Goal: Task Accomplishment & Management: Manage account settings

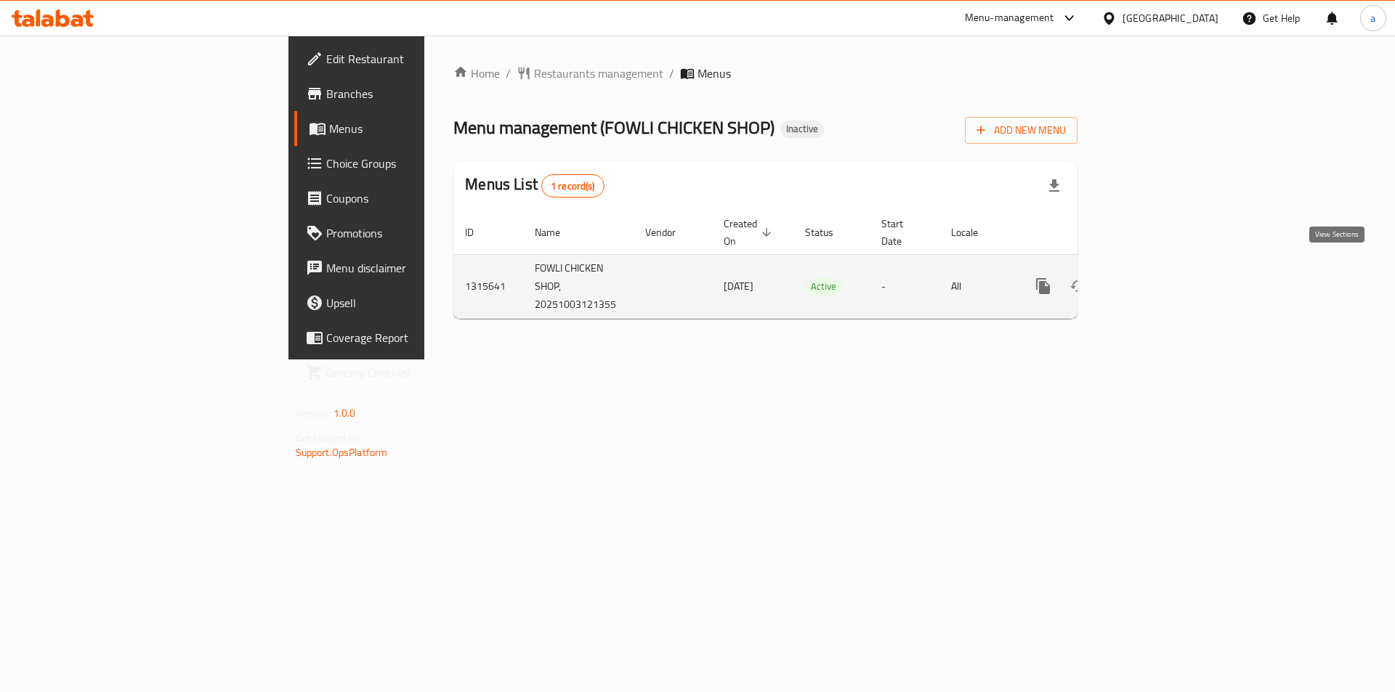
click at [1156, 277] on icon "enhanced table" at bounding box center [1147, 285] width 17 height 17
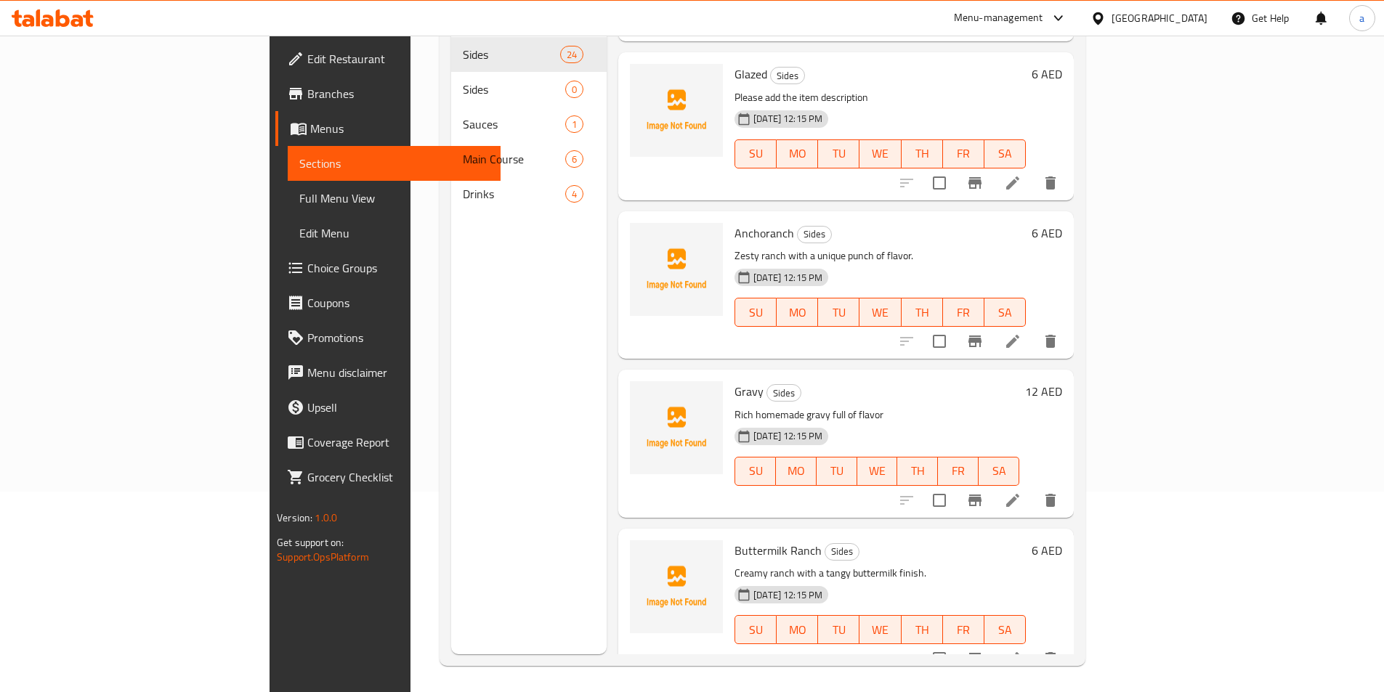
scroll to position [203, 0]
click at [1021, 647] on icon at bounding box center [1012, 655] width 17 height 17
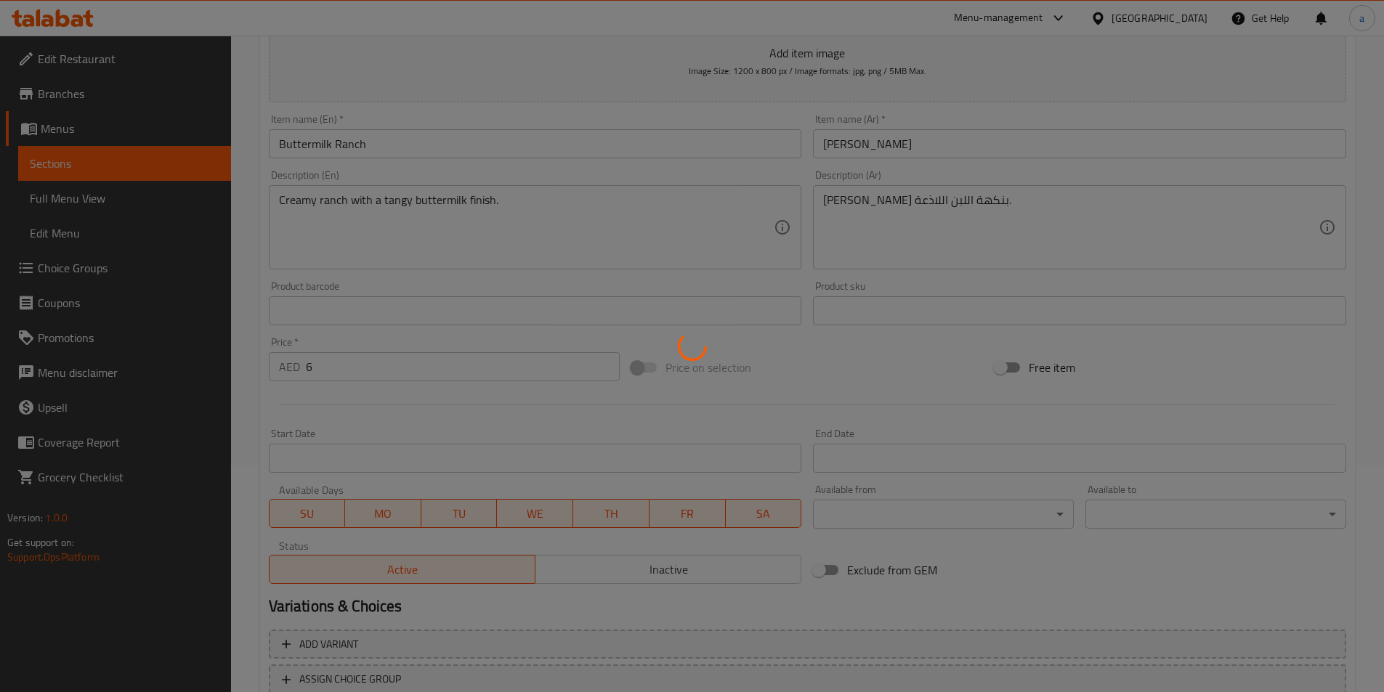
scroll to position [44, 0]
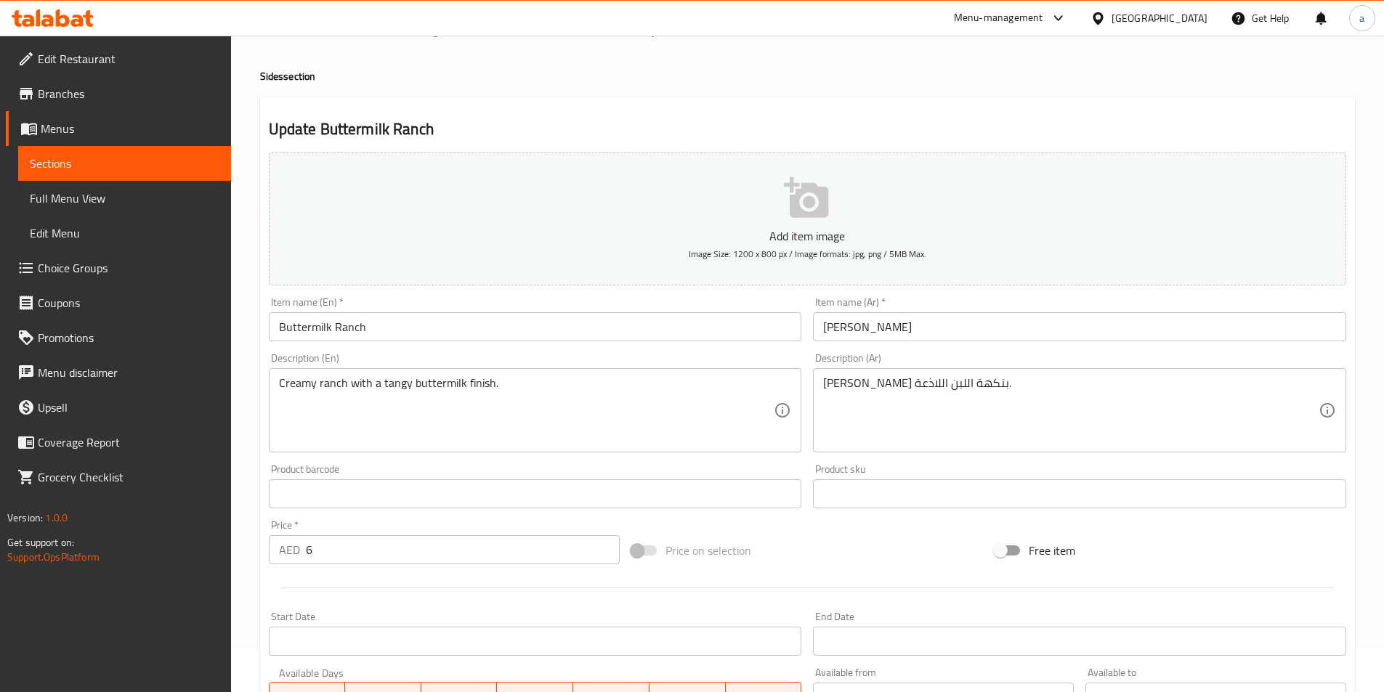
click at [94, 103] on link "Branches" at bounding box center [118, 93] width 225 height 35
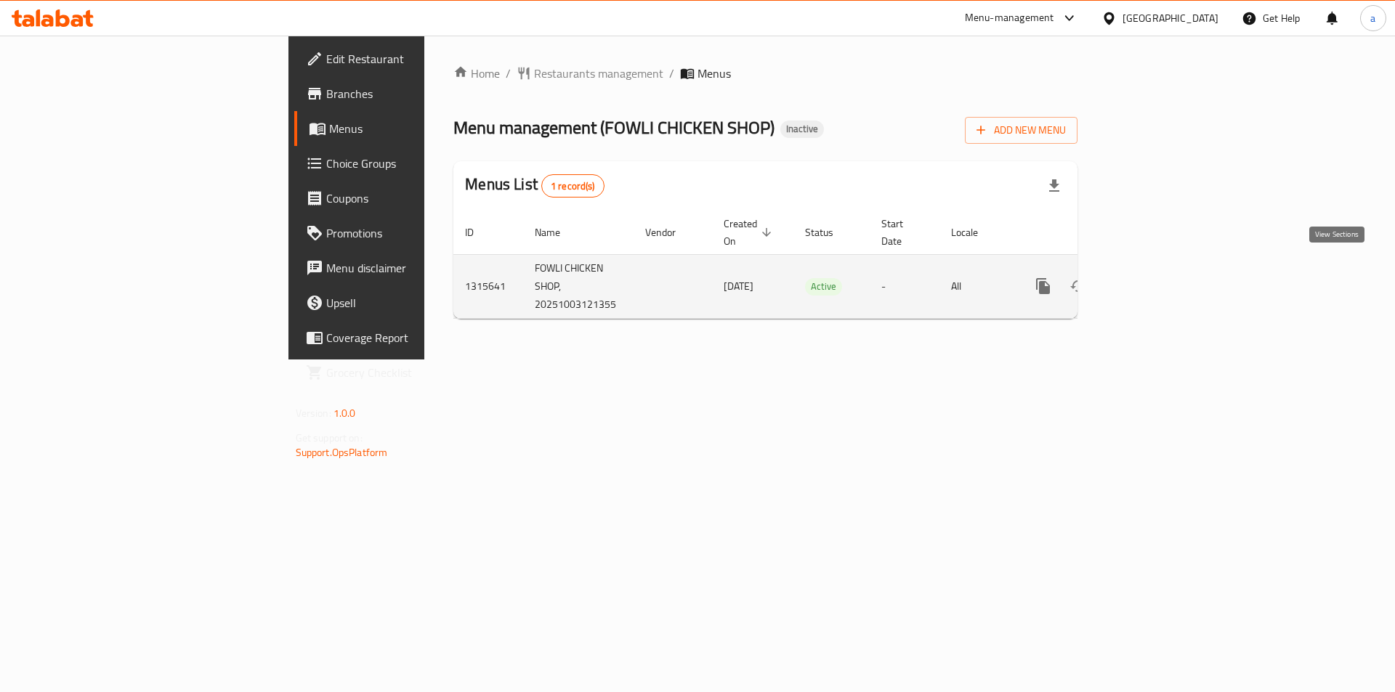
click at [1156, 277] on icon "enhanced table" at bounding box center [1147, 285] width 17 height 17
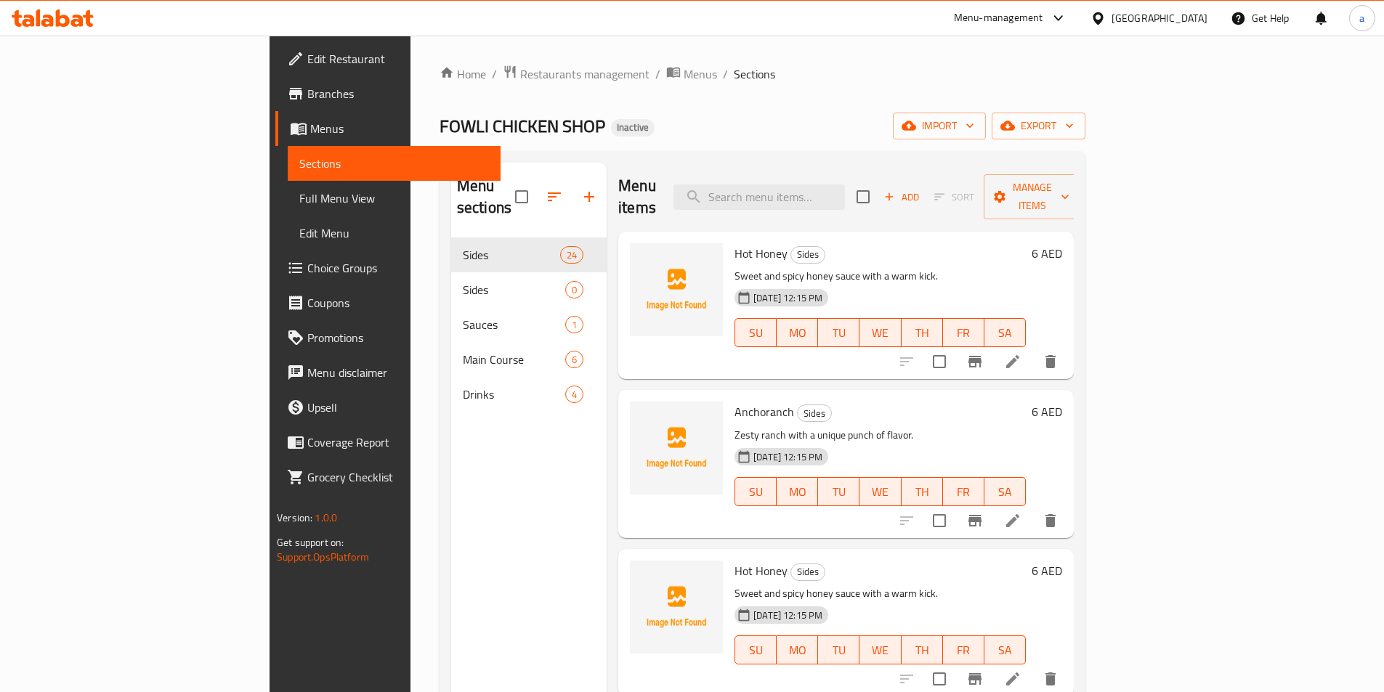
click at [310, 125] on span "Menus" at bounding box center [399, 128] width 179 height 17
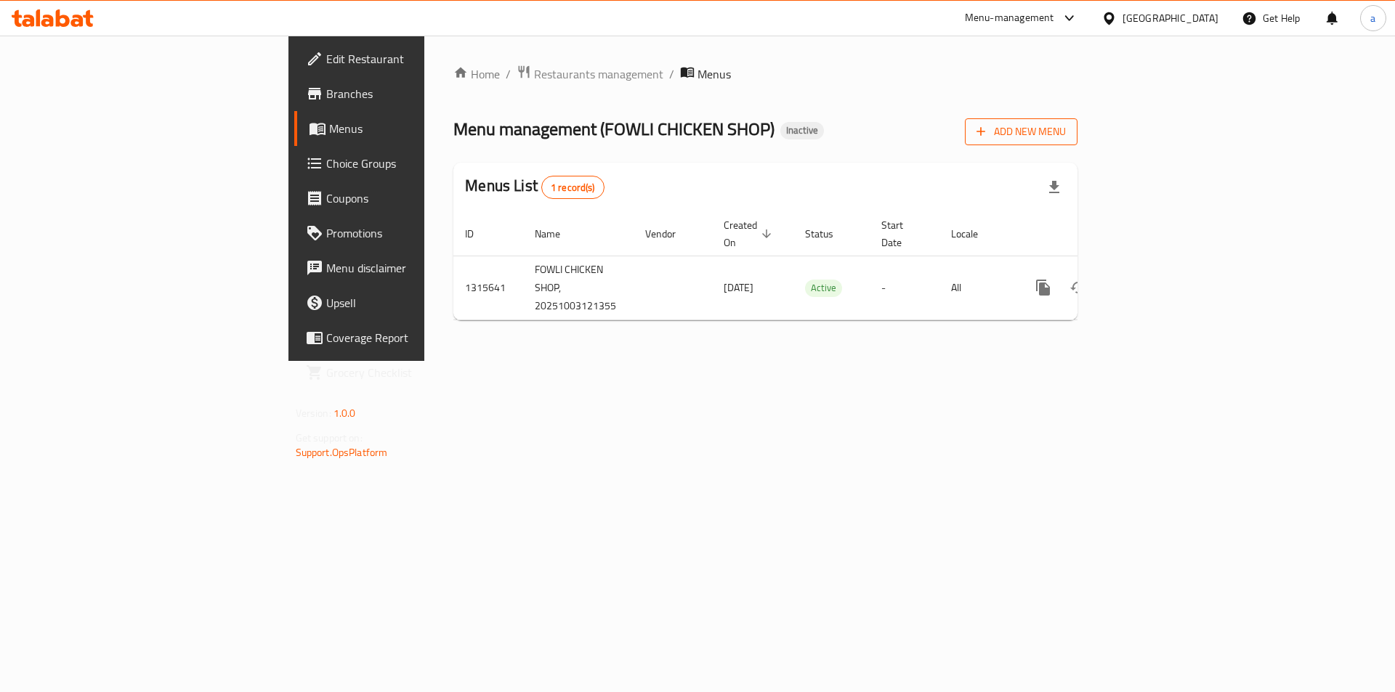
click at [1066, 125] on span "Add New Menu" at bounding box center [1020, 132] width 89 height 18
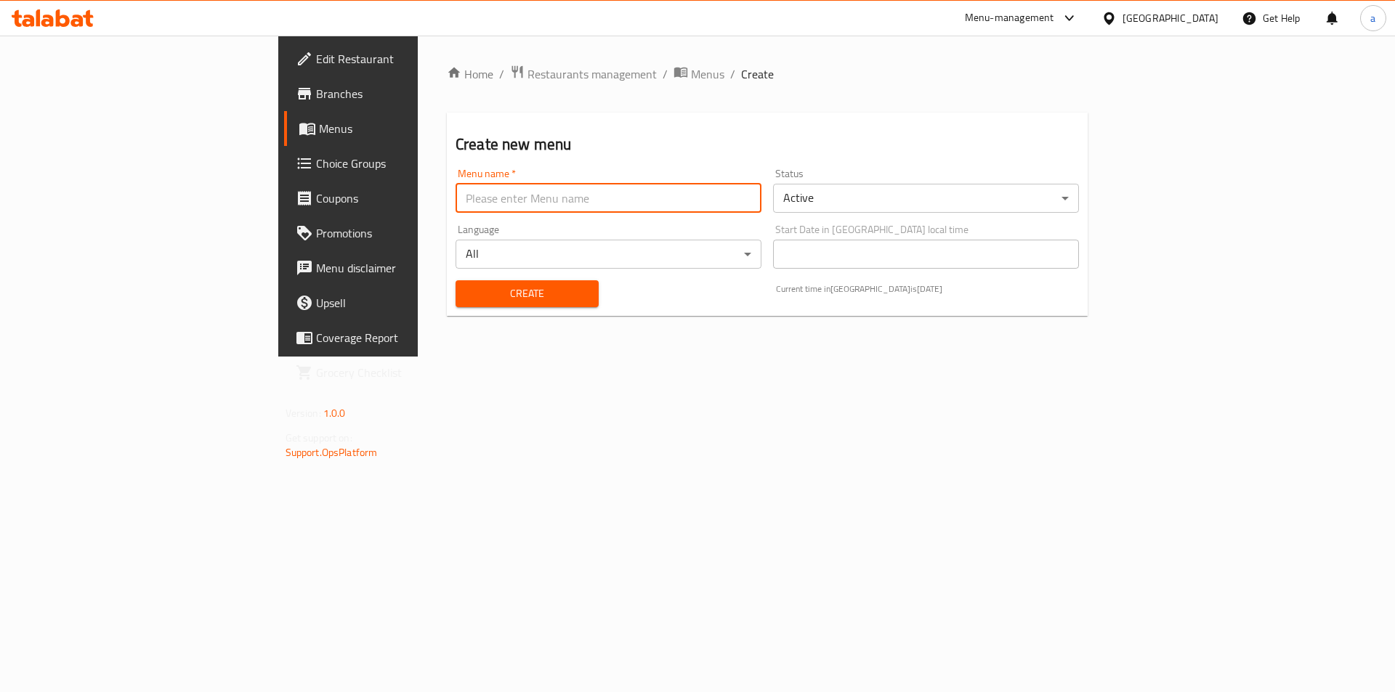
click at [455, 198] on input "text" at bounding box center [608, 198] width 306 height 29
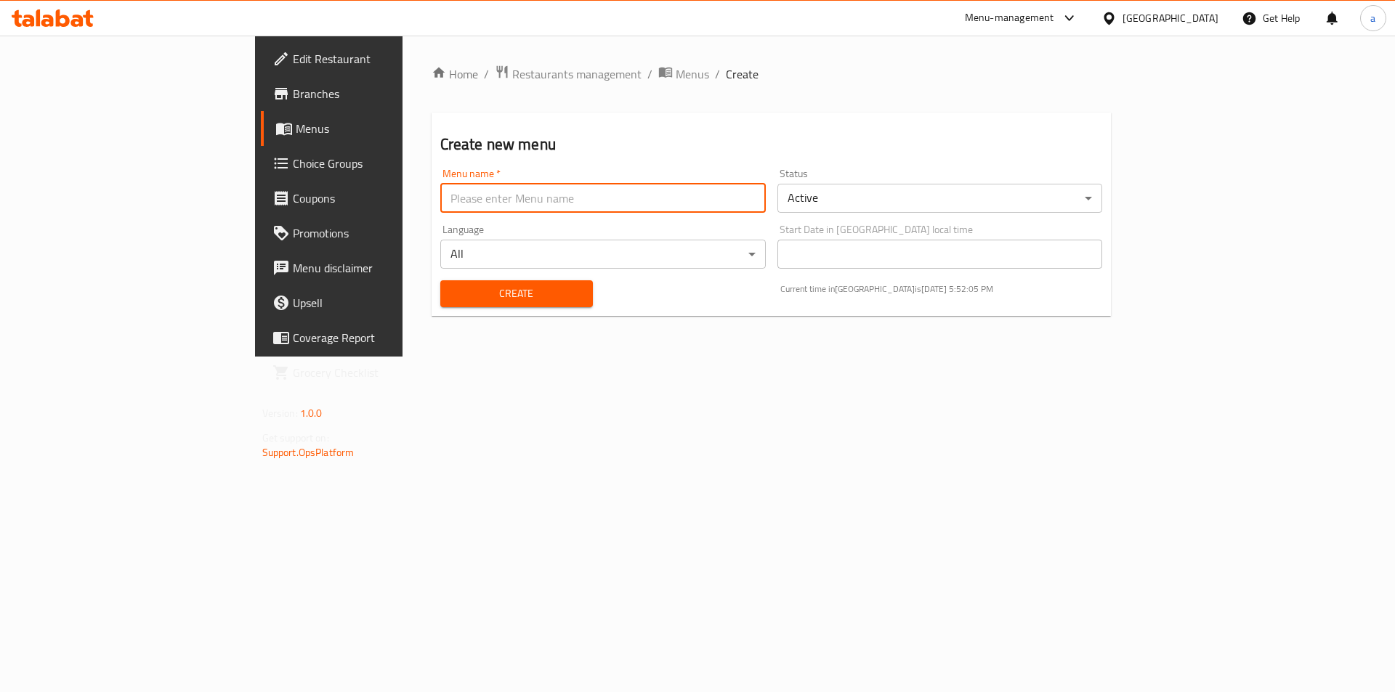
type input "abdalkarimamer"
click at [452, 294] on span "Create" at bounding box center [516, 294] width 129 height 18
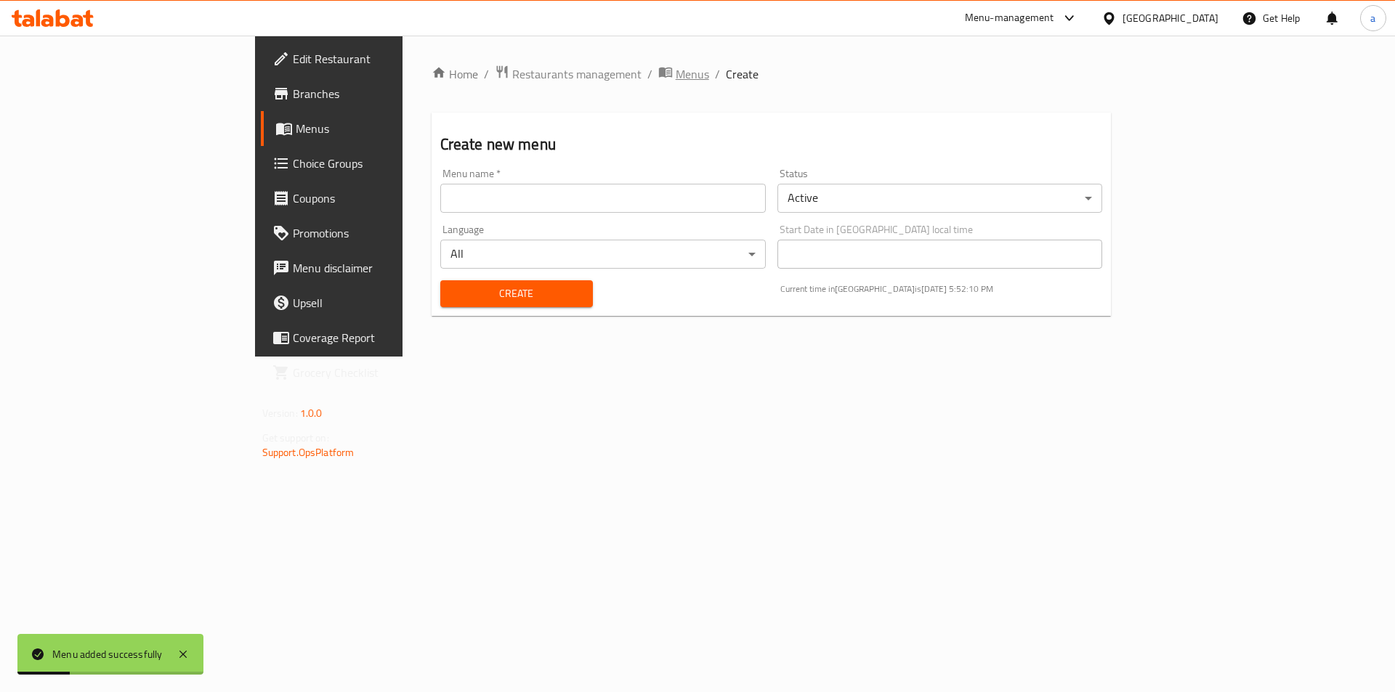
click at [676, 71] on span "Menus" at bounding box center [692, 73] width 33 height 17
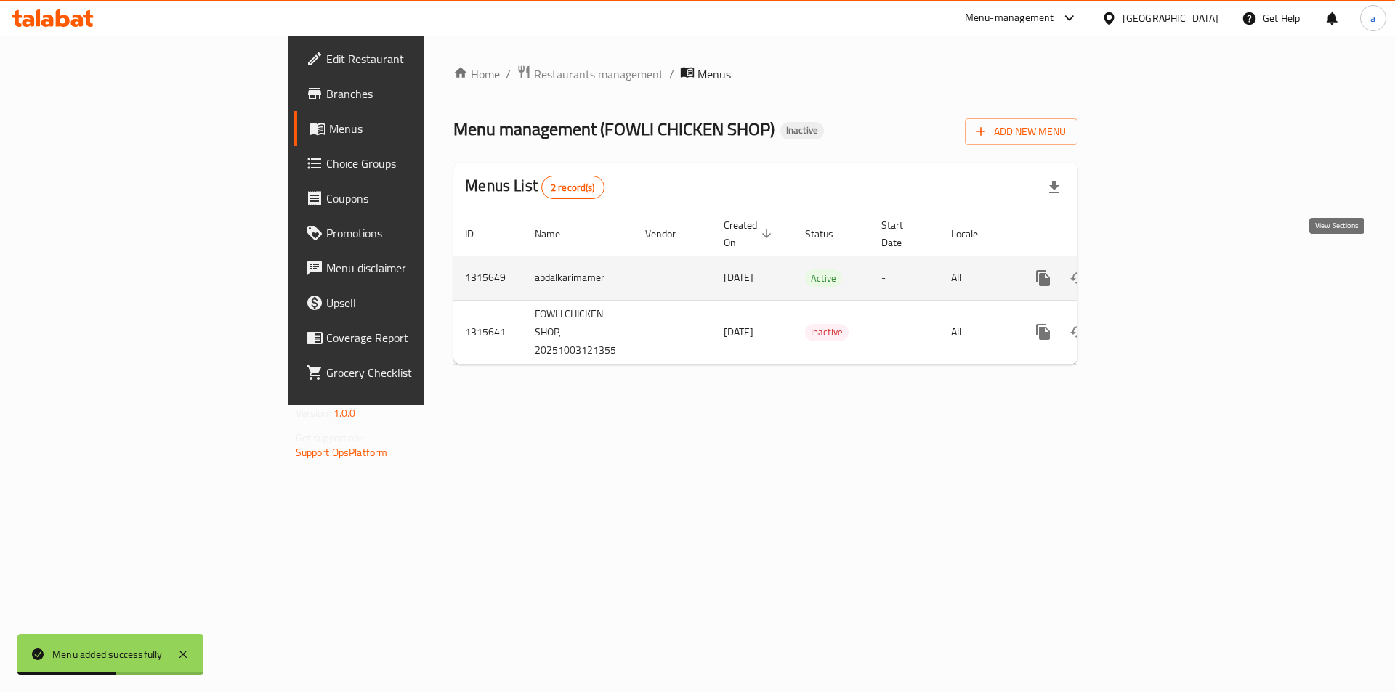
click at [1156, 269] on icon "enhanced table" at bounding box center [1147, 277] width 17 height 17
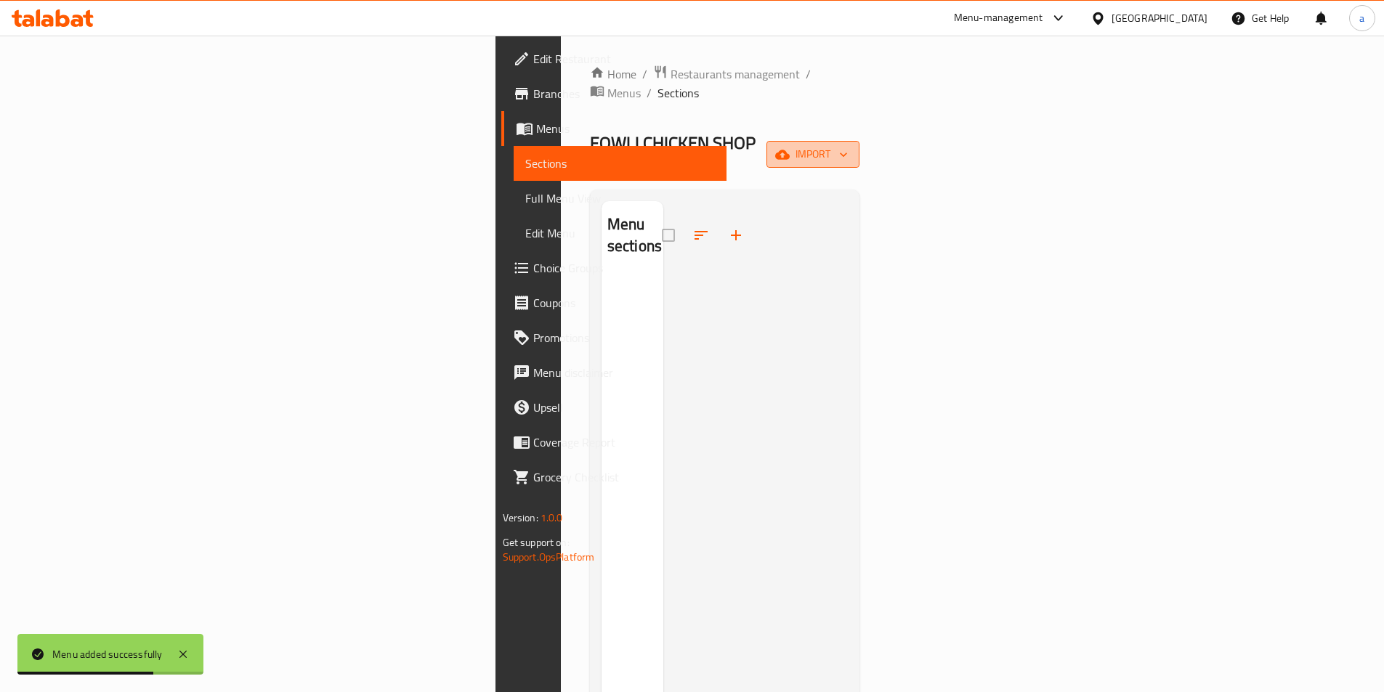
click at [859, 141] on button "import" at bounding box center [812, 154] width 93 height 27
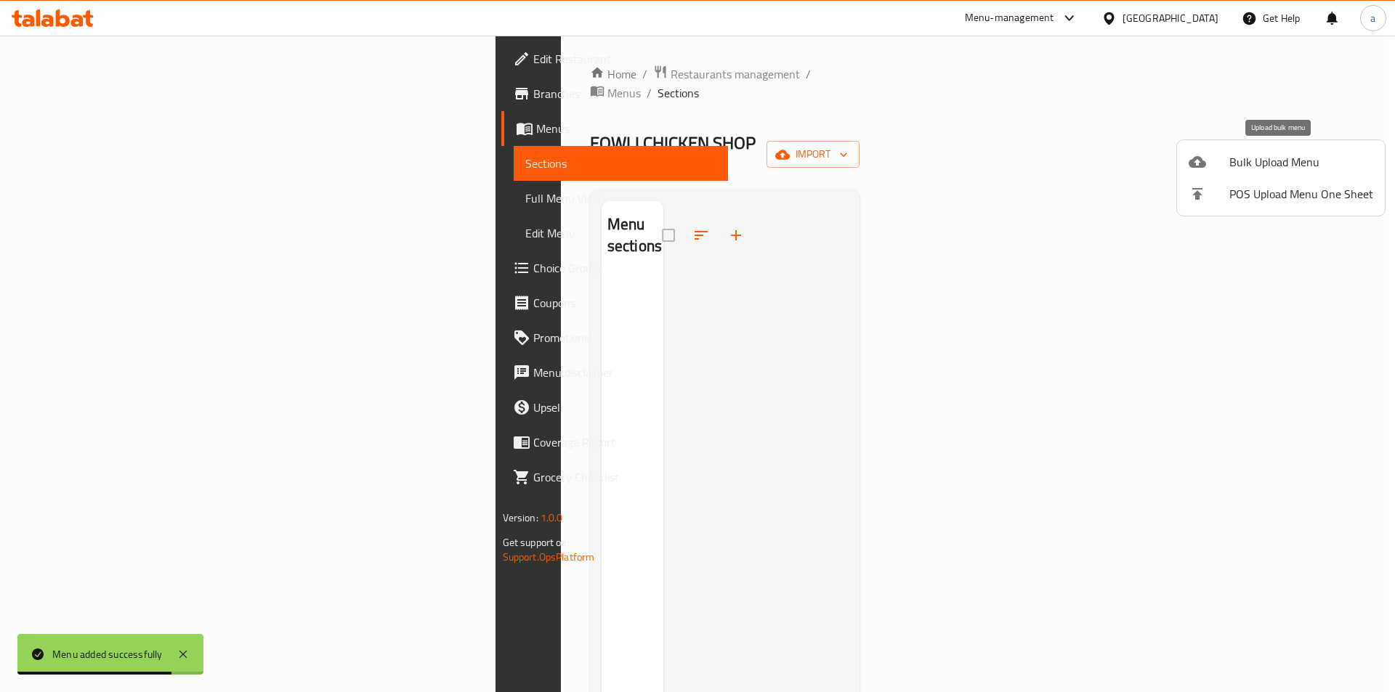
click at [1255, 164] on span "Bulk Upload Menu" at bounding box center [1301, 161] width 144 height 17
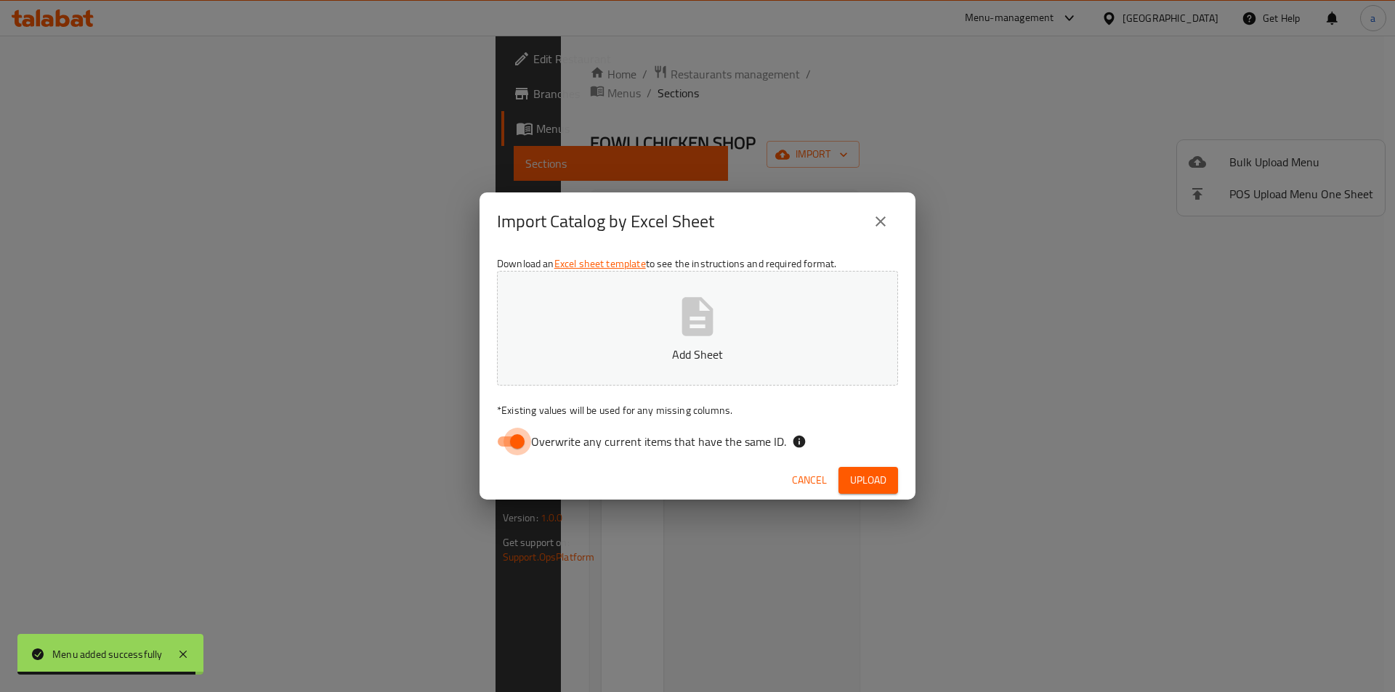
click at [518, 431] on input "Overwrite any current items that have the same ID." at bounding box center [517, 442] width 83 height 28
checkbox input "false"
click at [670, 309] on button "Add Sheet" at bounding box center [697, 328] width 401 height 115
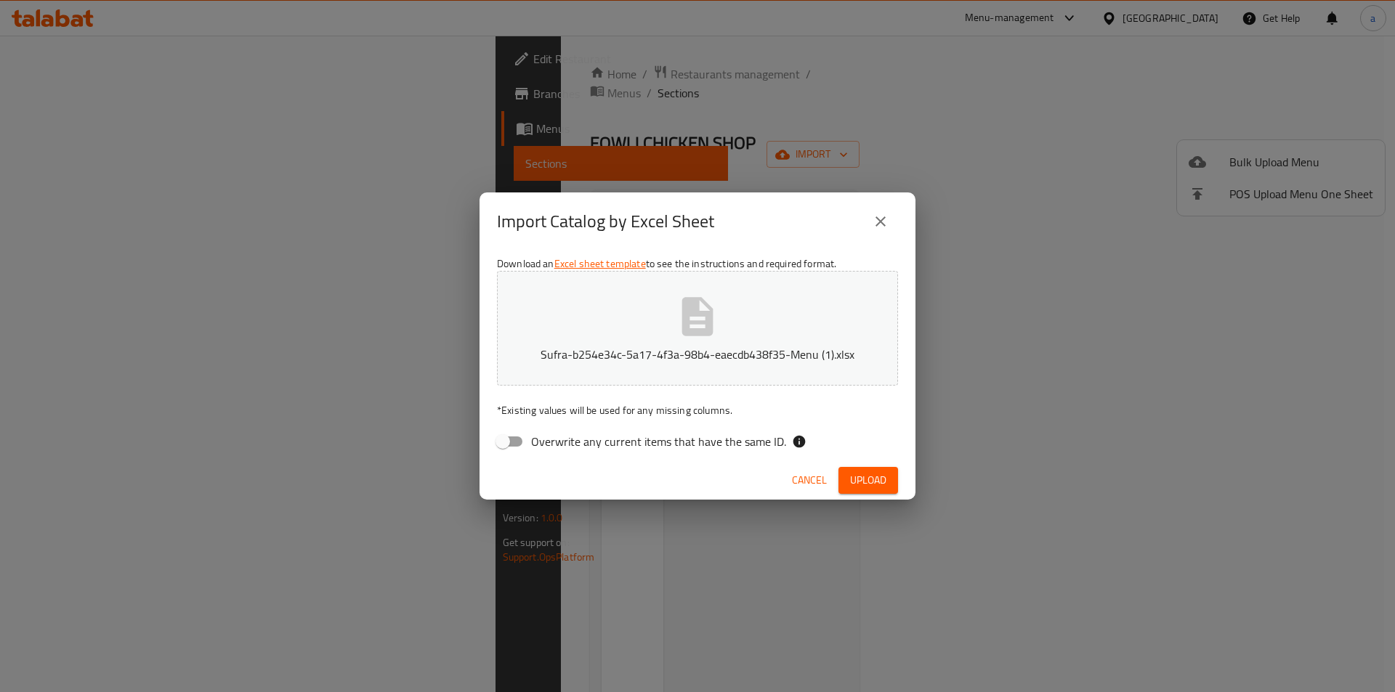
click at [866, 487] on span "Upload" at bounding box center [868, 480] width 36 height 18
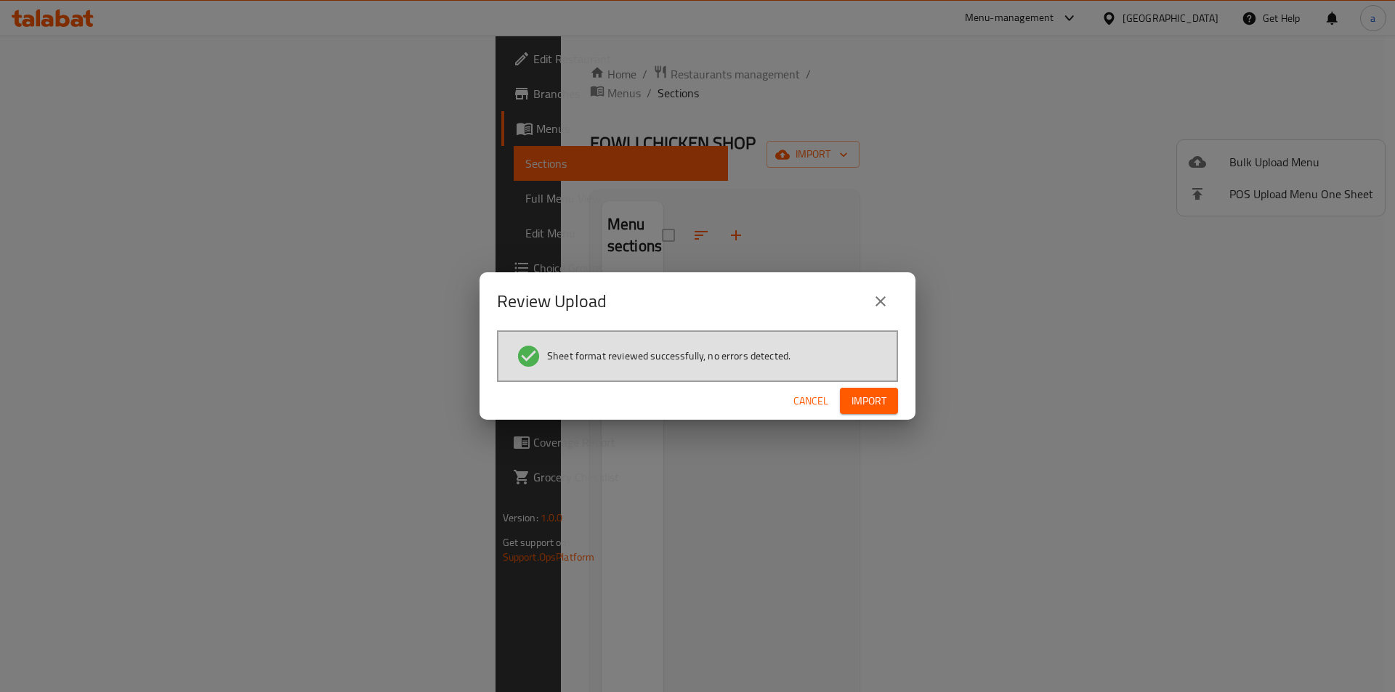
click at [879, 399] on span "Import" at bounding box center [868, 401] width 35 height 18
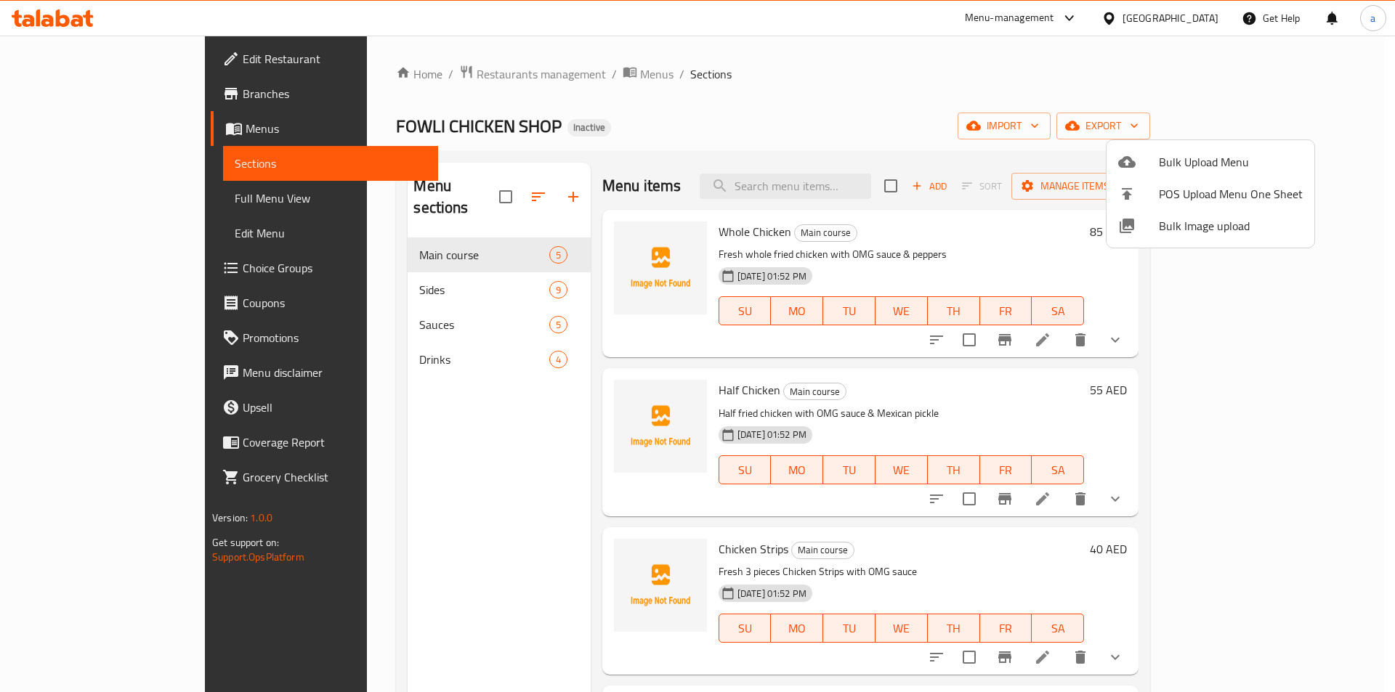
click at [986, 102] on div at bounding box center [697, 346] width 1395 height 692
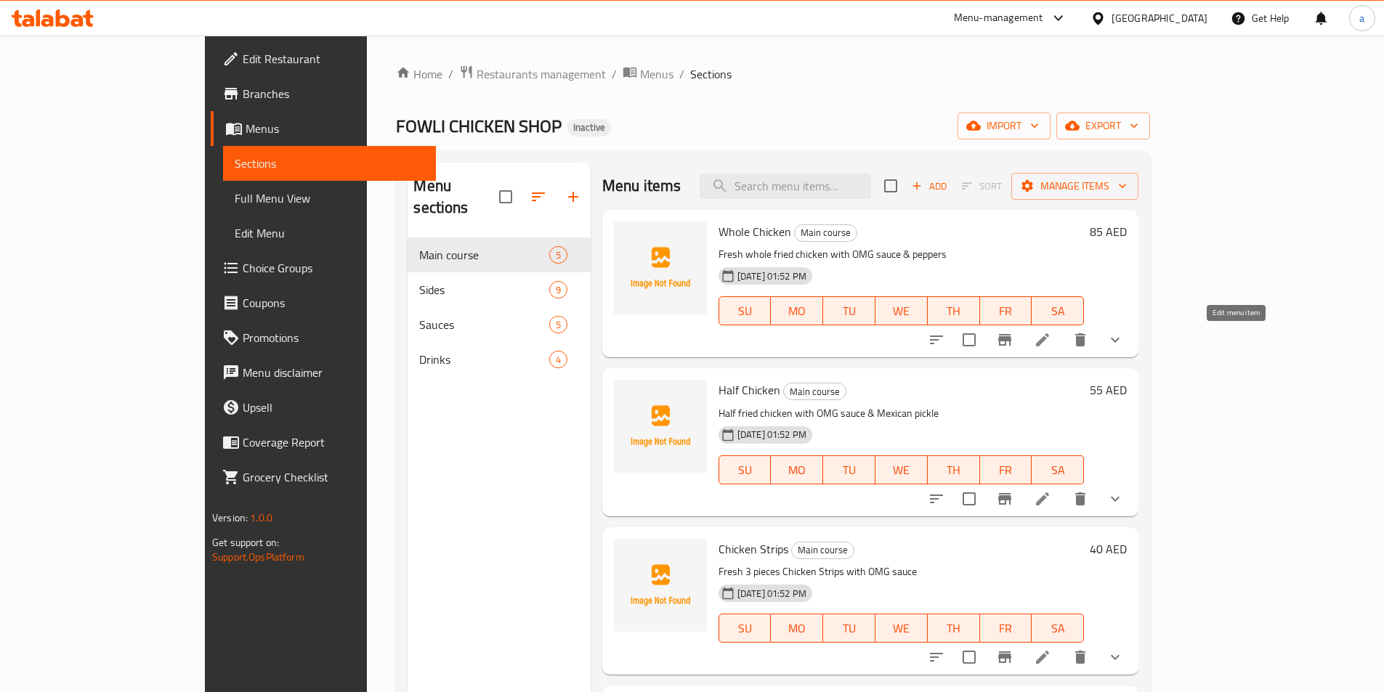
click at [1049, 346] on icon at bounding box center [1042, 339] width 13 height 13
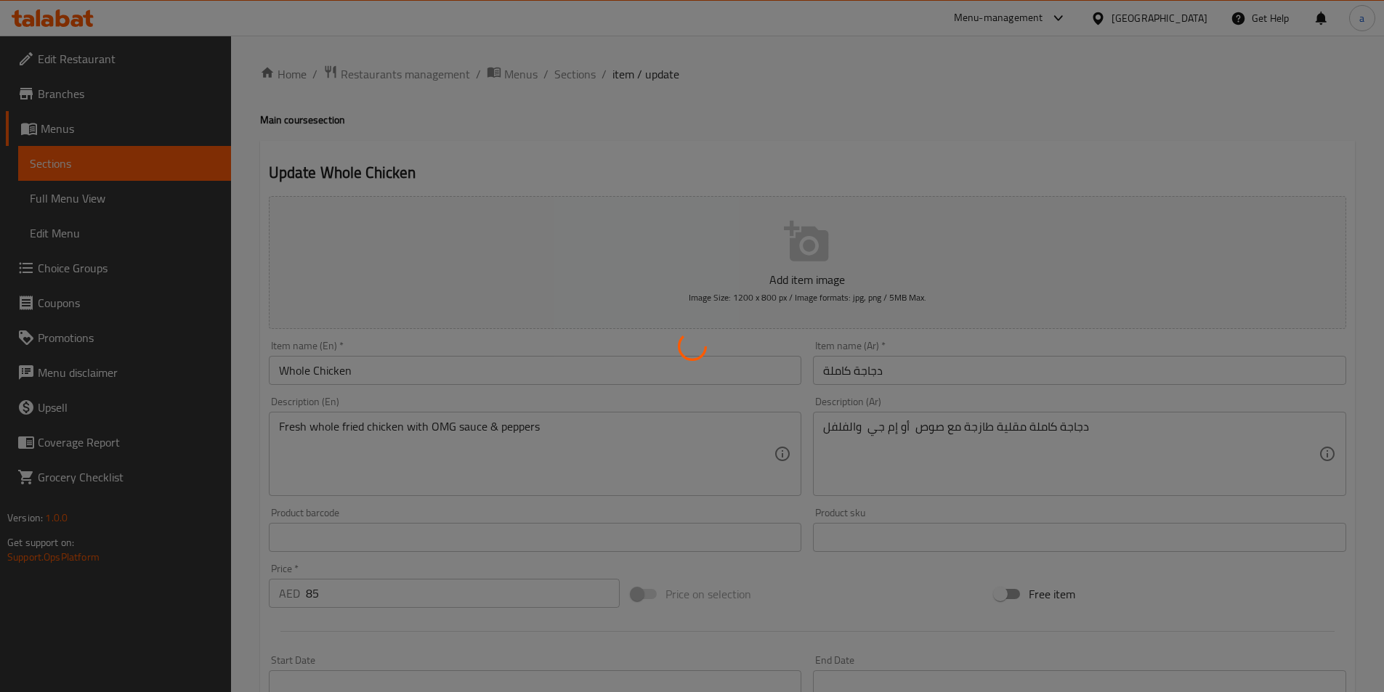
type input "اختر نكهتك"
type input "1"
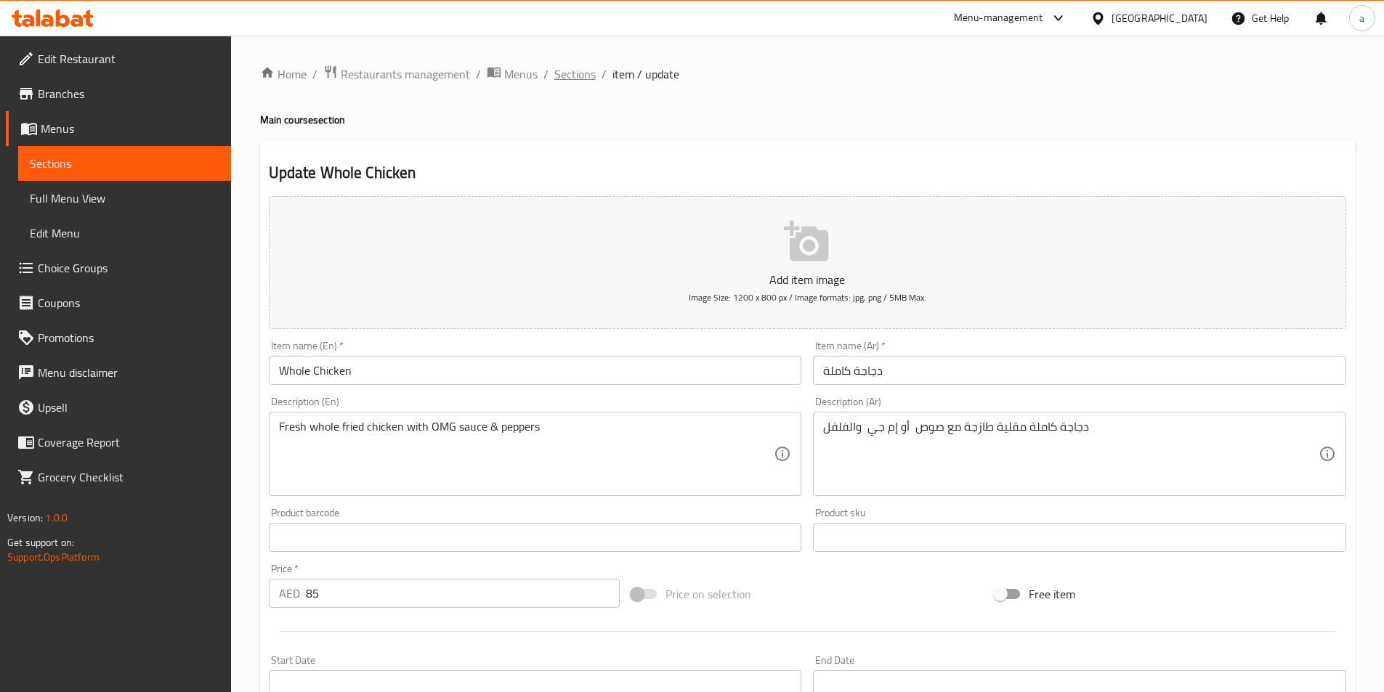
click at [573, 78] on span "Sections" at bounding box center [574, 73] width 41 height 17
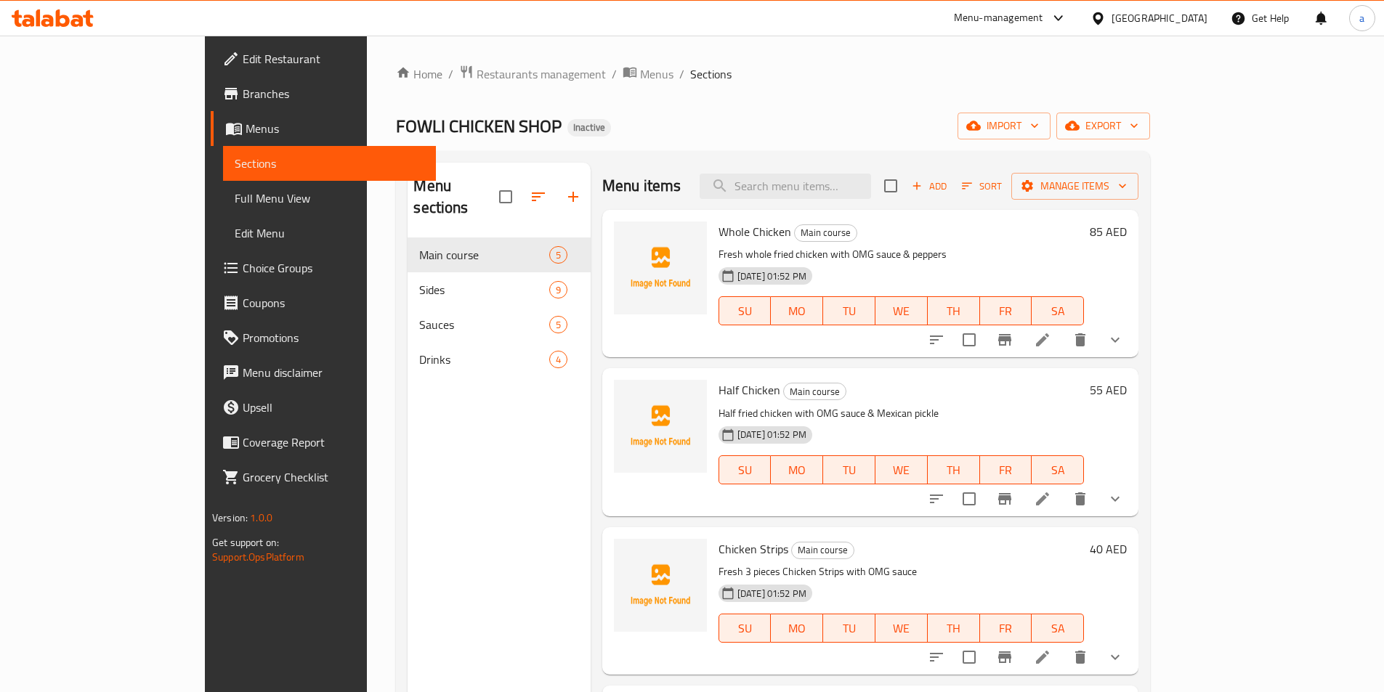
click at [235, 201] on span "Full Menu View" at bounding box center [330, 198] width 190 height 17
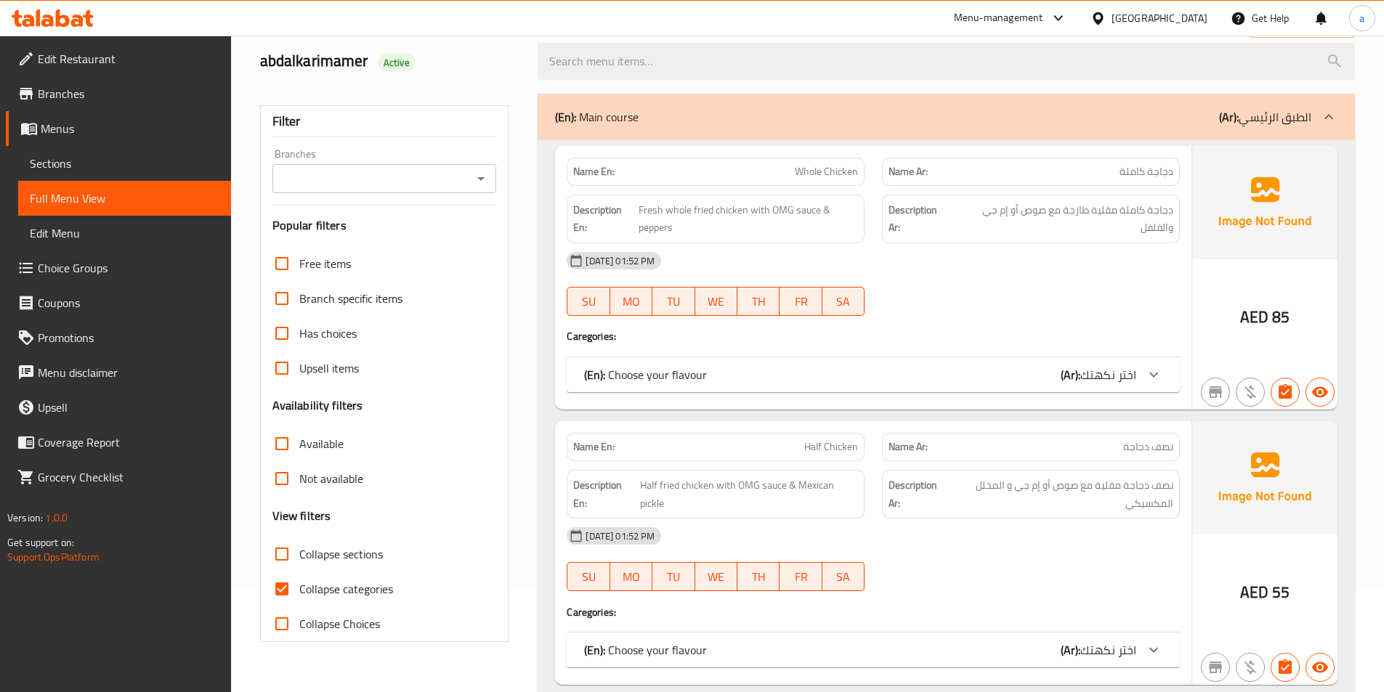
scroll to position [291, 0]
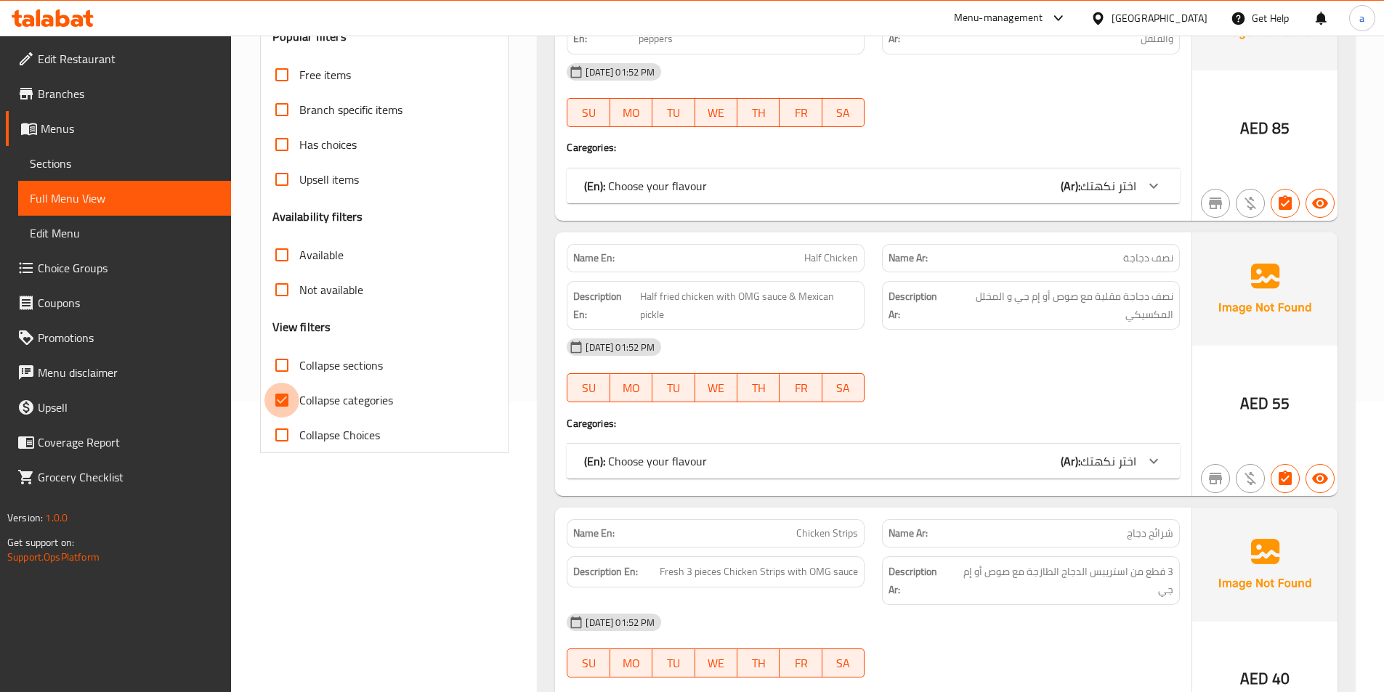
click at [290, 402] on input "Collapse categories" at bounding box center [281, 400] width 35 height 35
checkbox input "false"
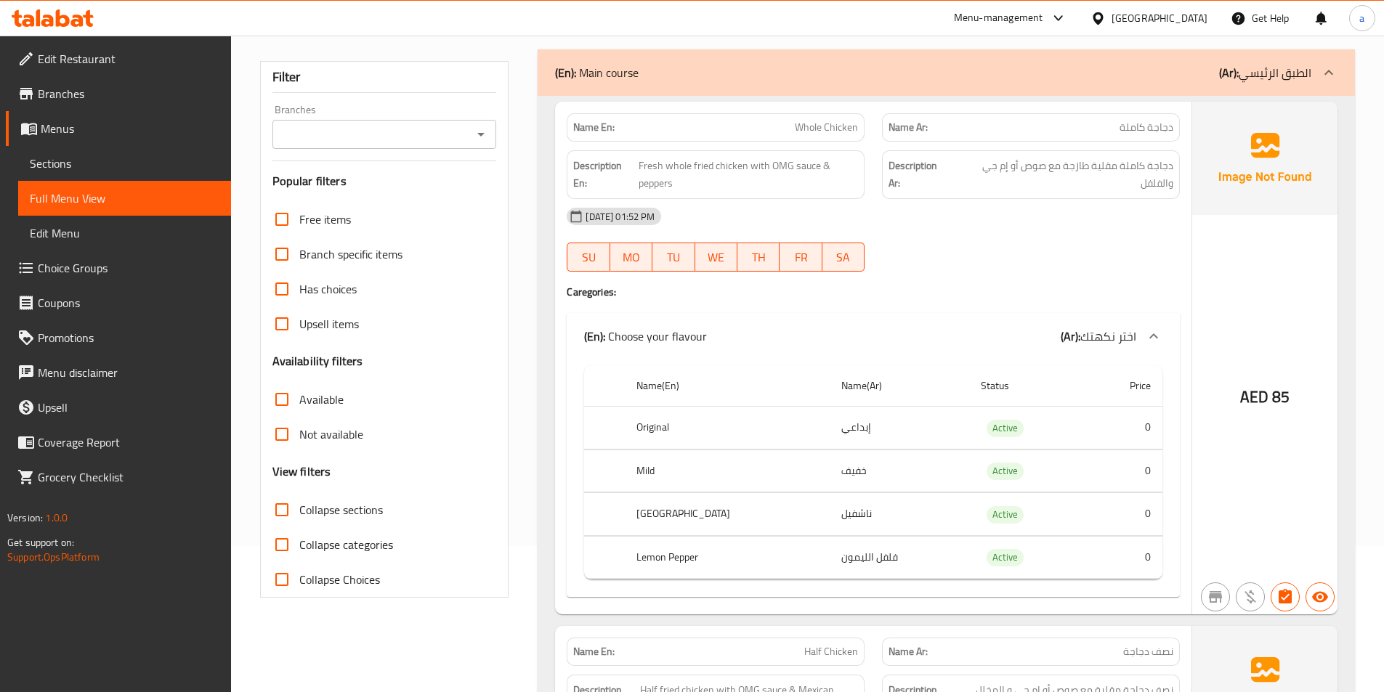
scroll to position [145, 0]
click at [66, 271] on span "Choice Groups" at bounding box center [129, 267] width 182 height 17
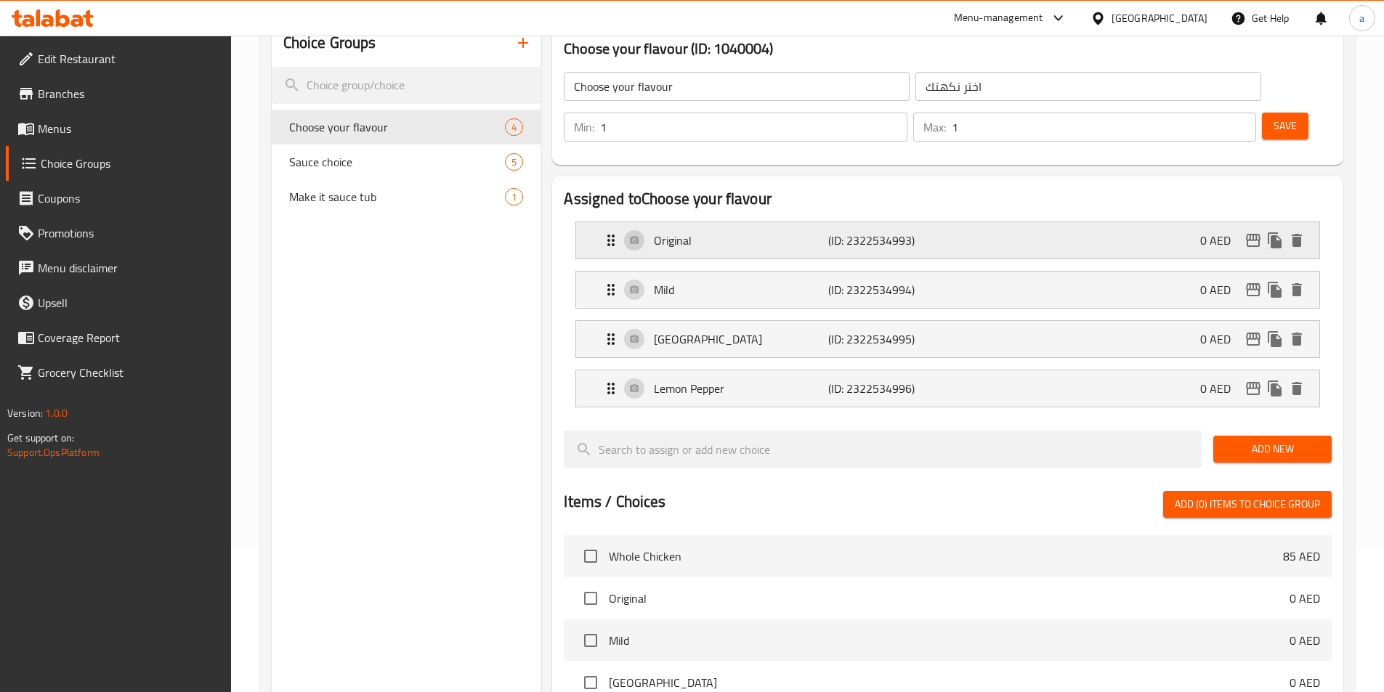
click at [769, 232] on p "Original" at bounding box center [741, 240] width 174 height 17
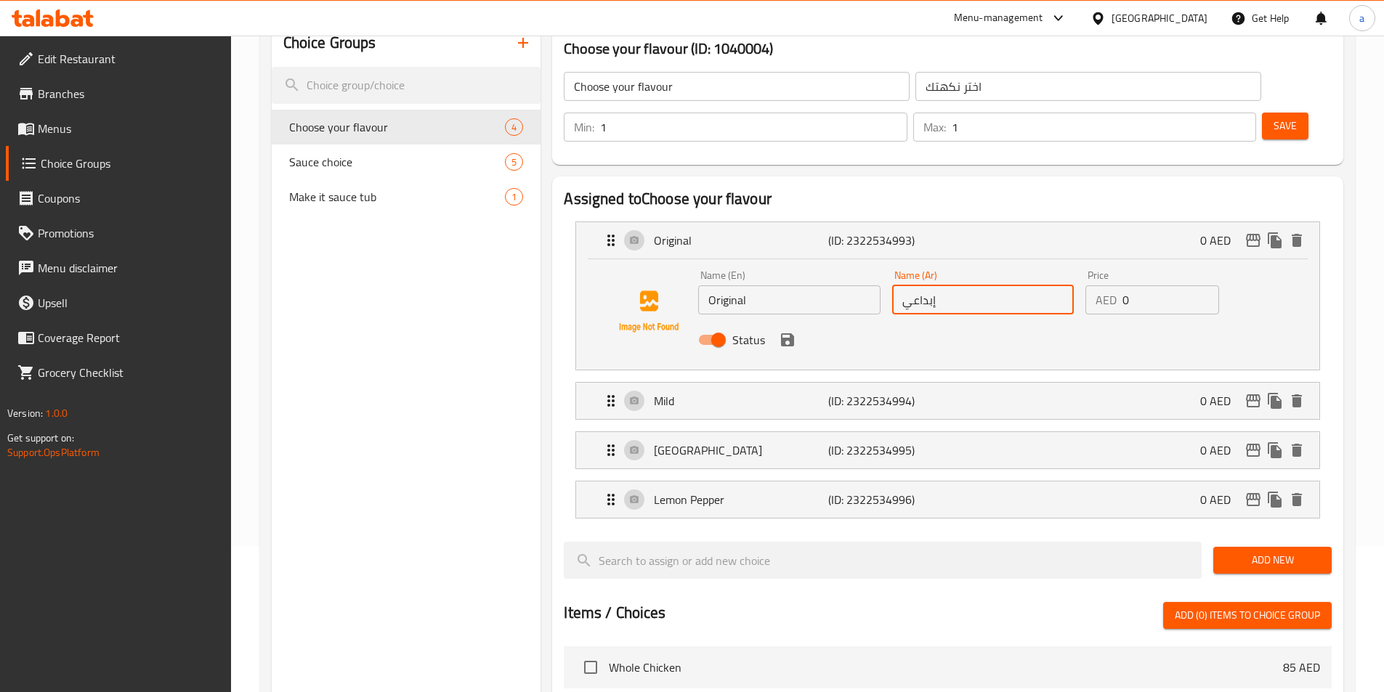
click at [1025, 285] on input "إبداعي" at bounding box center [983, 299] width 182 height 29
click at [789, 285] on input "Original" at bounding box center [789, 299] width 182 height 29
click at [982, 277] on div "Name (Ar) او Name (Ar)" at bounding box center [982, 292] width 193 height 56
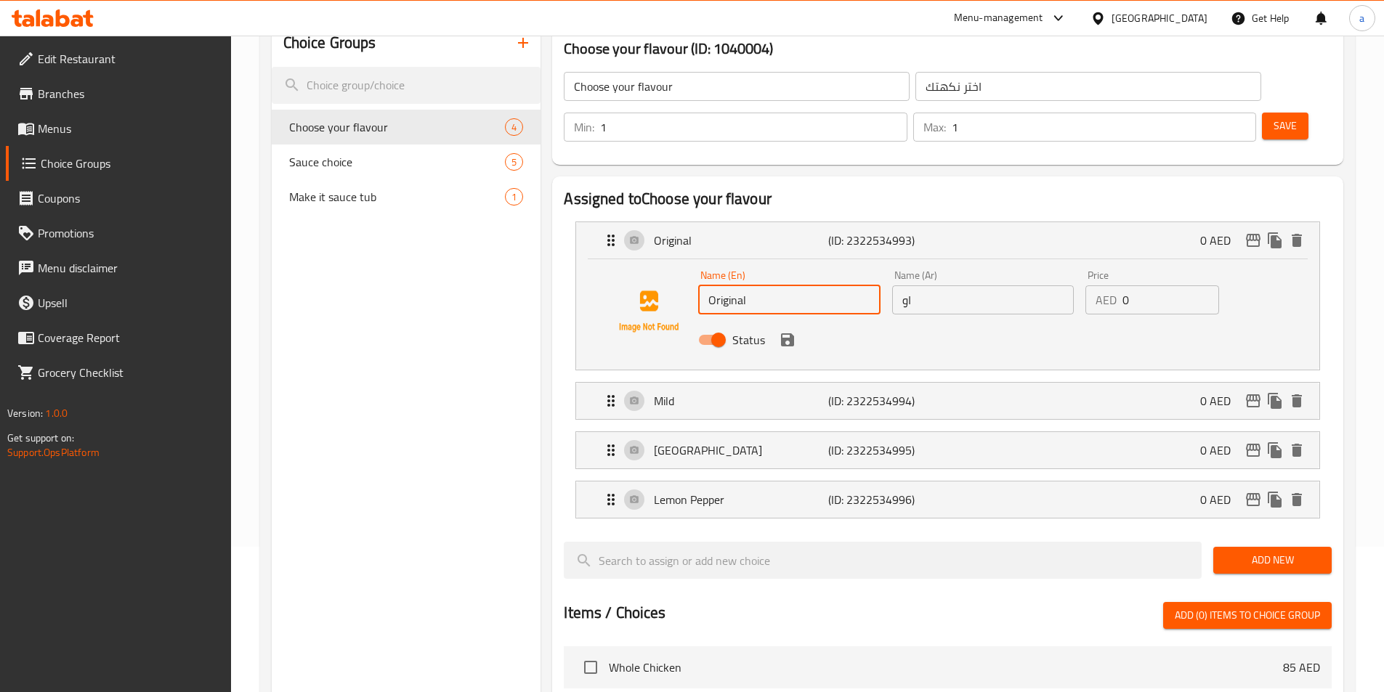
click at [982, 277] on div "Name (Ar) او Name (Ar)" at bounding box center [982, 292] width 193 height 56
click at [981, 285] on input "او" at bounding box center [983, 299] width 182 height 29
paste input "ورجينال"
click at [791, 333] on icon "save" at bounding box center [787, 339] width 13 height 13
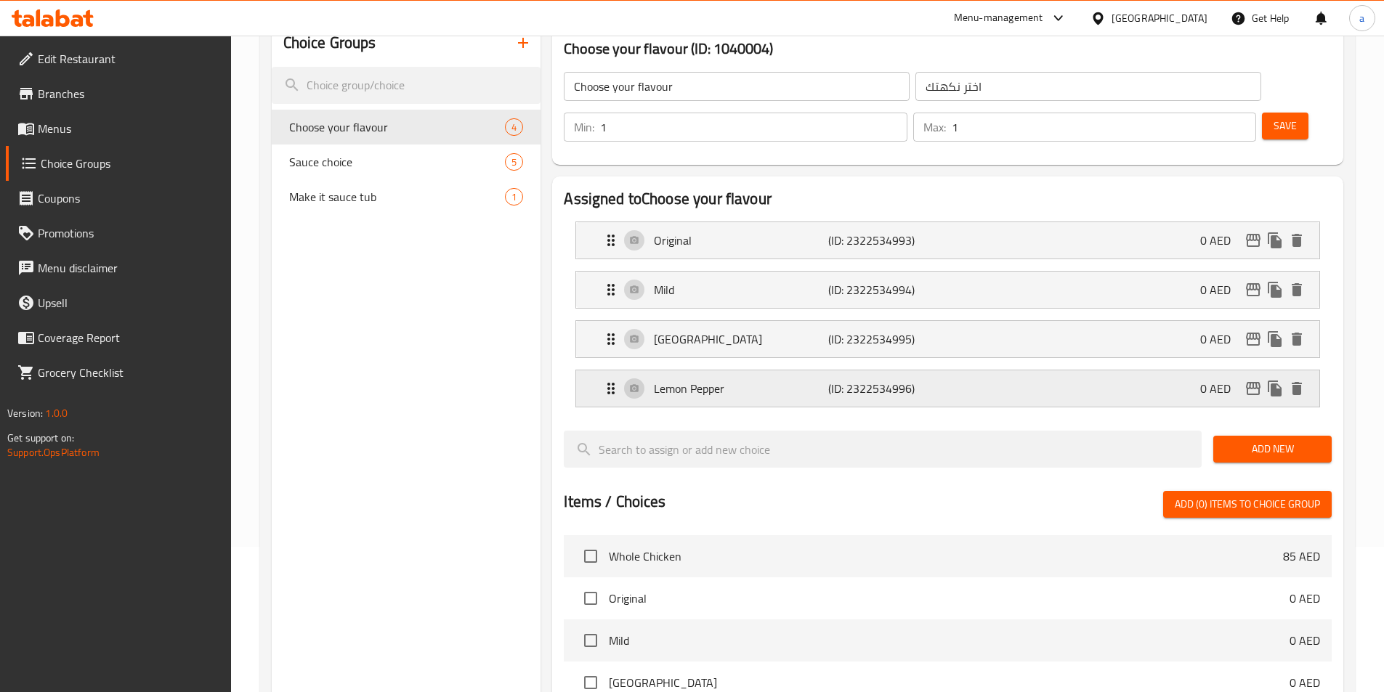
type input "أورجينال"
click at [944, 272] on div "Mild (ID: 2322534994) 0 AED" at bounding box center [952, 290] width 700 height 36
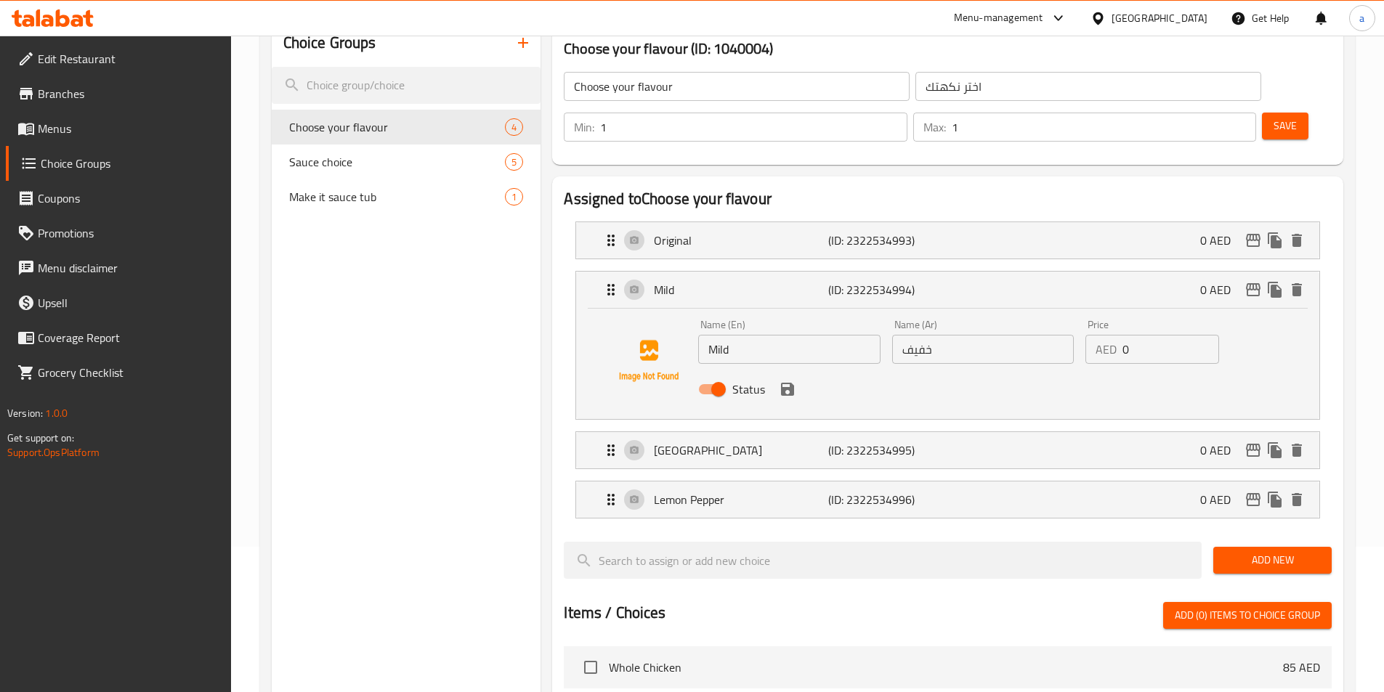
click at [807, 335] on input "Mild" at bounding box center [789, 349] width 182 height 29
click at [923, 431] on li "[GEOGRAPHIC_DATA] (ID: 2322534995) 0 AED Name (En) [GEOGRAPHIC_DATA] Name (En) …" at bounding box center [948, 450] width 768 height 49
click at [934, 432] on div "[GEOGRAPHIC_DATA] (ID: 2322534995) 0 AED" at bounding box center [952, 450] width 700 height 36
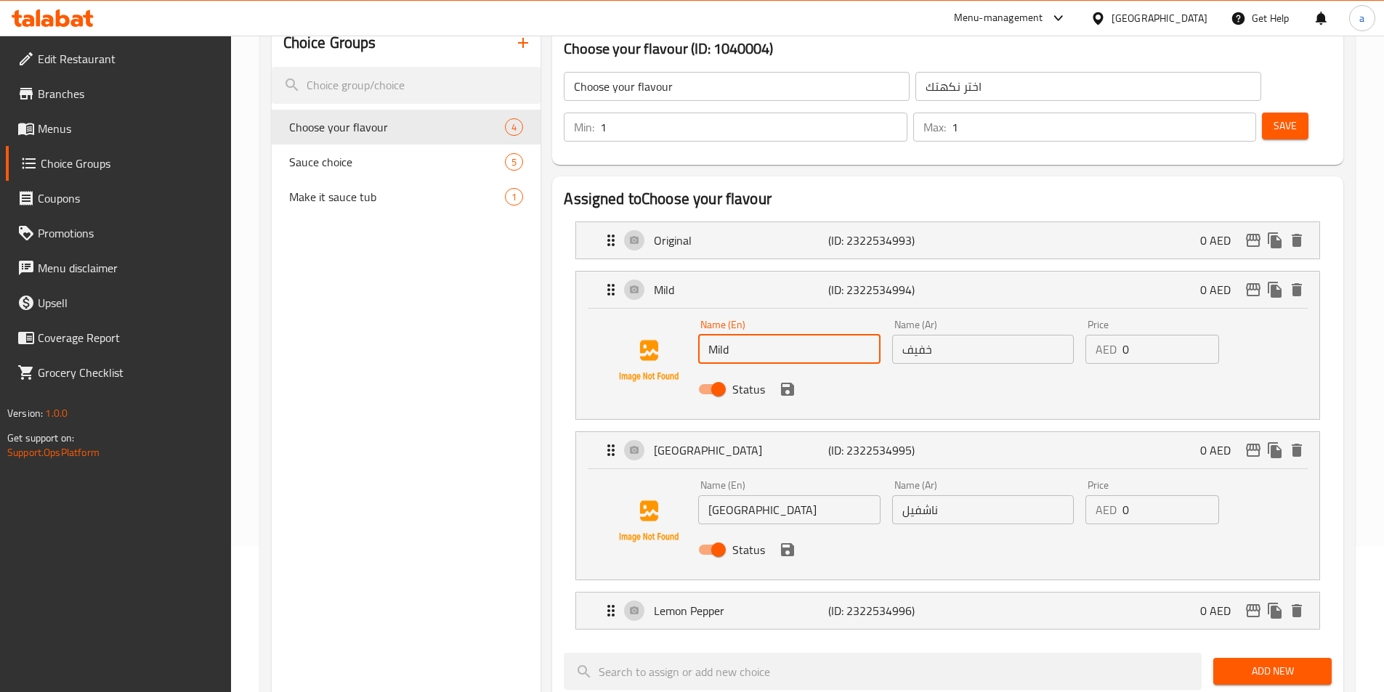
click at [939, 335] on input "خفيف" at bounding box center [983, 349] width 182 height 29
click at [940, 335] on input "خفيف" at bounding box center [983, 349] width 182 height 29
click at [789, 370] on div "Status" at bounding box center [982, 389] width 580 height 39
click at [788, 383] on icon "save" at bounding box center [787, 389] width 13 height 13
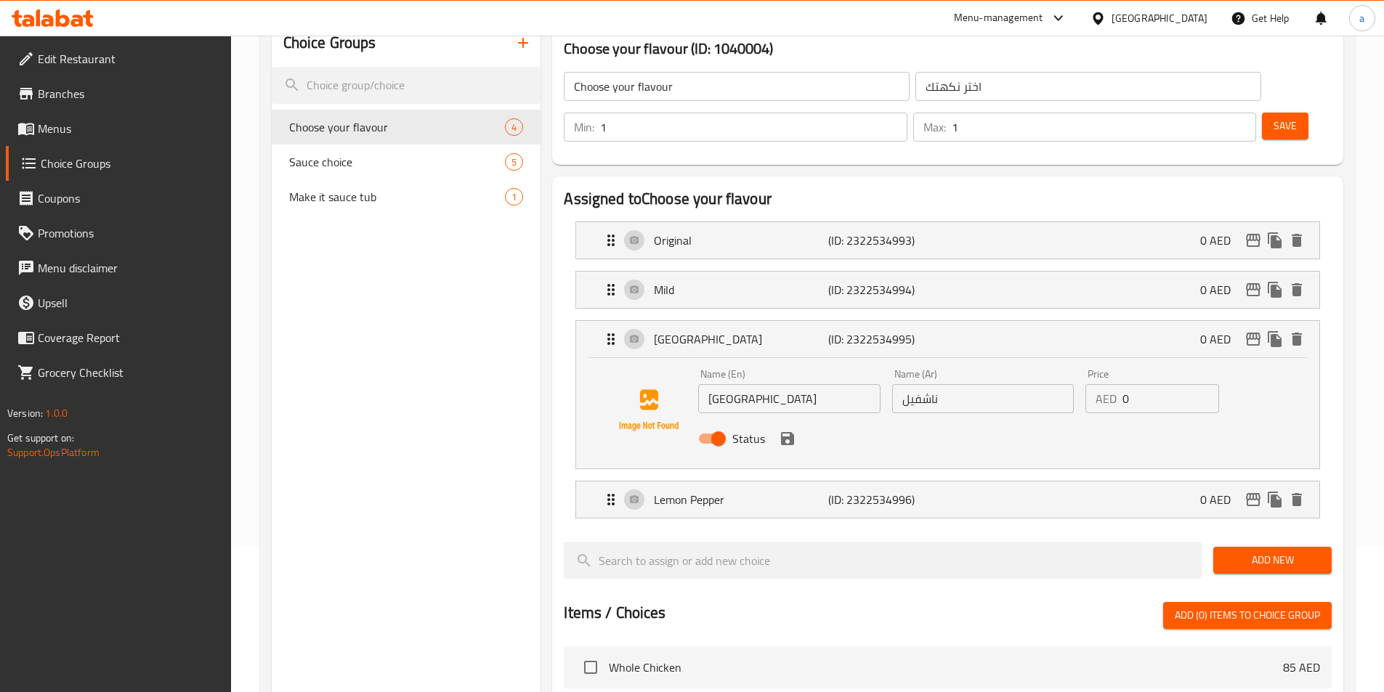
type input "ميلد"
click at [802, 491] on p "Lemon Pepper" at bounding box center [741, 499] width 174 height 17
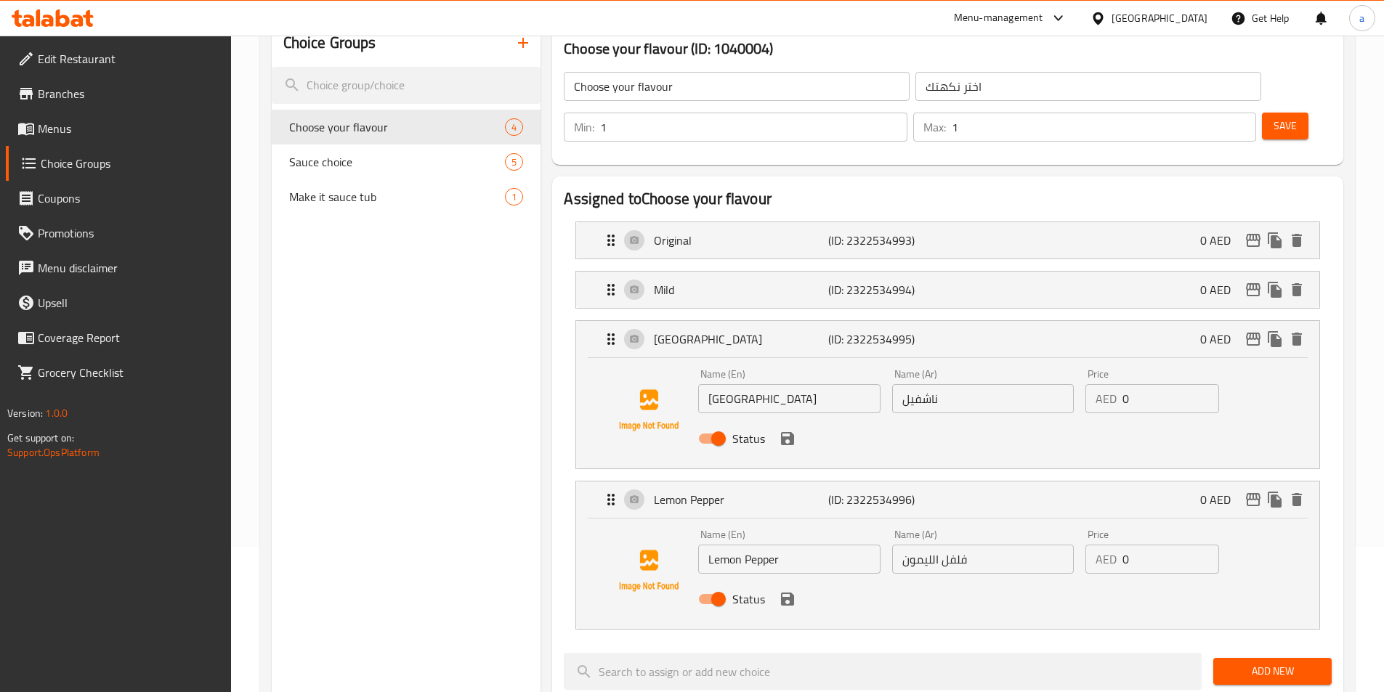
click at [885, 419] on div "Status" at bounding box center [982, 438] width 580 height 39
click at [917, 580] on div "Status" at bounding box center [982, 599] width 580 height 39
click at [941, 331] on p "(ID: 2322534995)" at bounding box center [886, 339] width 116 height 17
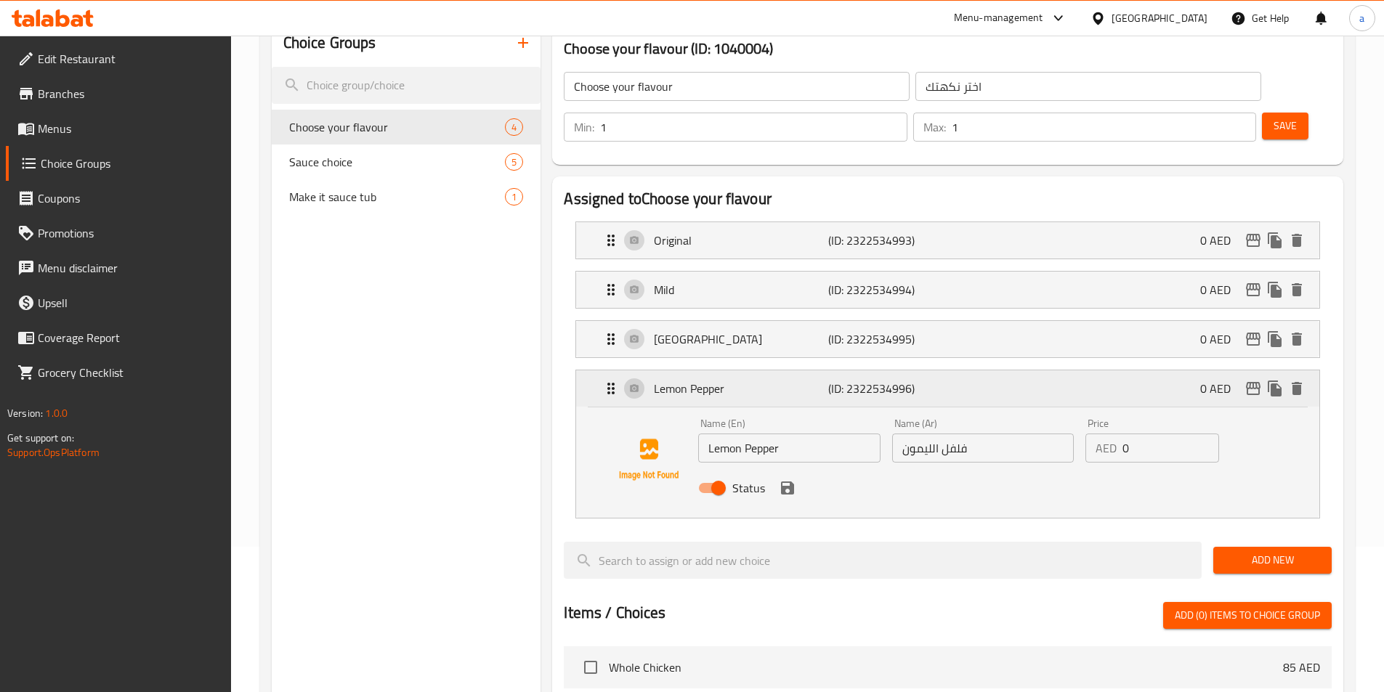
click at [928, 380] on p "(ID: 2322534996)" at bounding box center [886, 388] width 116 height 17
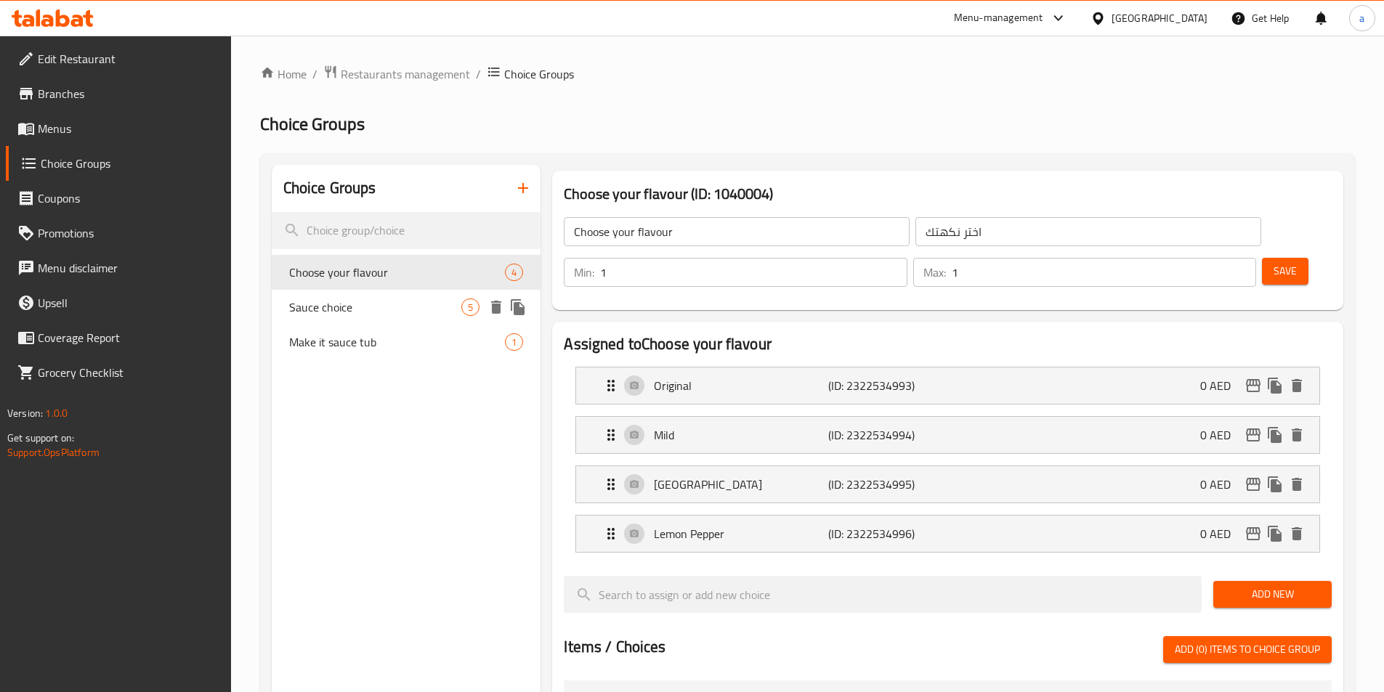
click at [393, 303] on span "Sauce choice" at bounding box center [375, 307] width 173 height 17
type input "Sauce choice"
type input "اختيار الصلصة"
type input "0"
type input "5"
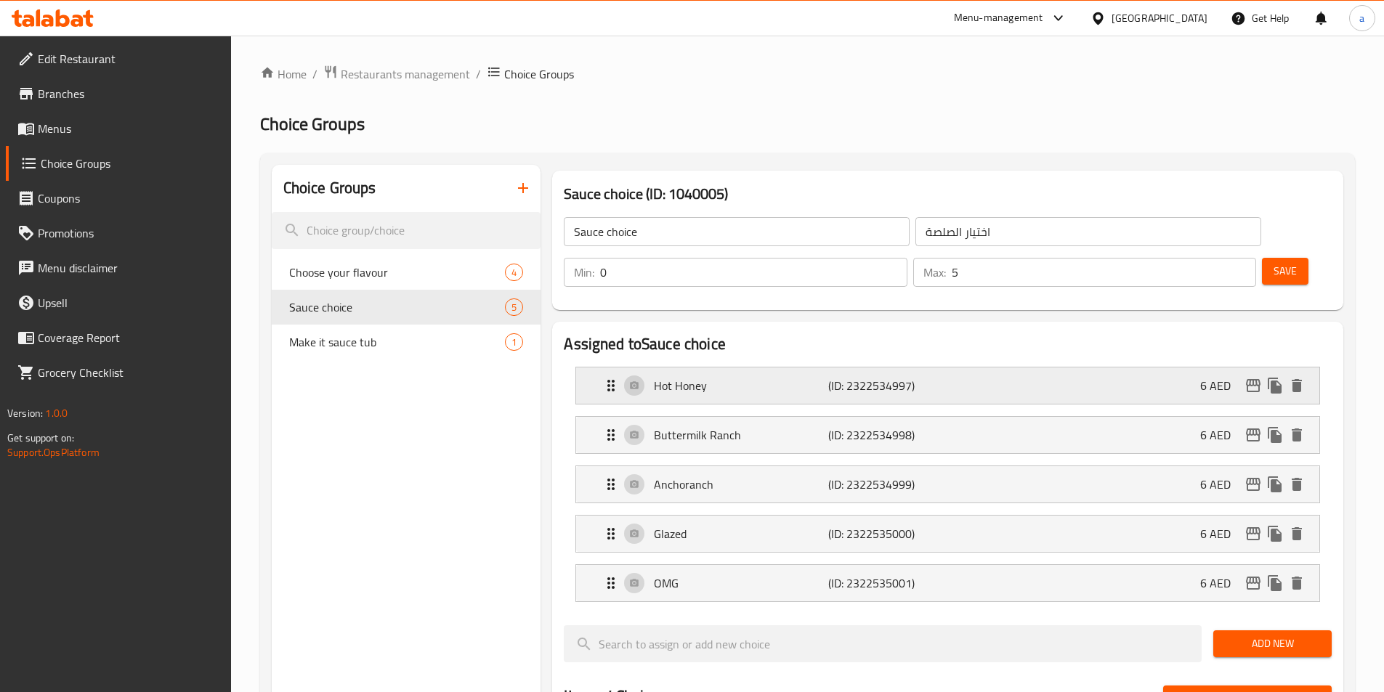
click at [796, 368] on div "Hot Honey (ID: 2322534997) 6 AED" at bounding box center [952, 386] width 700 height 36
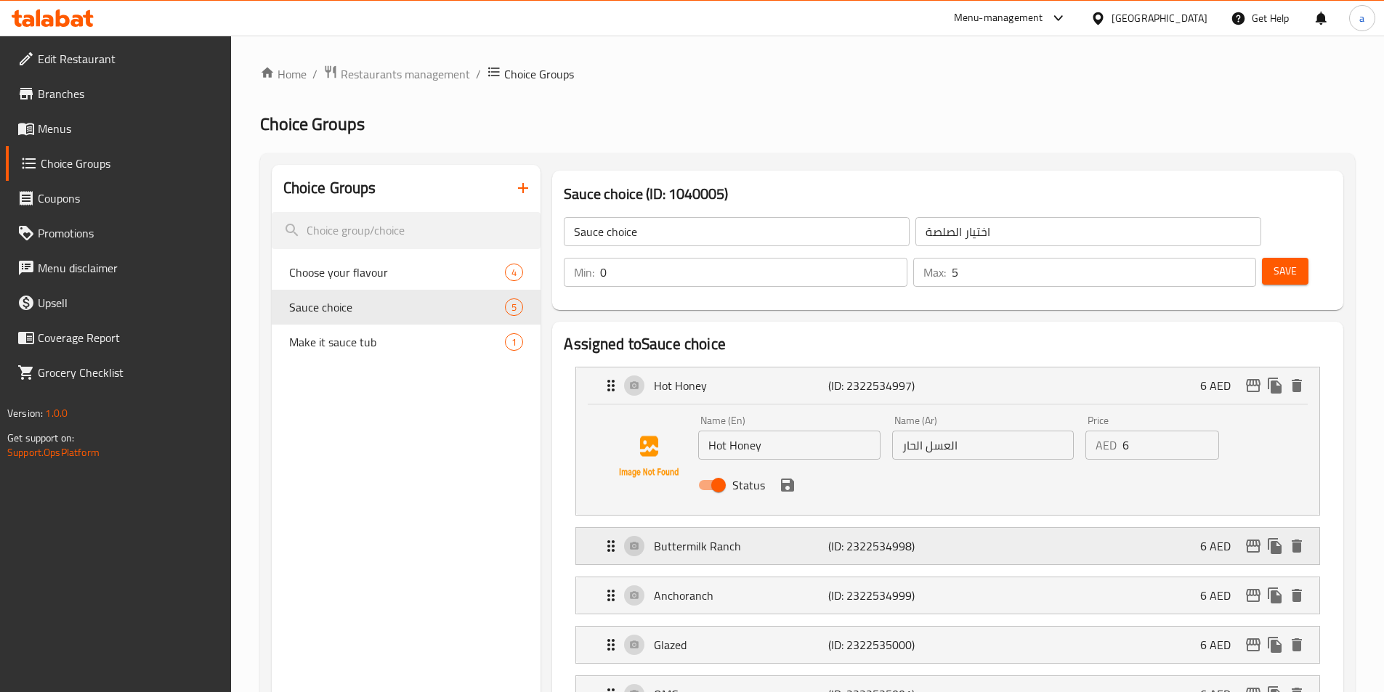
click at [806, 538] on p "Buttermilk Ranch" at bounding box center [741, 546] width 174 height 17
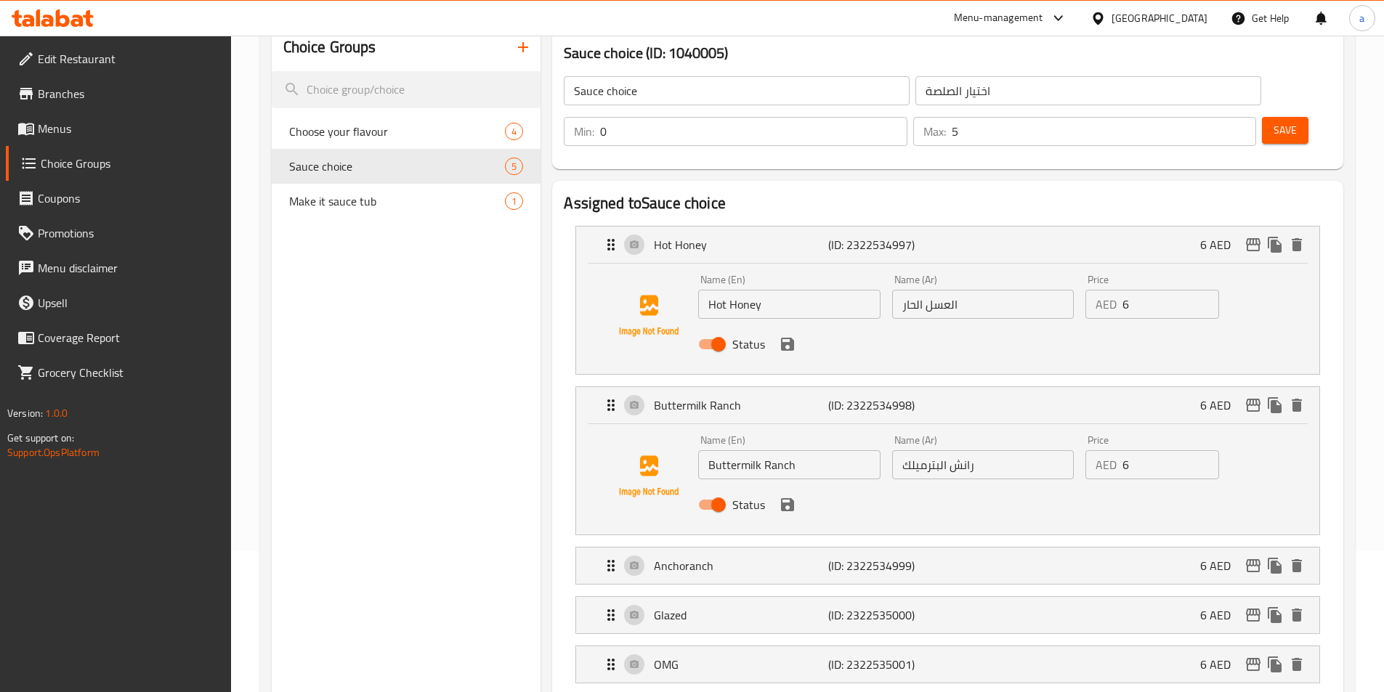
scroll to position [145, 0]
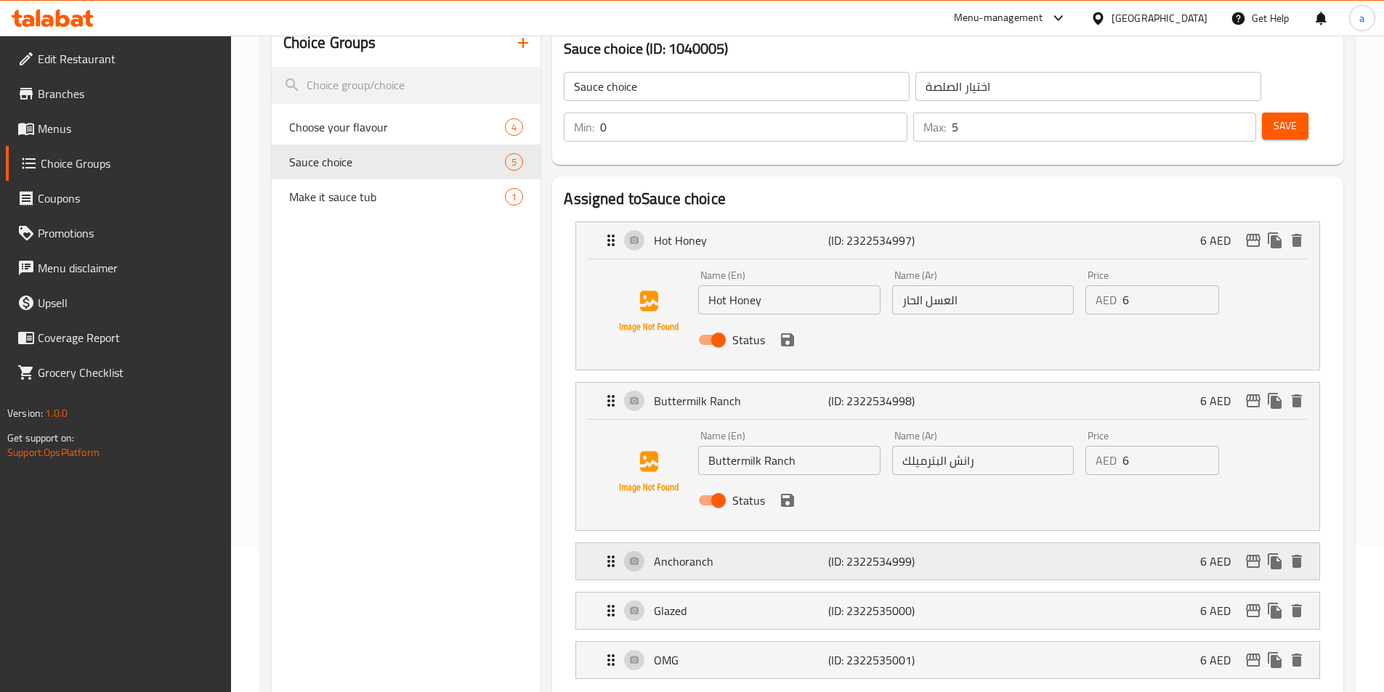
click at [932, 543] on div "Anchoranch (ID: 2322534999) 6 AED" at bounding box center [952, 561] width 700 height 36
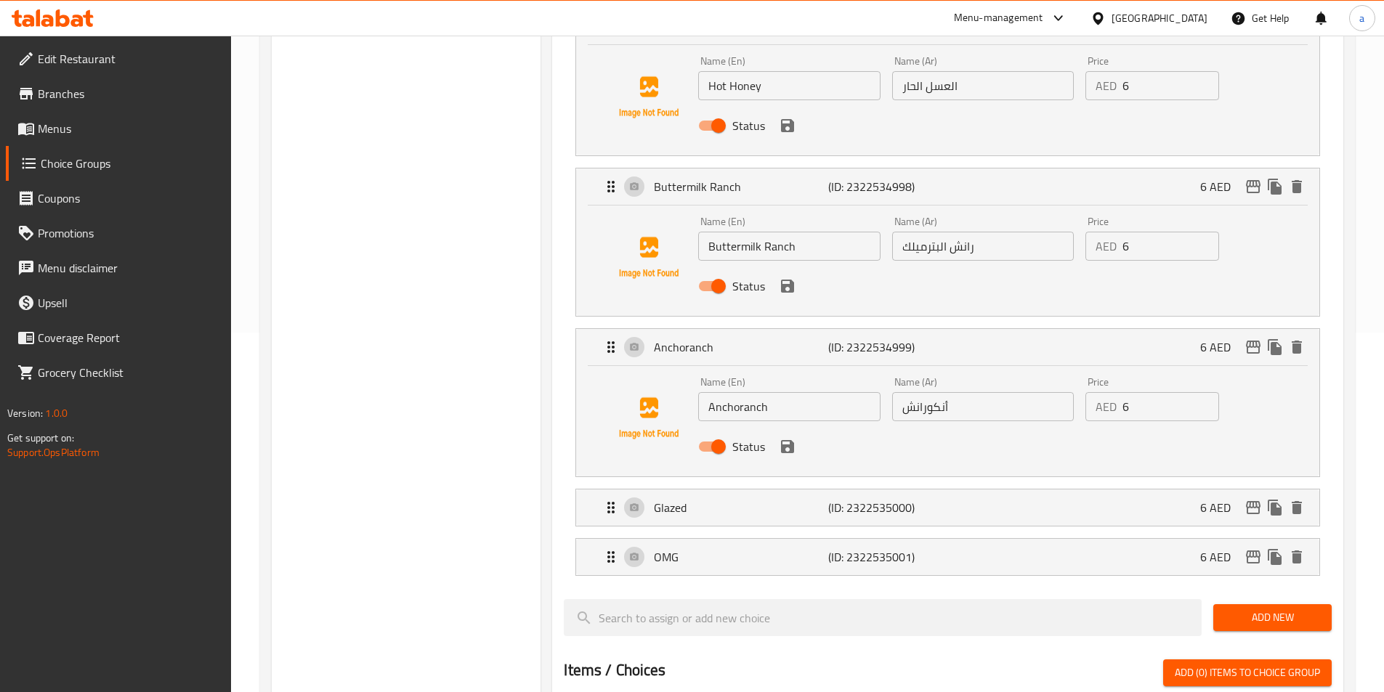
scroll to position [363, 0]
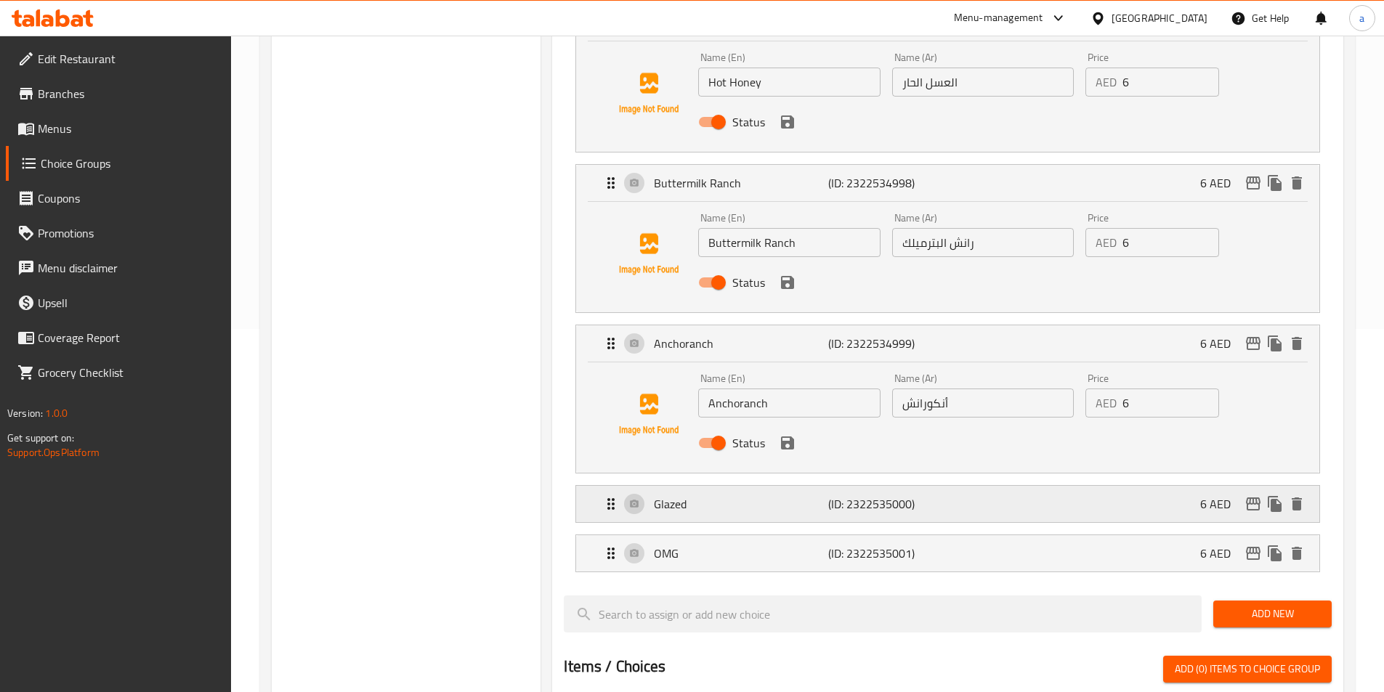
click at [945, 486] on div "Glazed (ID: 2322535000) 6 AED" at bounding box center [952, 504] width 700 height 36
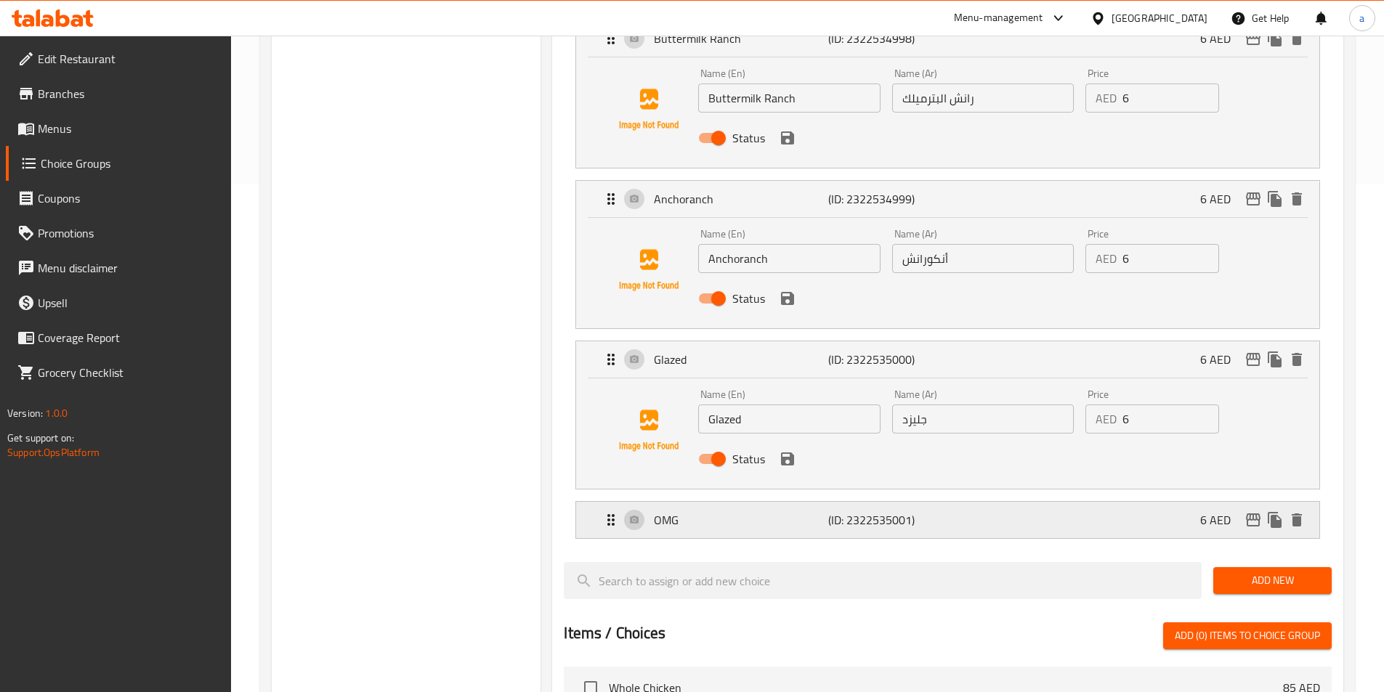
scroll to position [508, 0]
click at [962, 501] on div "OMG (ID: 2322535001) 6 AED" at bounding box center [952, 519] width 700 height 36
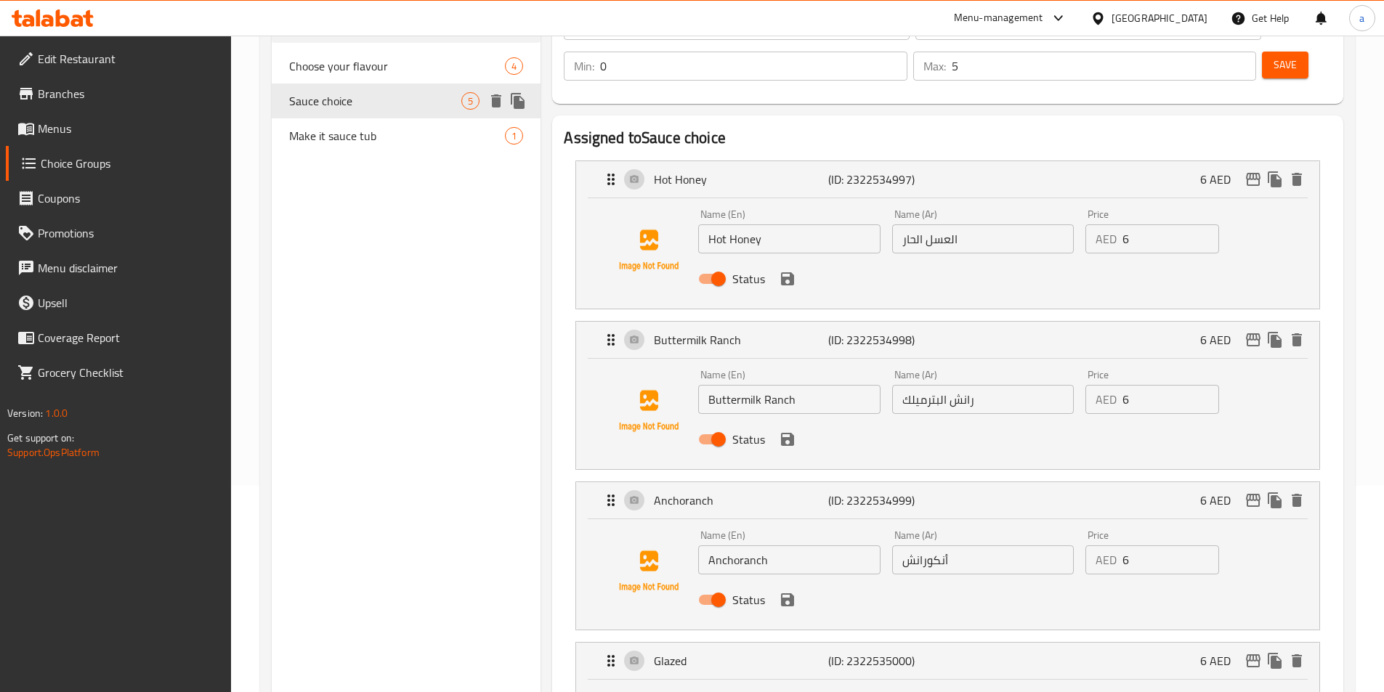
scroll to position [73, 0]
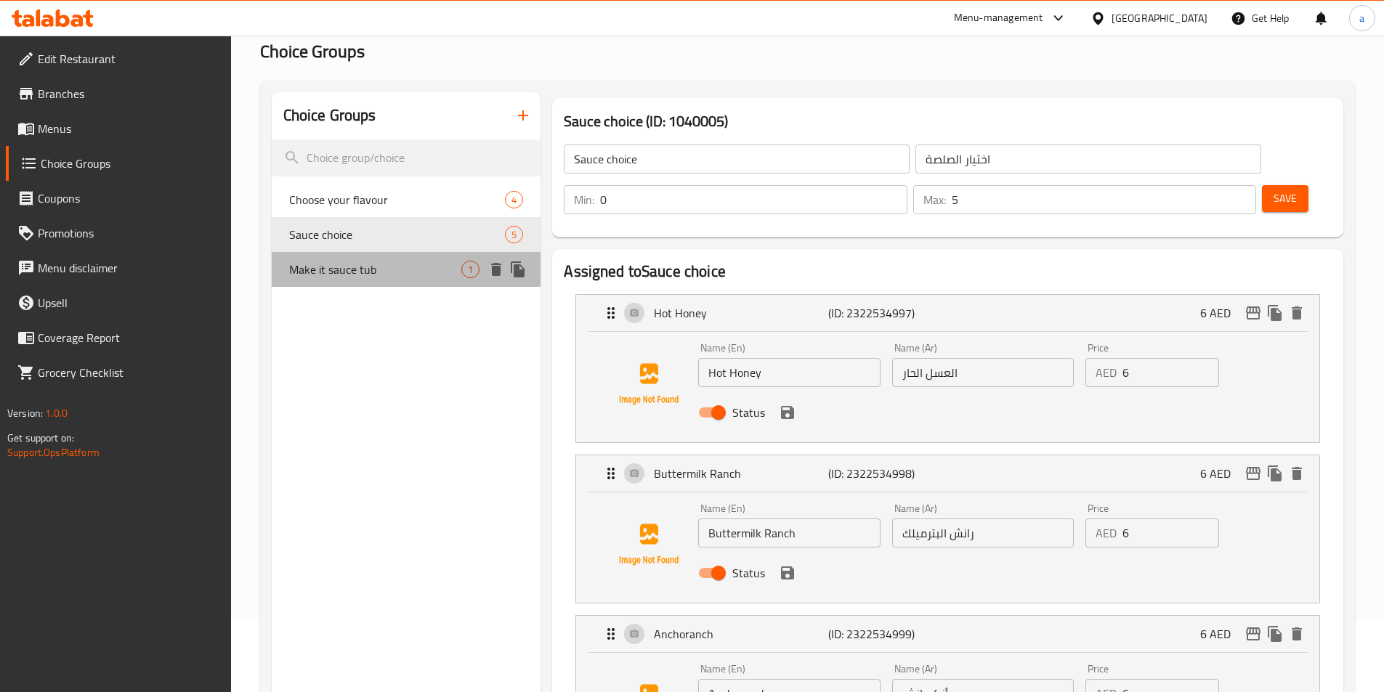
click at [369, 268] on span "Make it sauce tub" at bounding box center [375, 269] width 173 height 17
type input "Make it sauce tub"
type input "اجعلها صلصة حوض"
type input "1"
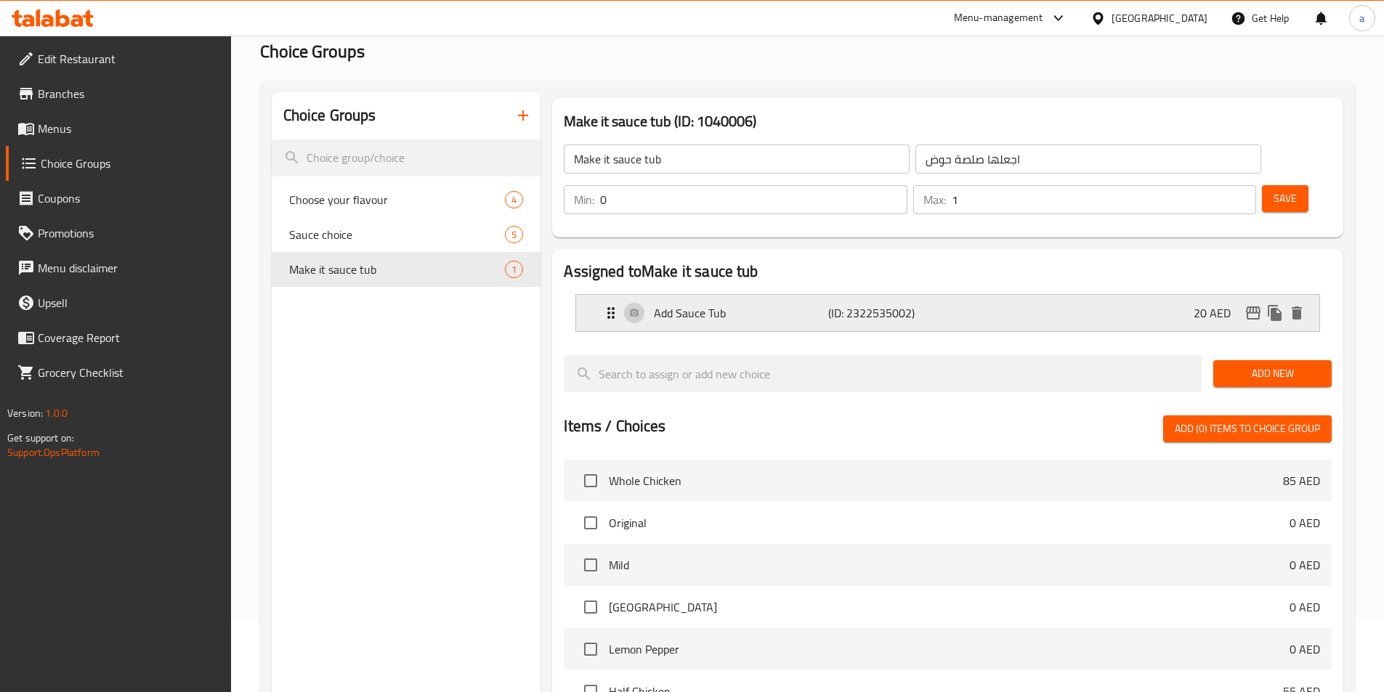
click at [914, 304] on p "(ID: 2322535002)" at bounding box center [886, 312] width 116 height 17
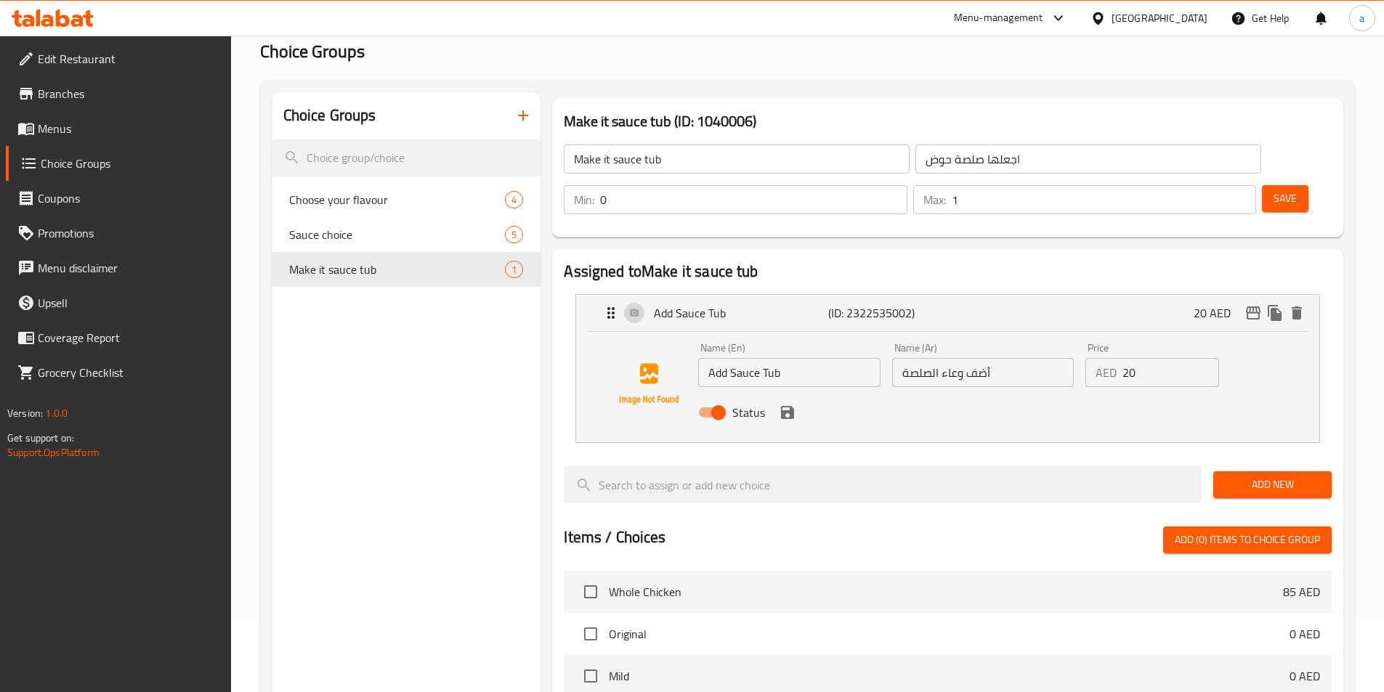
click at [979, 358] on input "أضف وعاء الصلصة" at bounding box center [983, 372] width 182 height 29
click at [936, 358] on input "أضف وعاء الصلصة" at bounding box center [983, 372] width 182 height 29
click at [950, 358] on input "أضف وعاء الصلصة" at bounding box center [983, 372] width 182 height 29
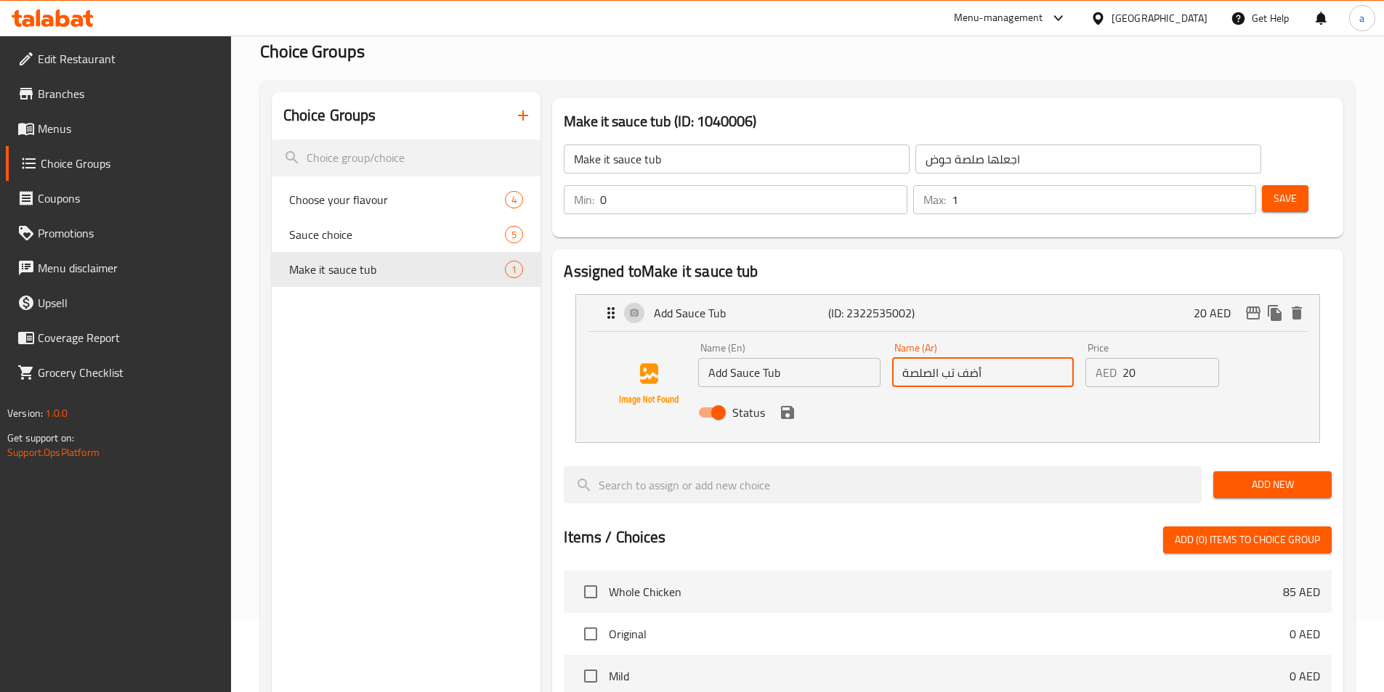
click at [790, 406] on icon "save" at bounding box center [787, 412] width 13 height 13
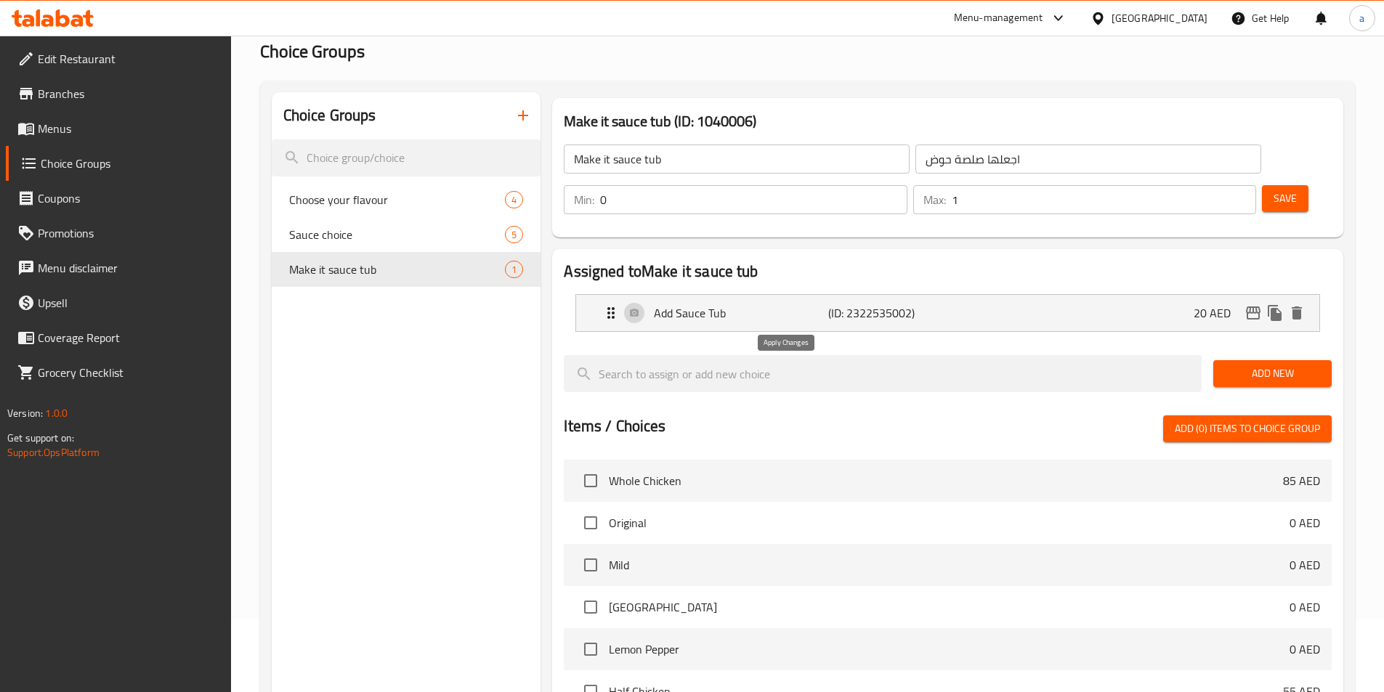
type input "أضف تب الصلصة"
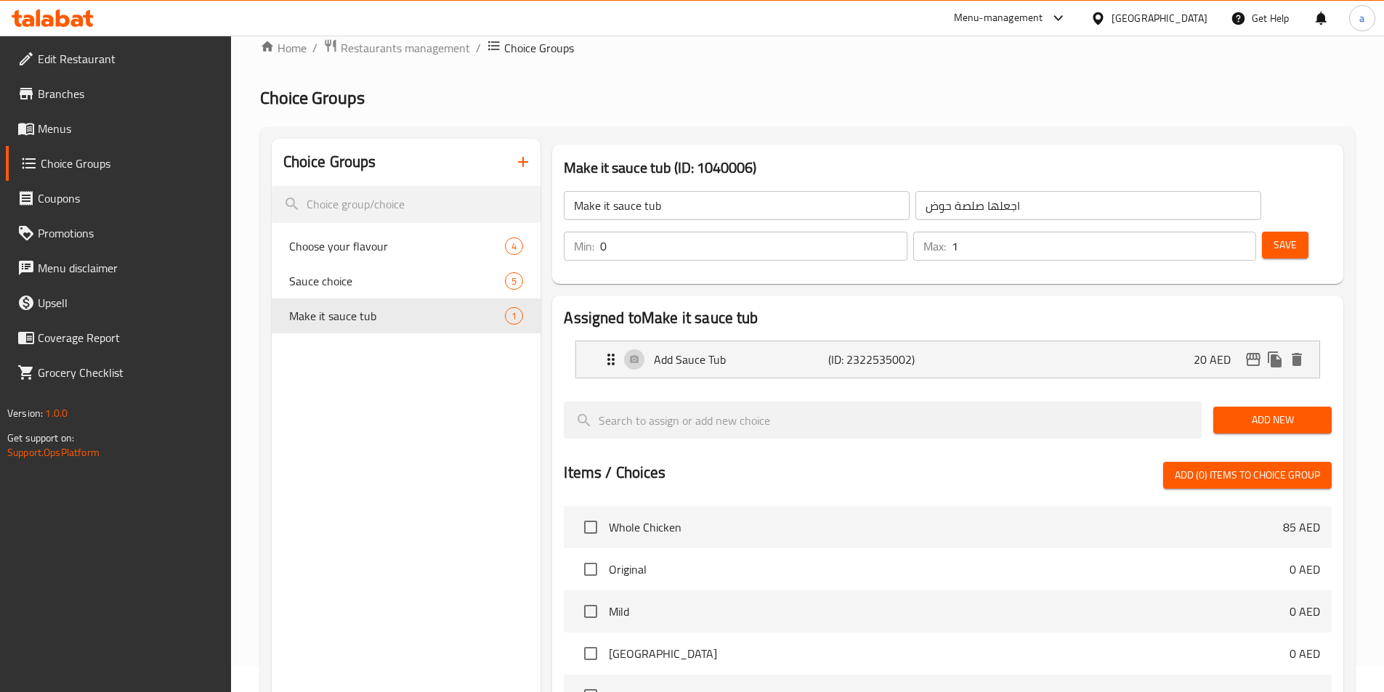
scroll to position [0, 0]
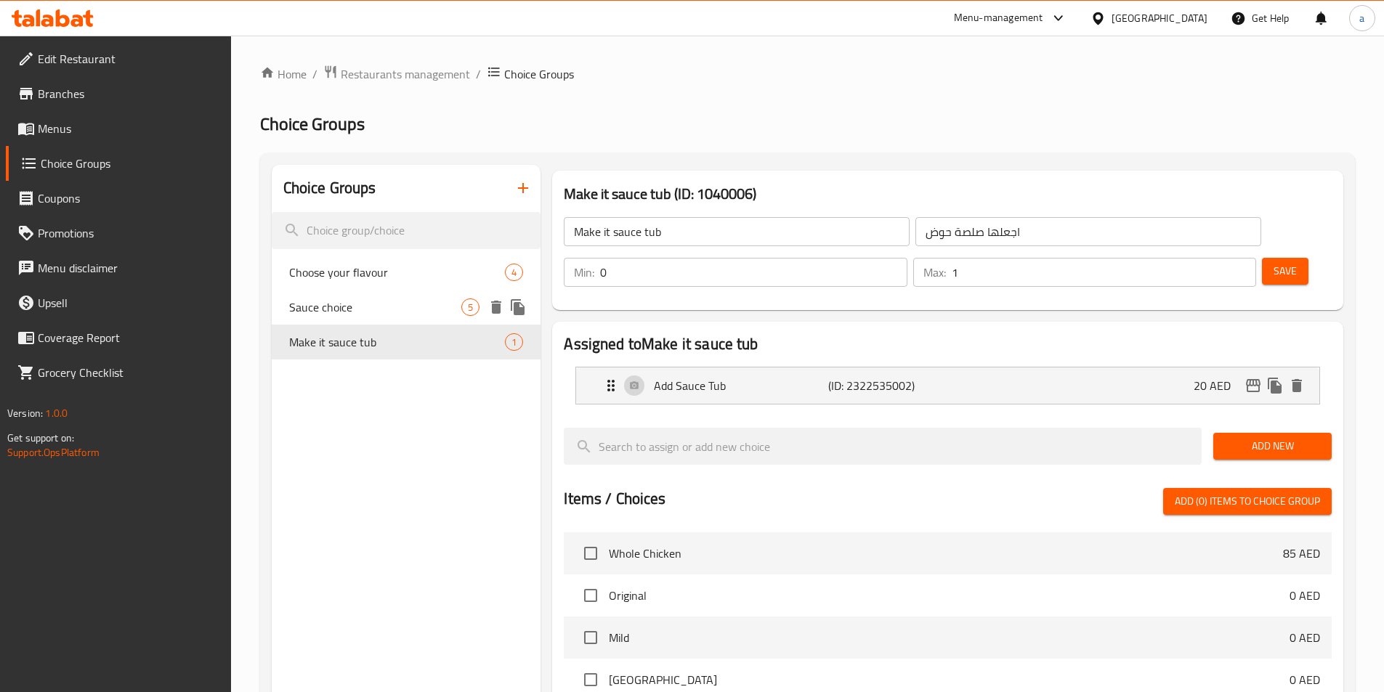
click at [421, 314] on span "Sauce choice" at bounding box center [375, 307] width 173 height 17
type input "Sauce choice"
type input "اختيار الصلصة"
type input "5"
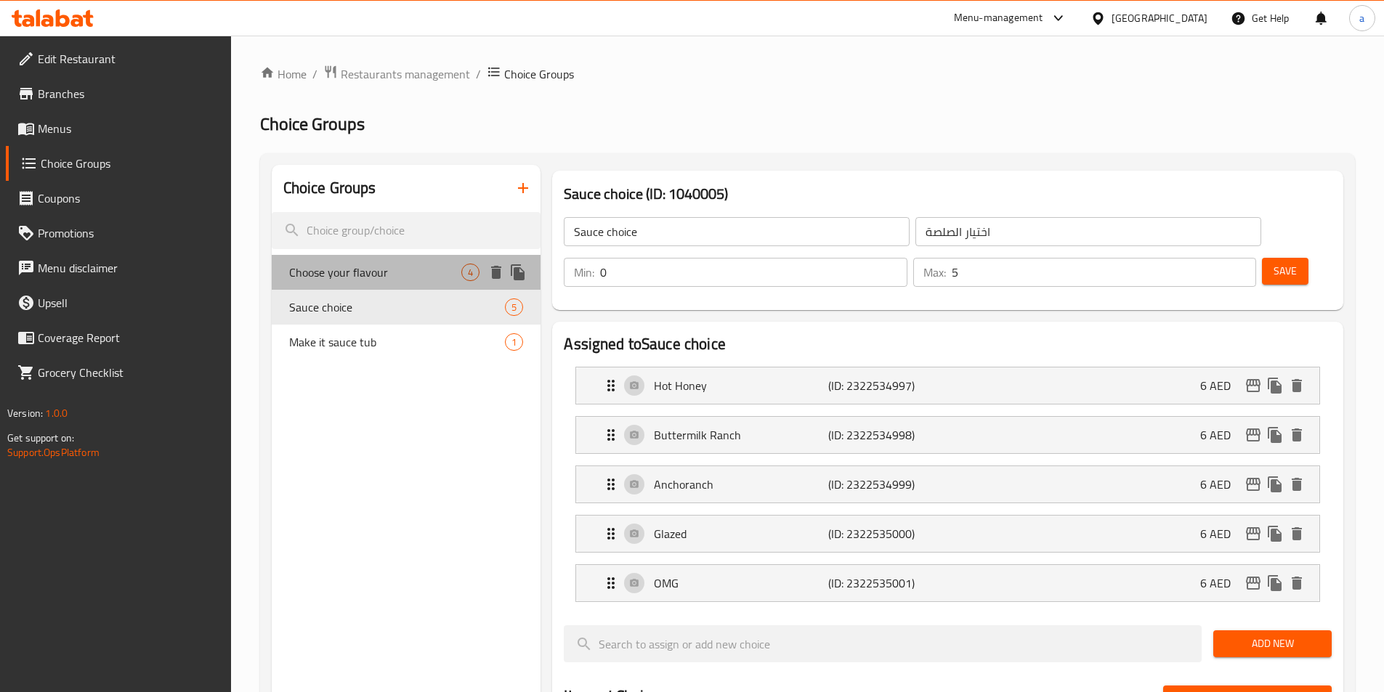
click at [416, 276] on span "Choose your flavour" at bounding box center [375, 272] width 173 height 17
type input "Choose your flavour"
type input "اختر نكهتك"
type input "1"
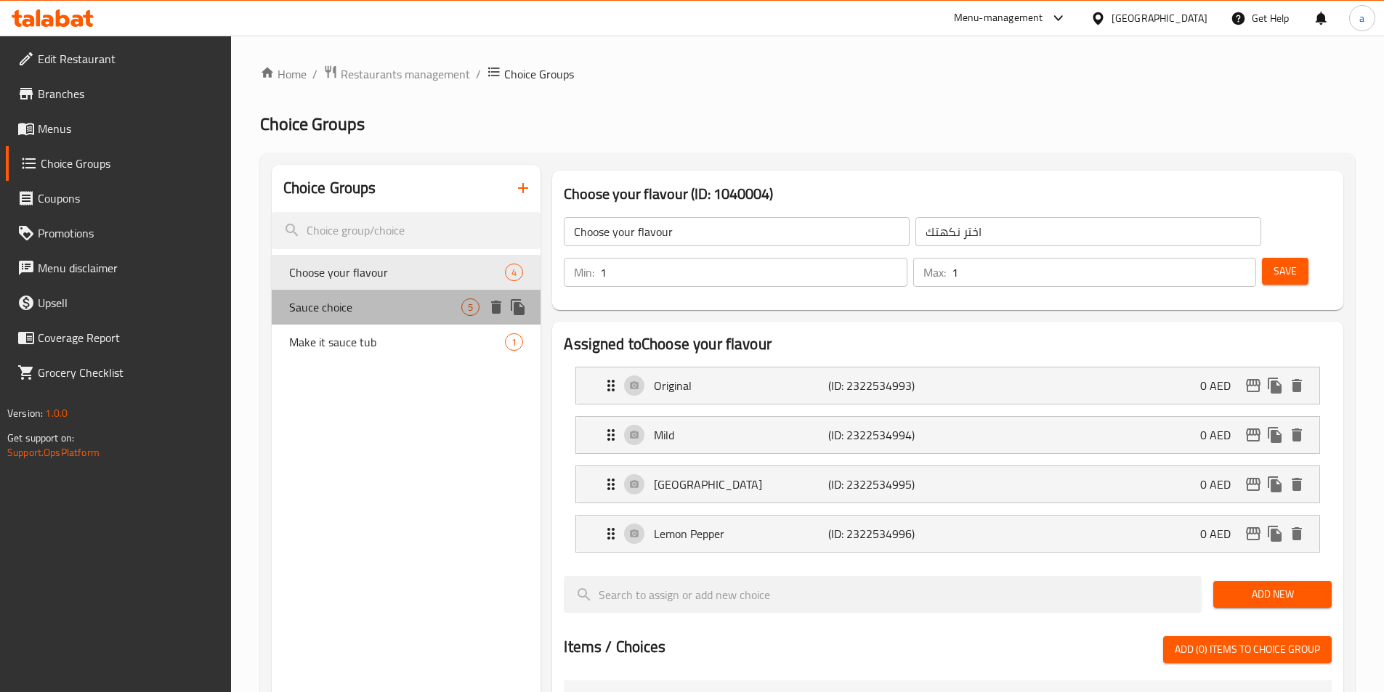
click at [401, 309] on span "Sauce choice" at bounding box center [375, 307] width 173 height 17
type input "Sauce choice"
type input "اختيار الصلصة"
type input "0"
type input "5"
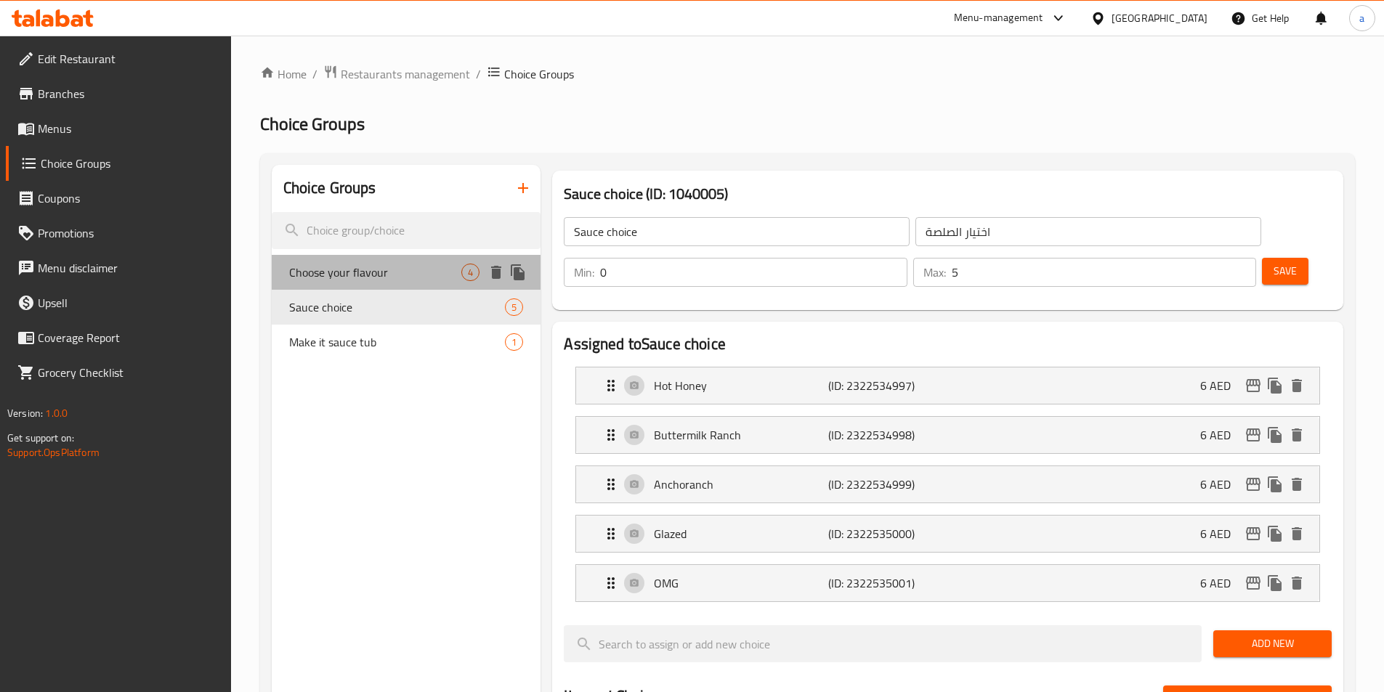
click at [437, 279] on span "Choose your flavour" at bounding box center [375, 272] width 173 height 17
type input "Choose your flavour"
type input "اختر نكهتك"
type input "1"
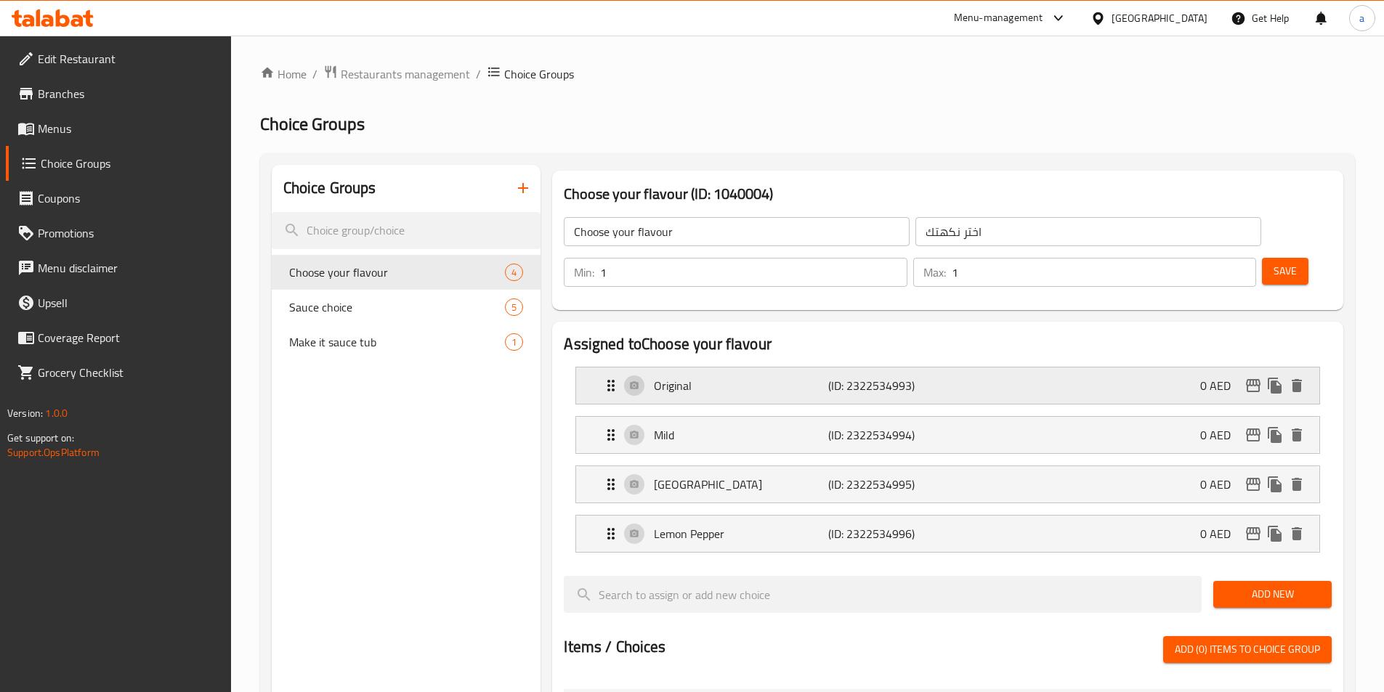
click at [742, 377] on p "Original" at bounding box center [741, 385] width 174 height 17
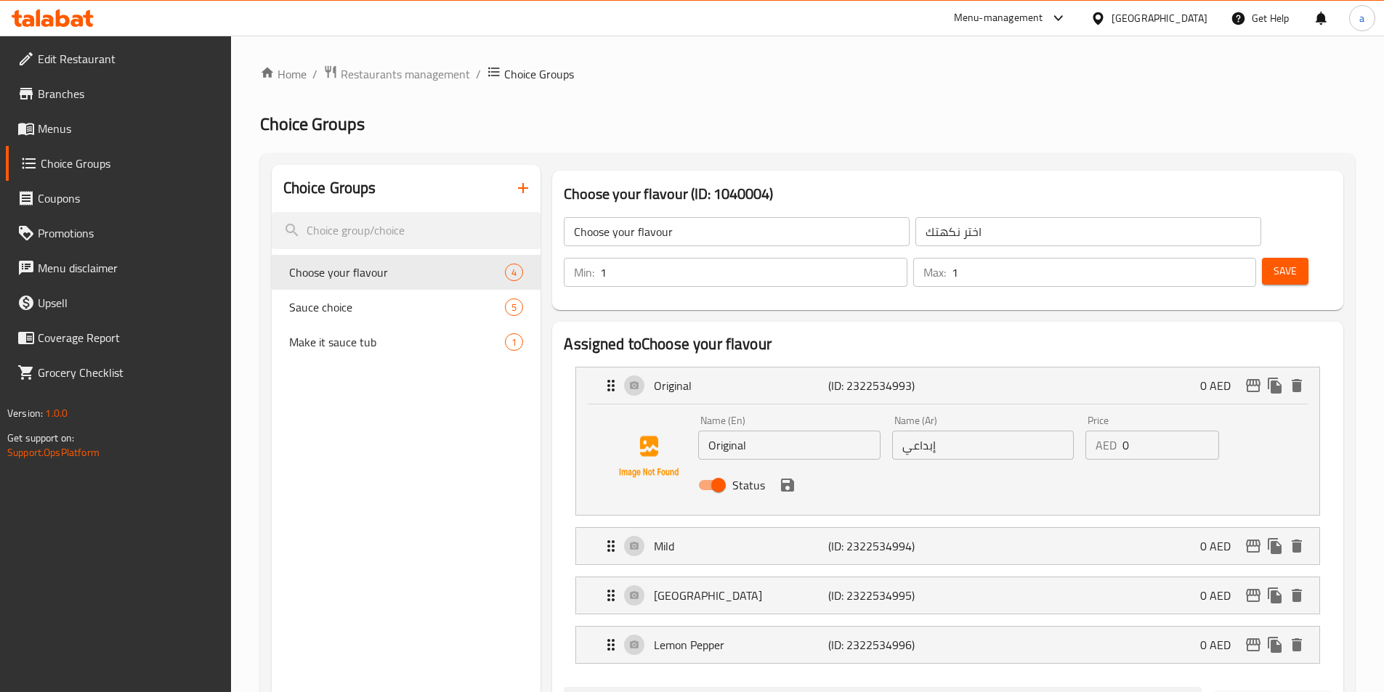
click at [977, 431] on input "إبداعي" at bounding box center [983, 445] width 182 height 29
click at [978, 431] on input "إبداعي" at bounding box center [983, 445] width 182 height 29
click at [789, 431] on input "Original" at bounding box center [789, 445] width 182 height 29
click at [961, 431] on input "اوريج" at bounding box center [983, 445] width 182 height 29
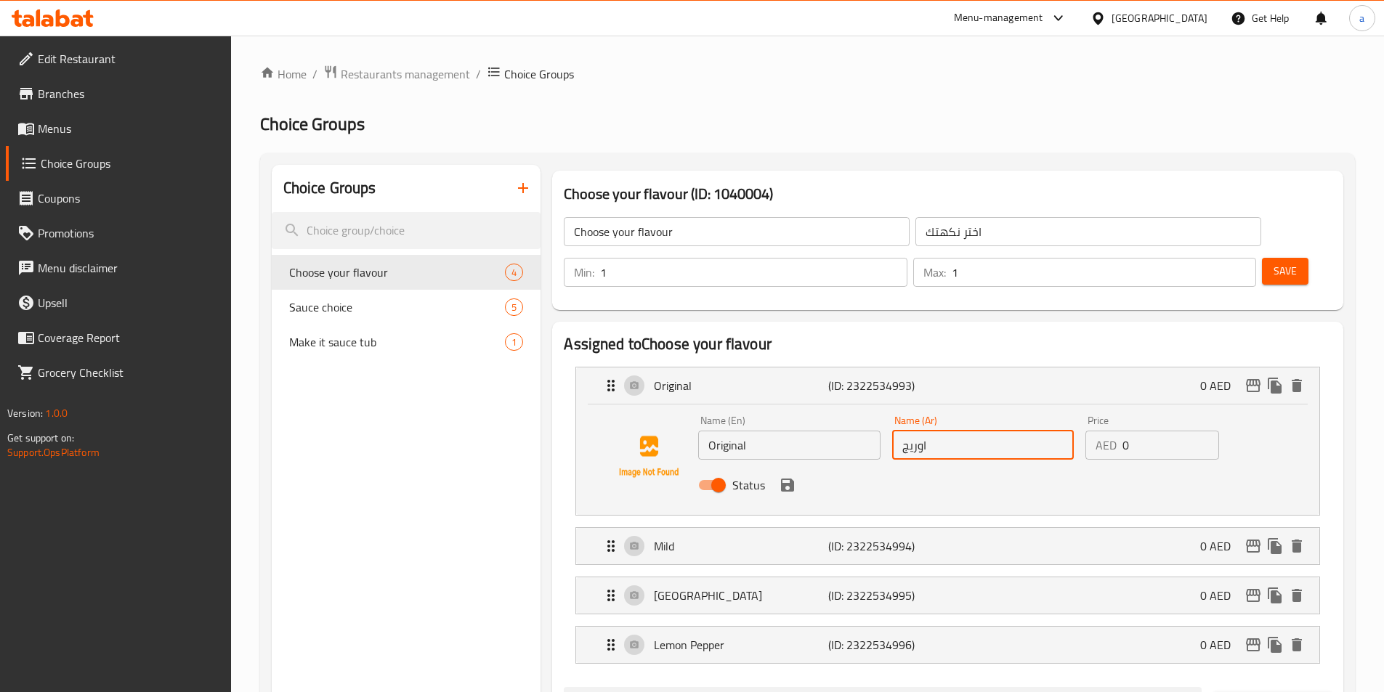
click at [961, 431] on input "اوريج" at bounding box center [983, 445] width 182 height 29
paste input "ورجينال"
click at [782, 479] on icon "save" at bounding box center [787, 485] width 13 height 13
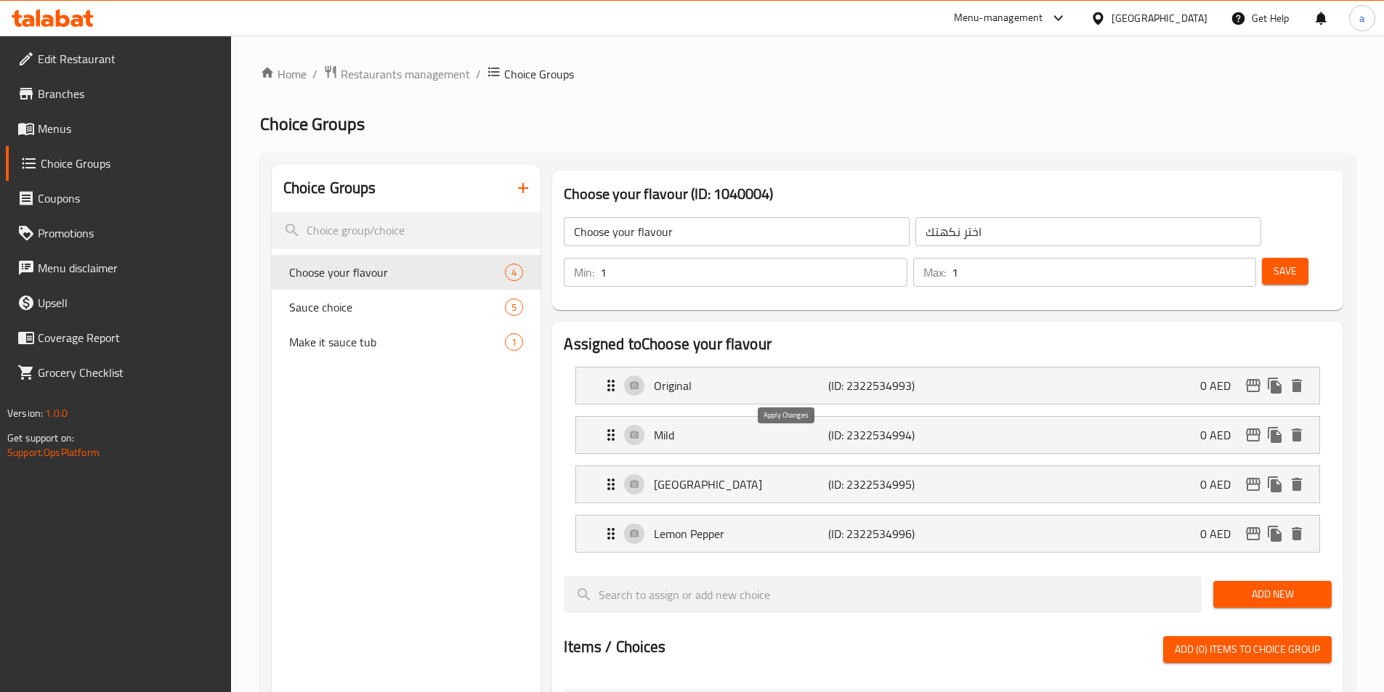
type input "أورجينال"
click at [882, 426] on p "(ID: 2322534994)" at bounding box center [886, 434] width 116 height 17
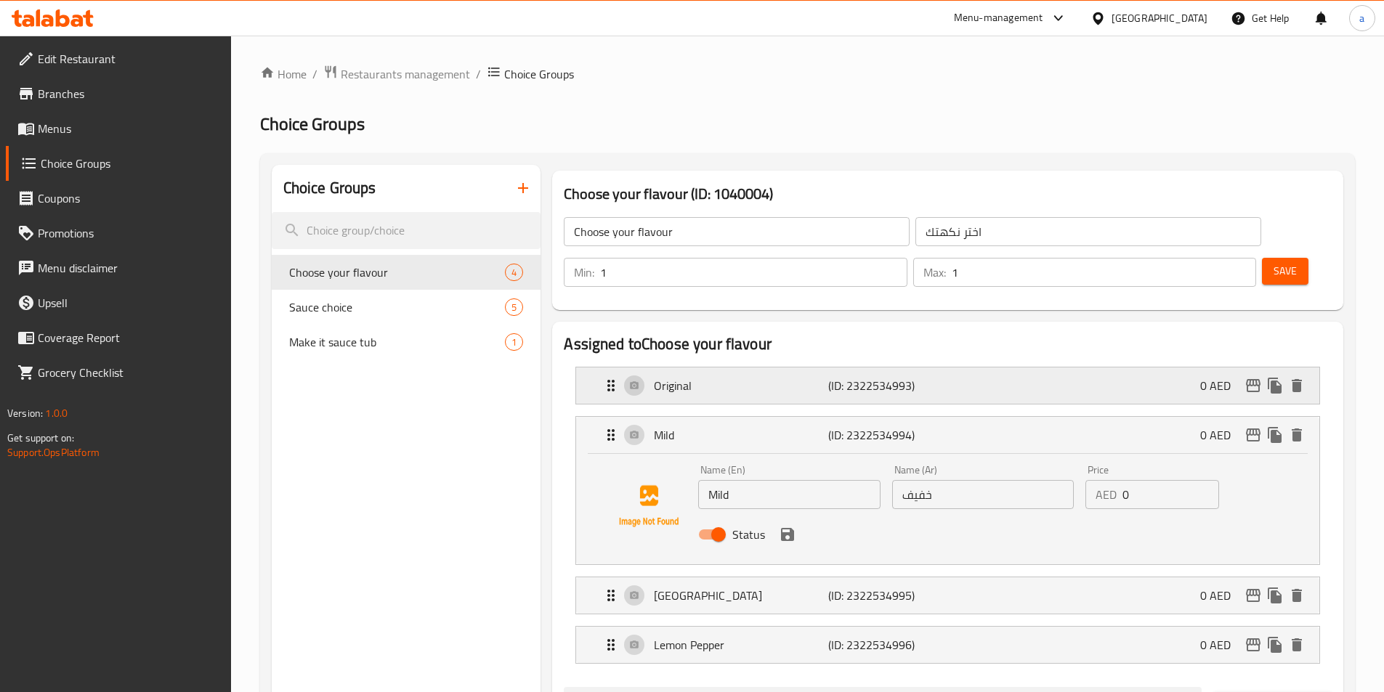
click at [936, 377] on p "(ID: 2322534993)" at bounding box center [886, 385] width 116 height 17
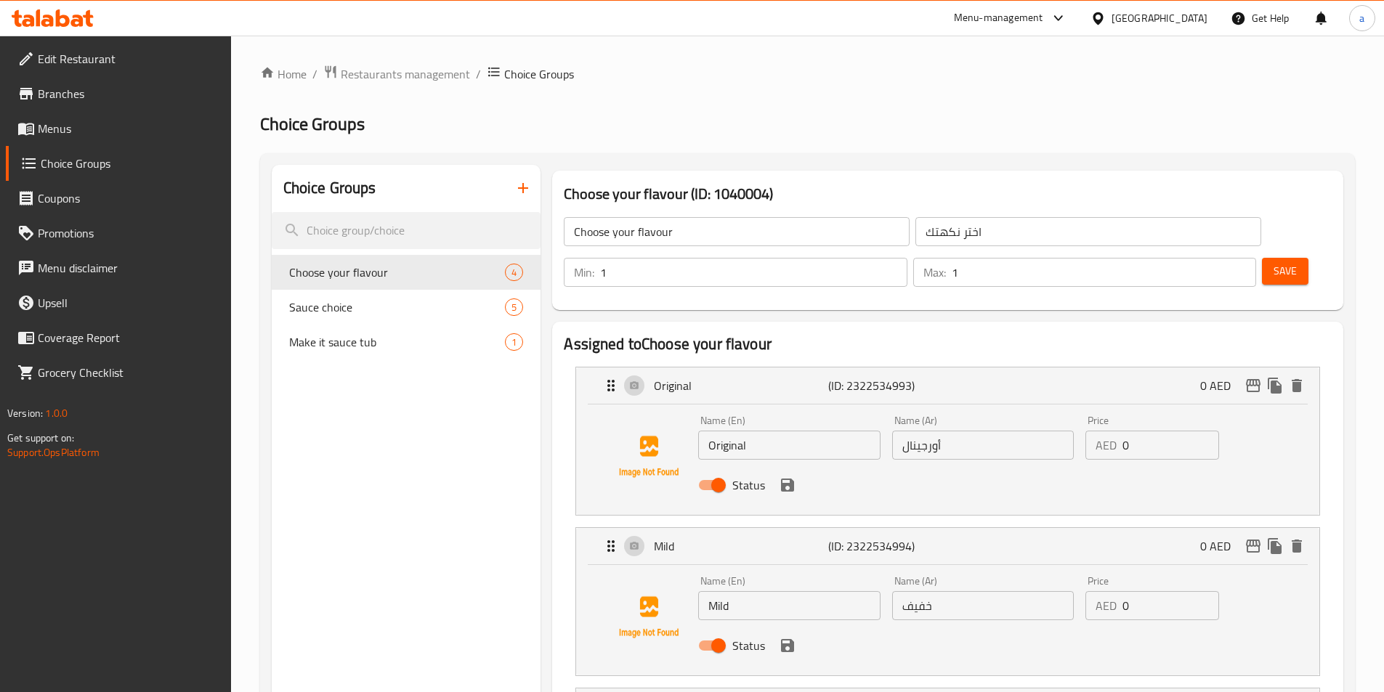
click at [915, 591] on input "خفيف" at bounding box center [983, 605] width 182 height 29
click at [791, 637] on icon "save" at bounding box center [787, 645] width 17 height 17
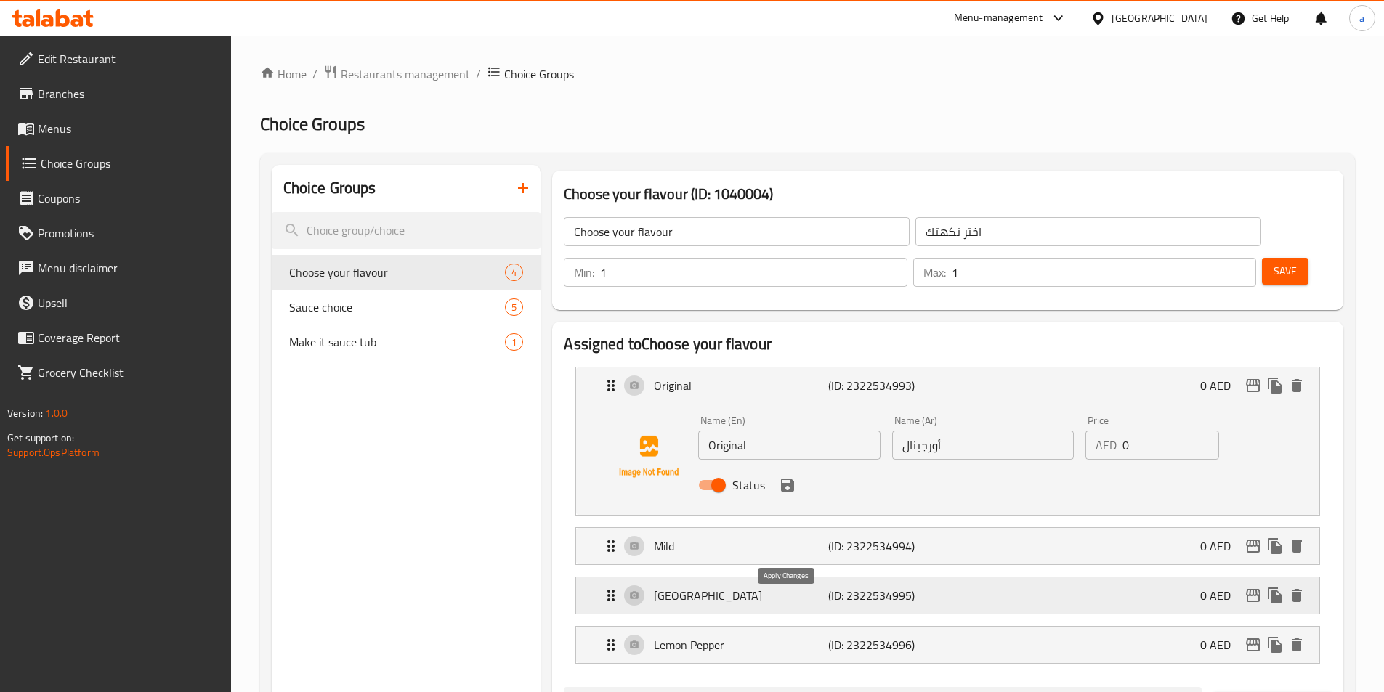
type input "ميلد"
click at [995, 528] on div "Mild (ID: 2322534994) 0 AED" at bounding box center [952, 546] width 700 height 36
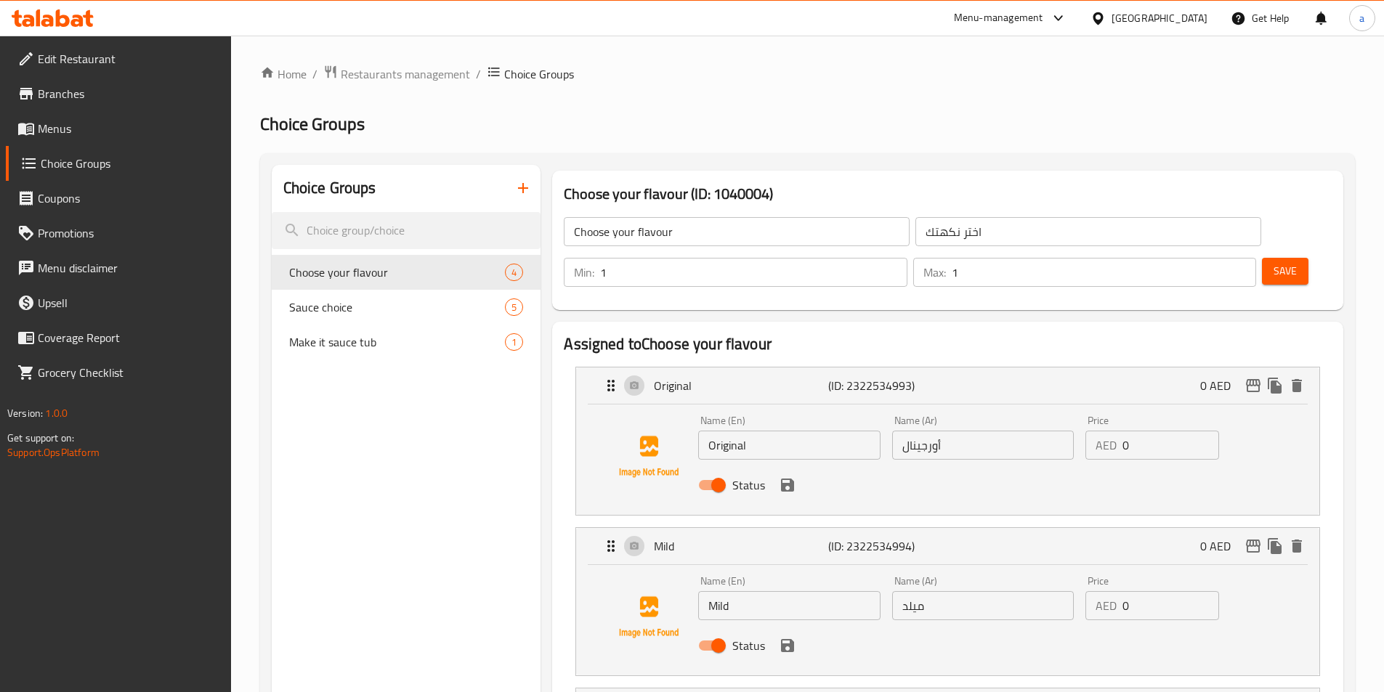
click at [1273, 262] on span "Save" at bounding box center [1284, 271] width 23 height 18
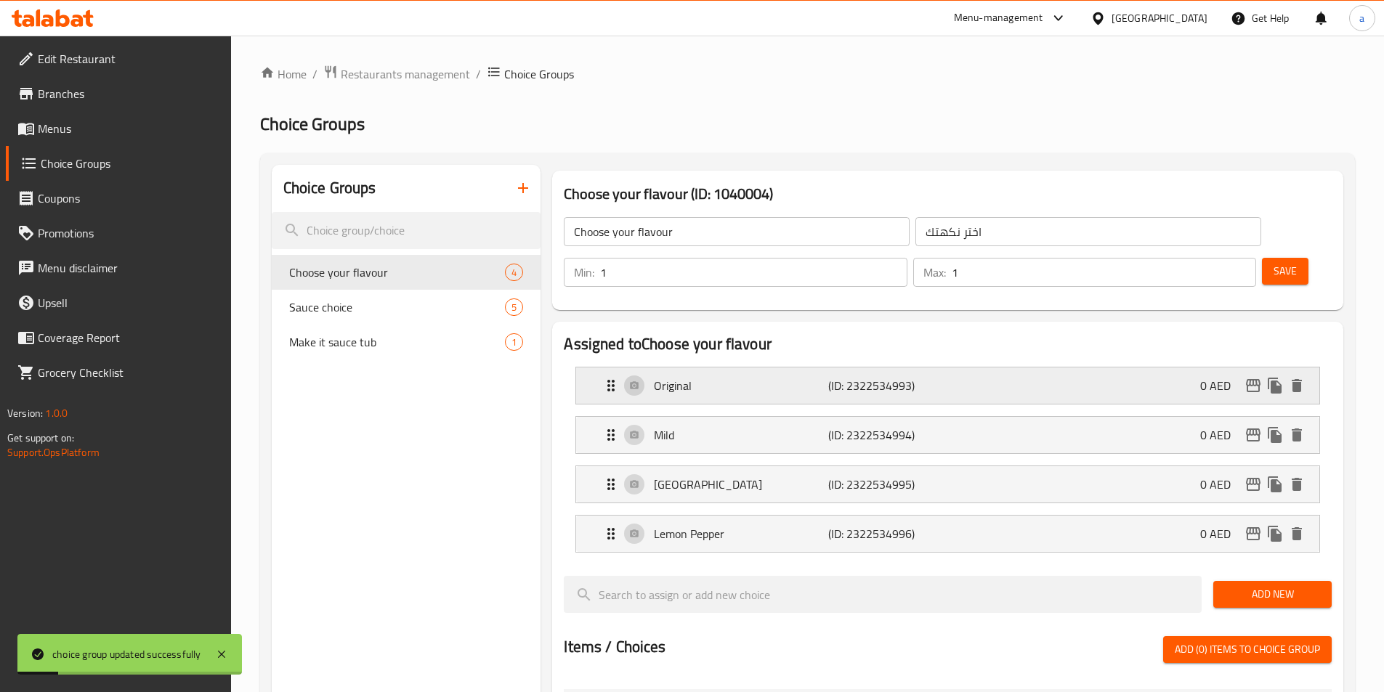
click at [884, 377] on p "(ID: 2322534993)" at bounding box center [886, 385] width 116 height 17
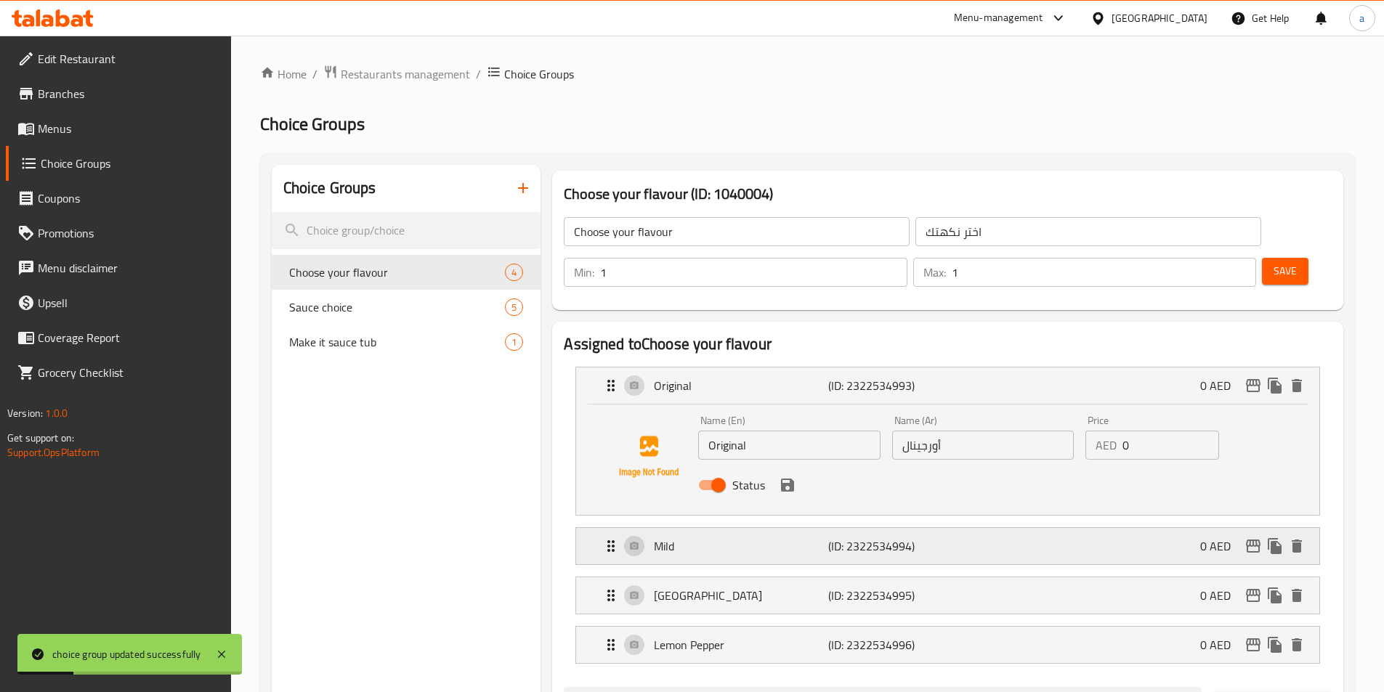
click at [923, 538] on p "(ID: 2322534994)" at bounding box center [886, 546] width 116 height 17
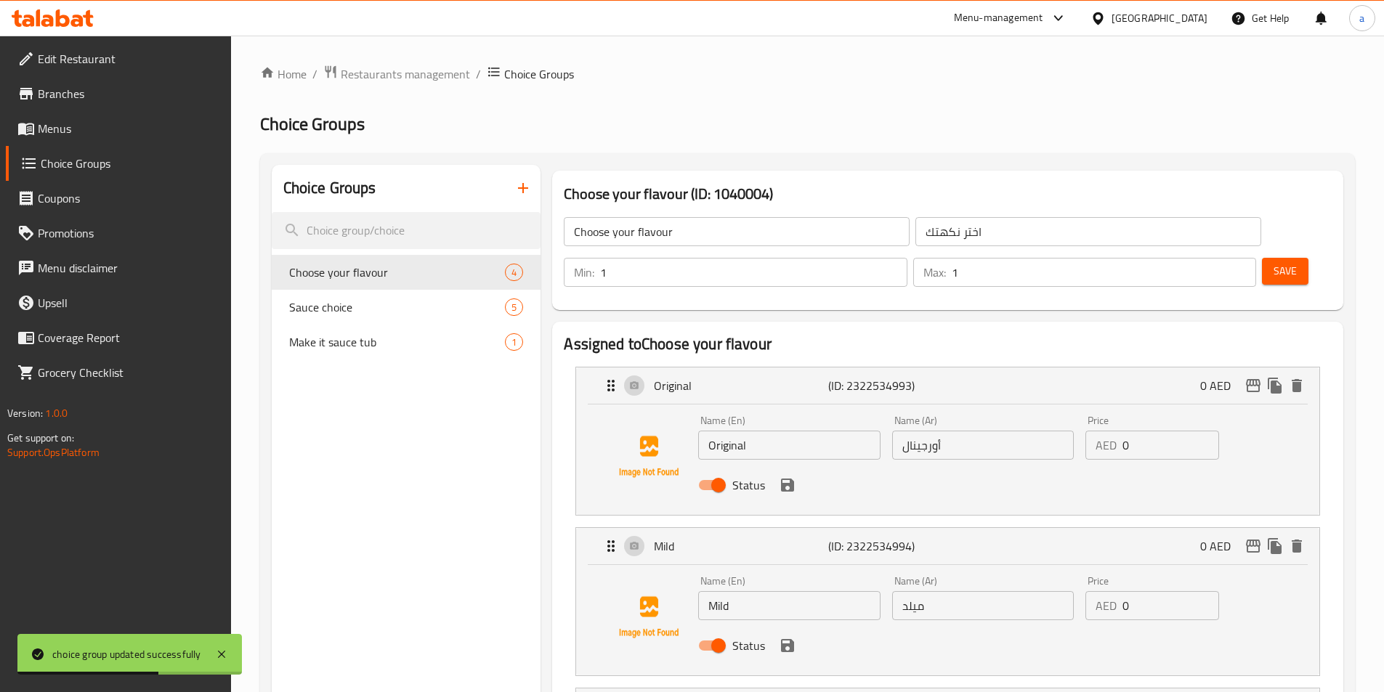
click at [67, 132] on span "Menus" at bounding box center [129, 128] width 182 height 17
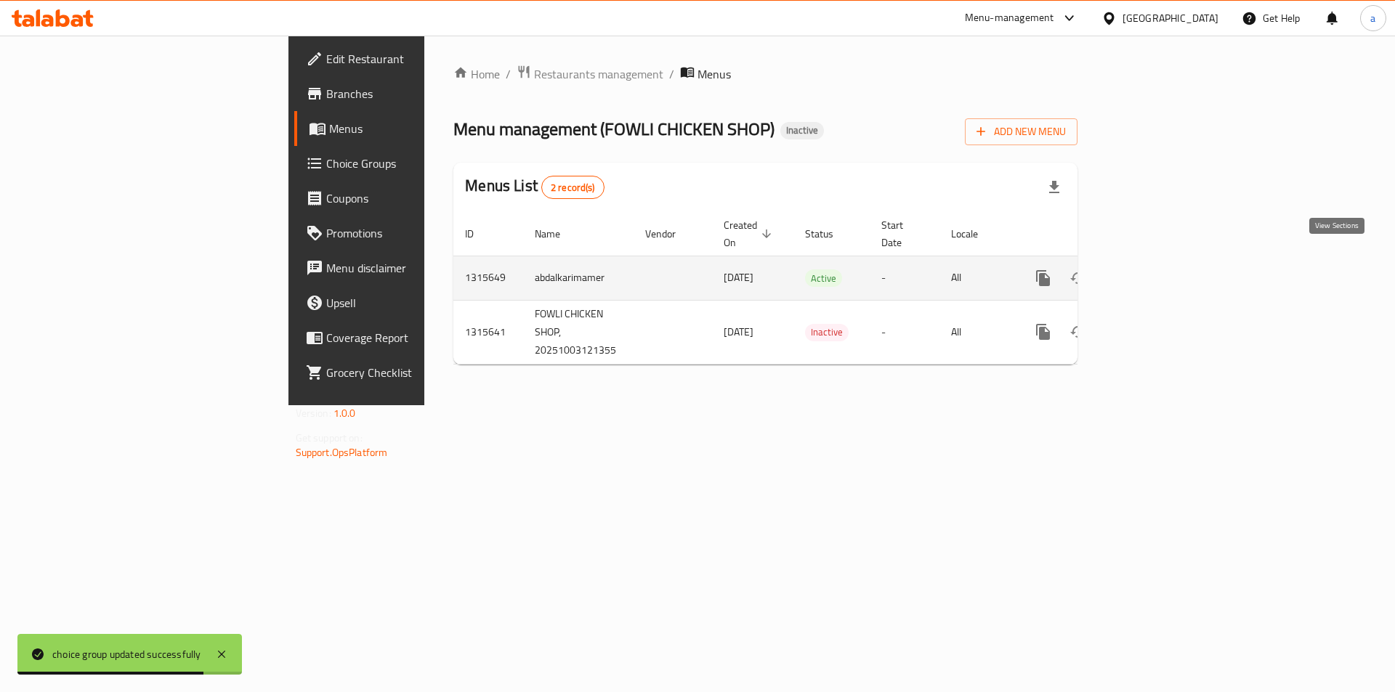
click at [1154, 272] on icon "enhanced table" at bounding box center [1147, 278] width 13 height 13
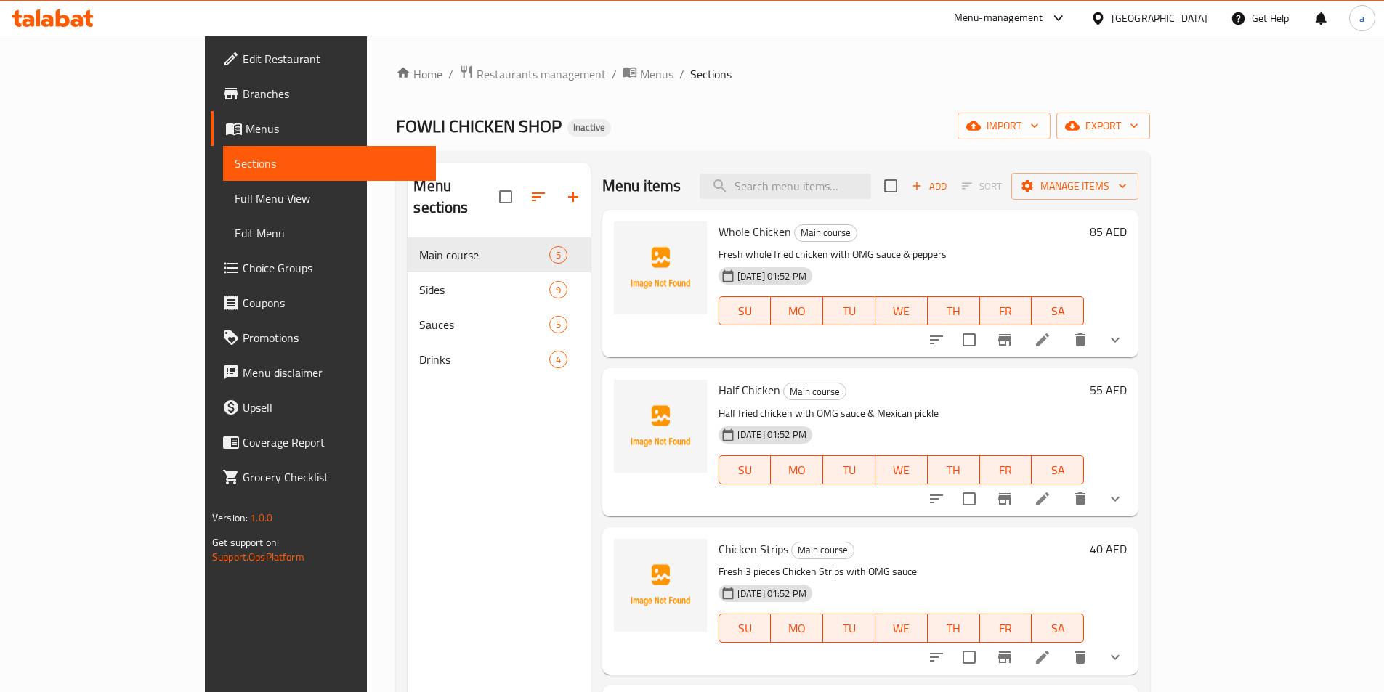
click at [235, 206] on span "Full Menu View" at bounding box center [330, 198] width 190 height 17
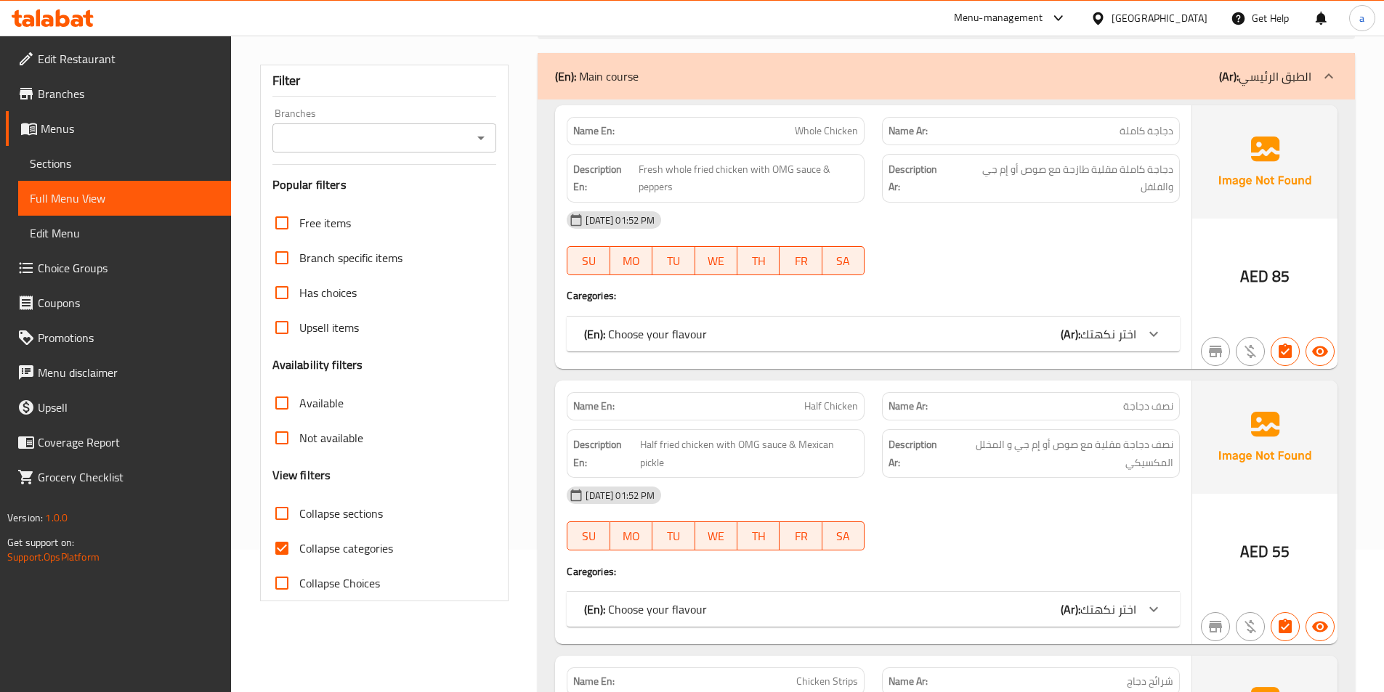
scroll to position [145, 0]
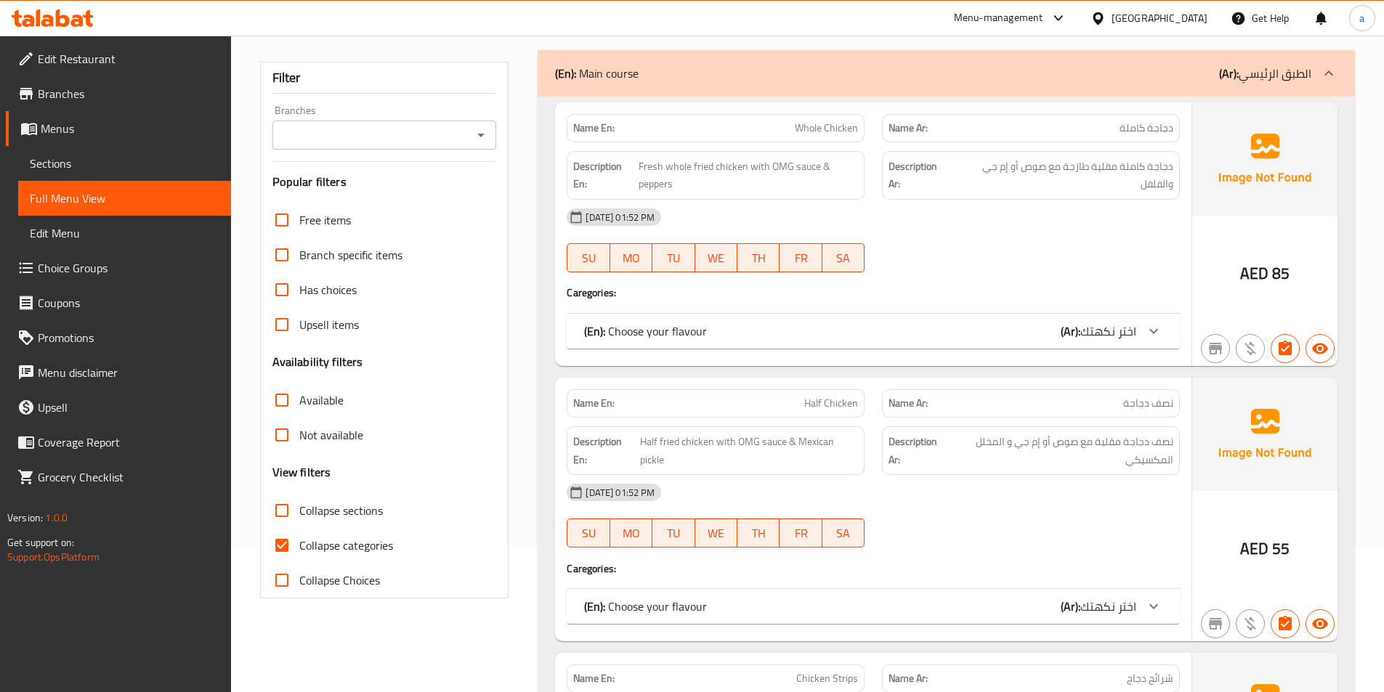
click at [283, 543] on input "Collapse categories" at bounding box center [281, 545] width 35 height 35
checkbox input "false"
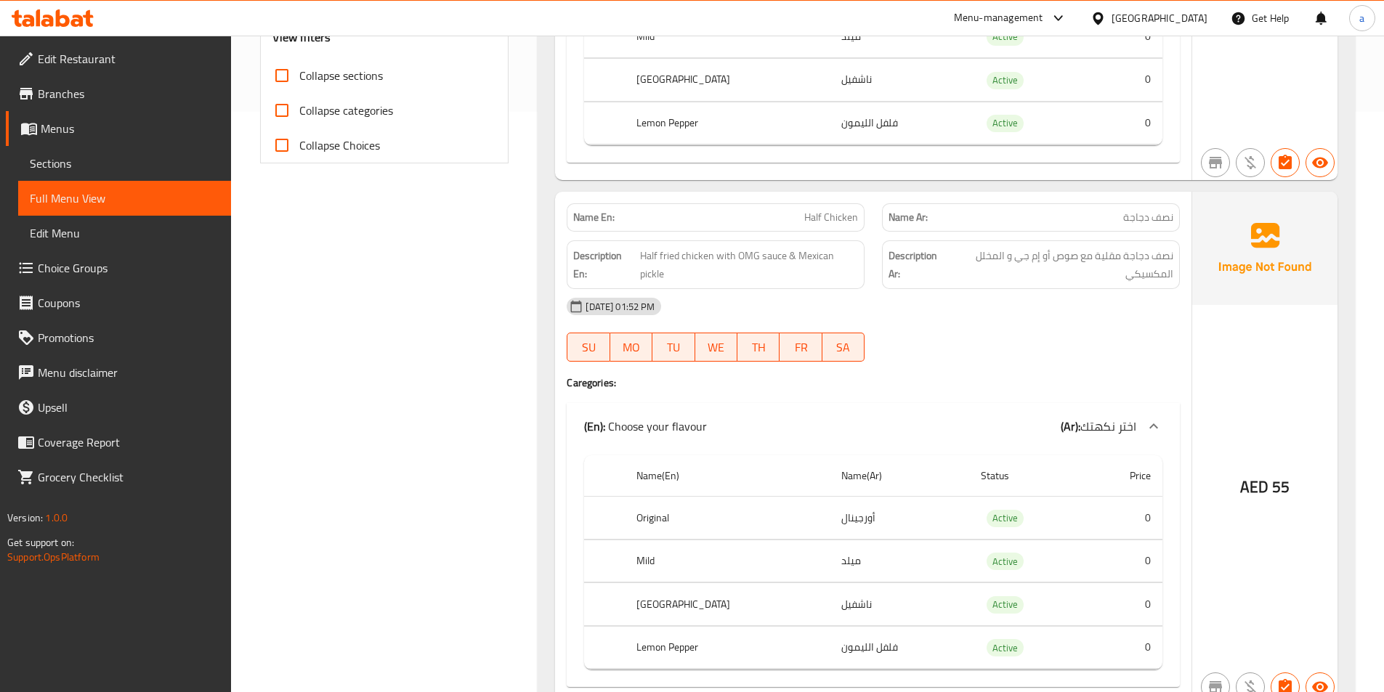
scroll to position [218, 0]
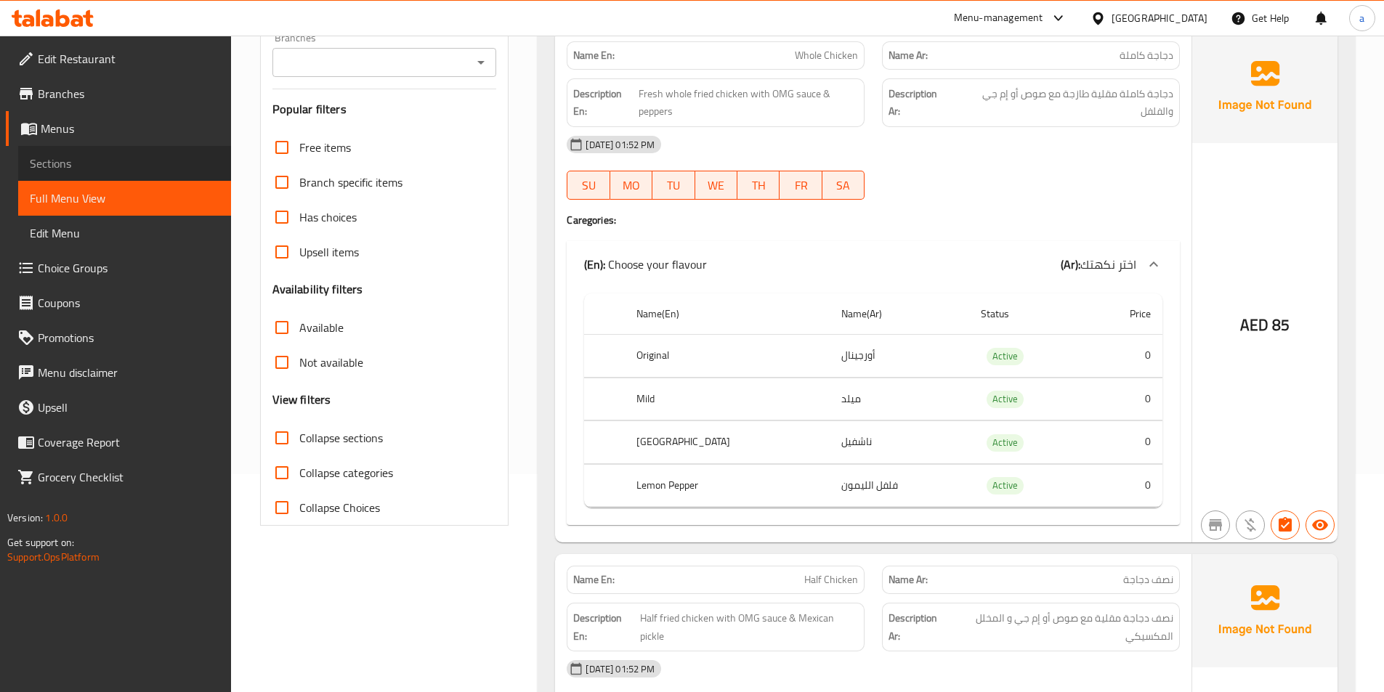
click at [76, 166] on span "Sections" at bounding box center [125, 163] width 190 height 17
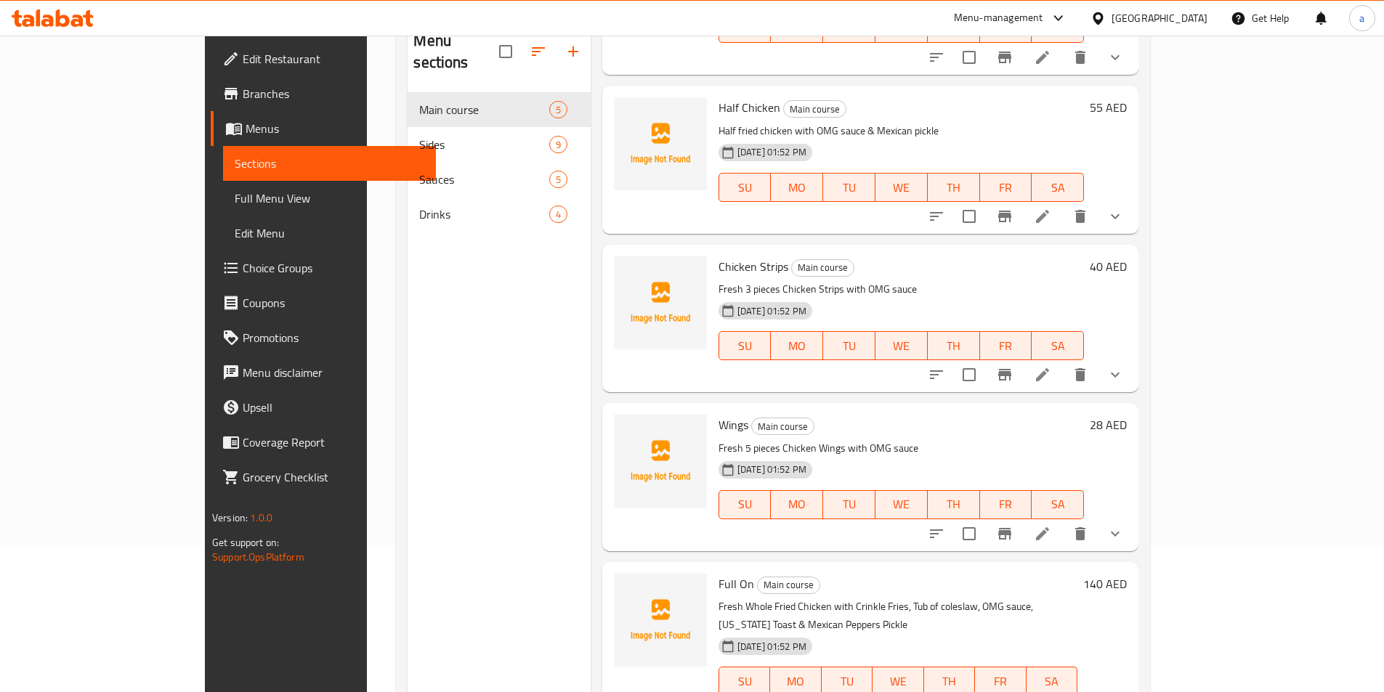
scroll to position [203, 0]
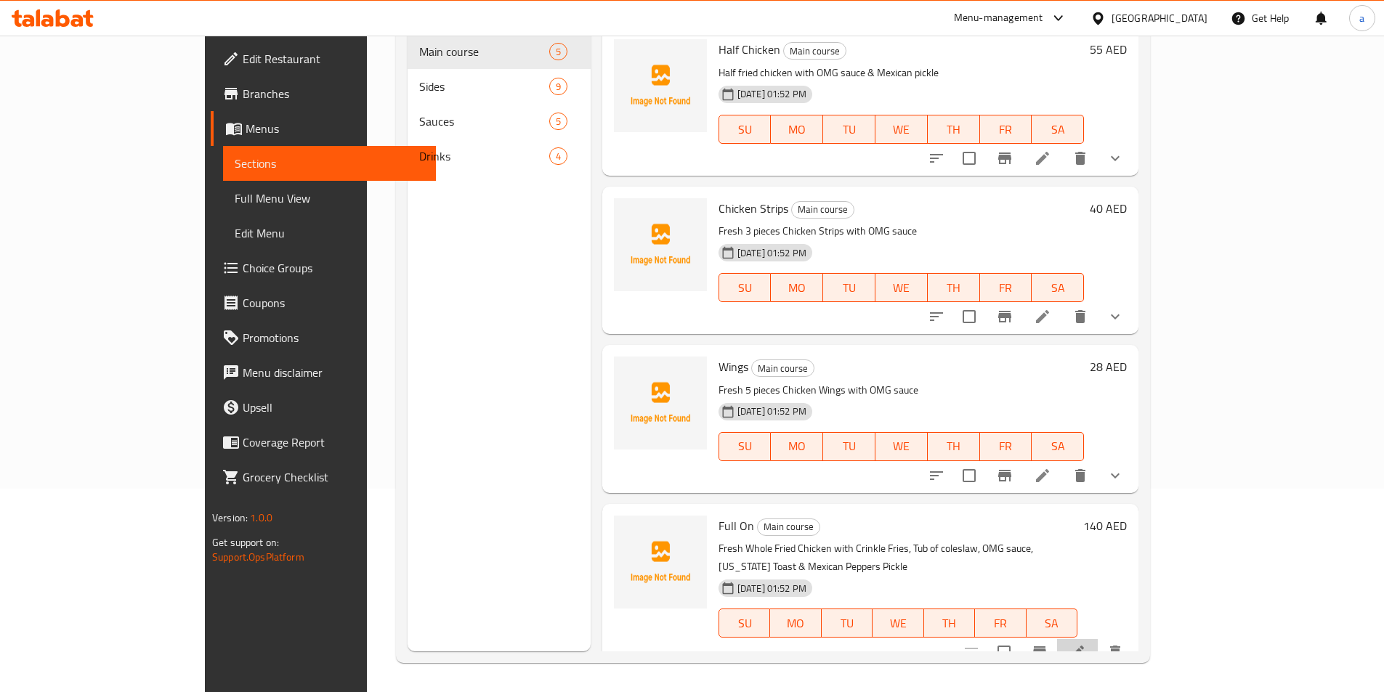
click at [1098, 639] on li at bounding box center [1077, 652] width 41 height 26
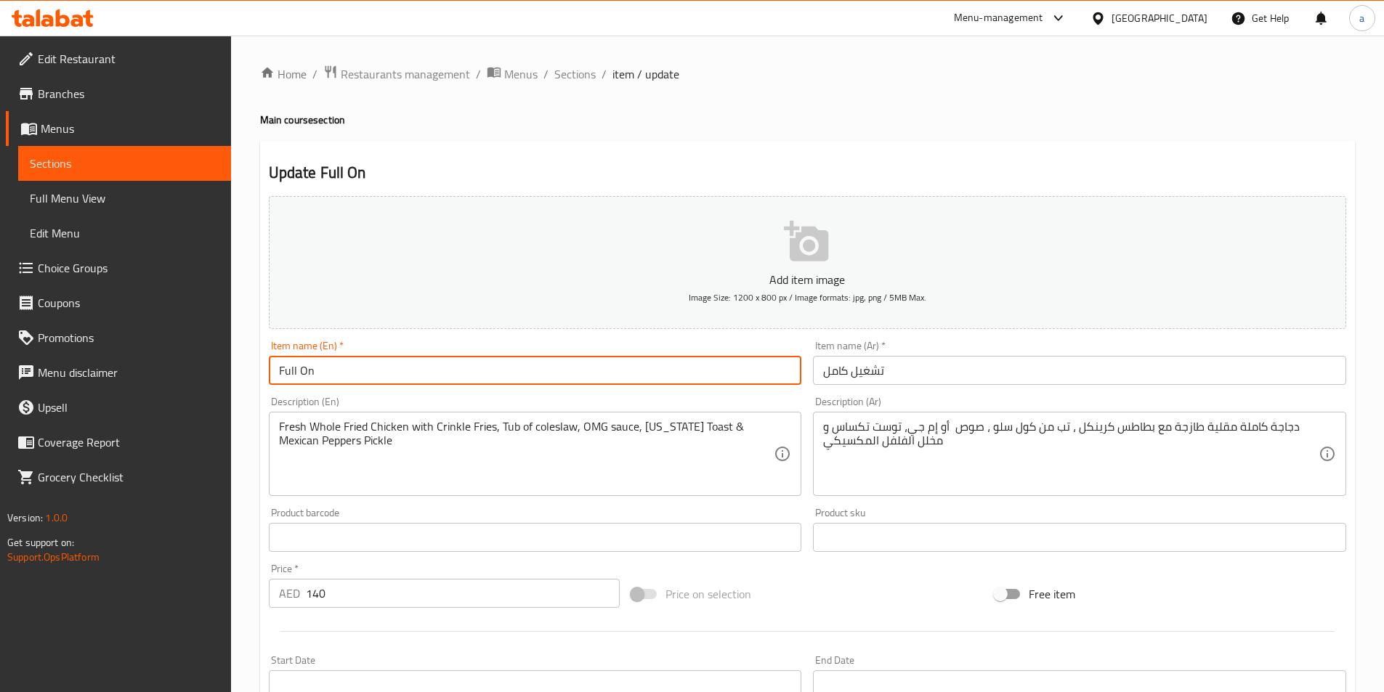
click at [595, 370] on input "Full On" at bounding box center [535, 370] width 533 height 29
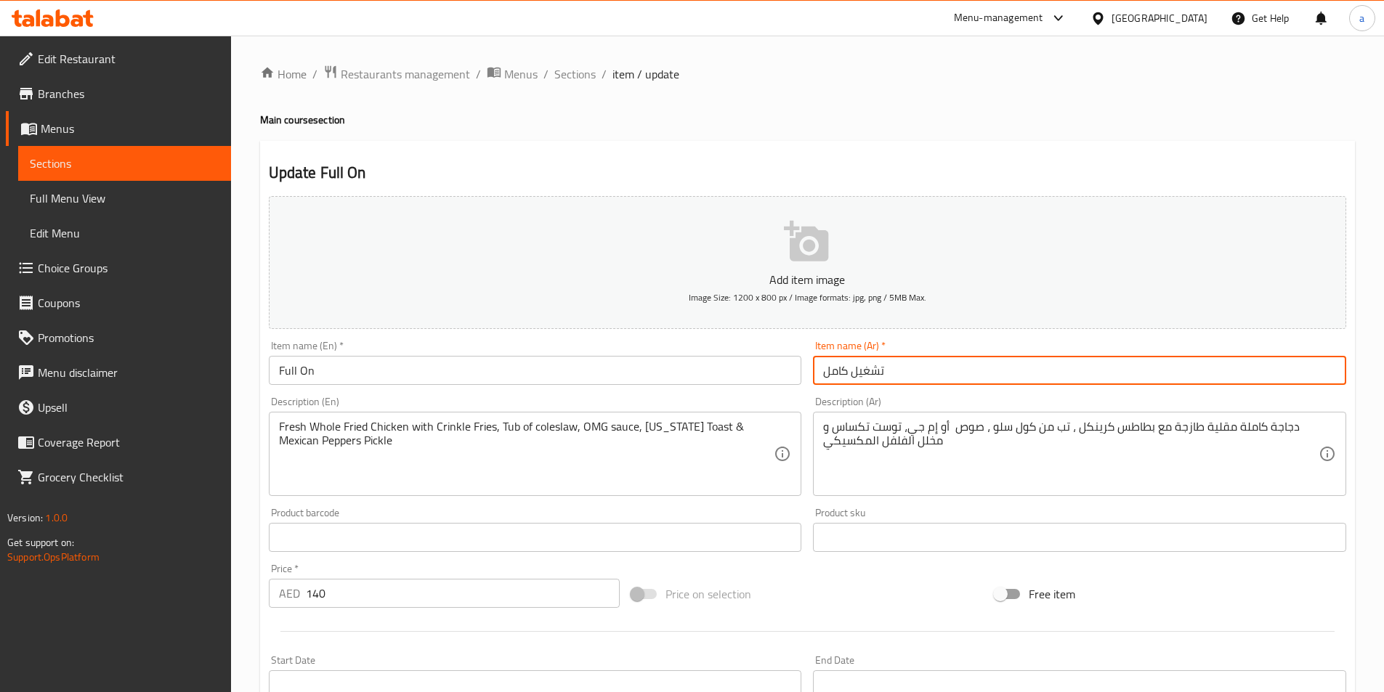
click at [887, 370] on input "تشغيل كامل" at bounding box center [1079, 370] width 533 height 29
click at [872, 370] on input "تشغيل كامل" at bounding box center [1079, 370] width 533 height 29
click at [830, 375] on input "فول كامل" at bounding box center [1079, 370] width 533 height 29
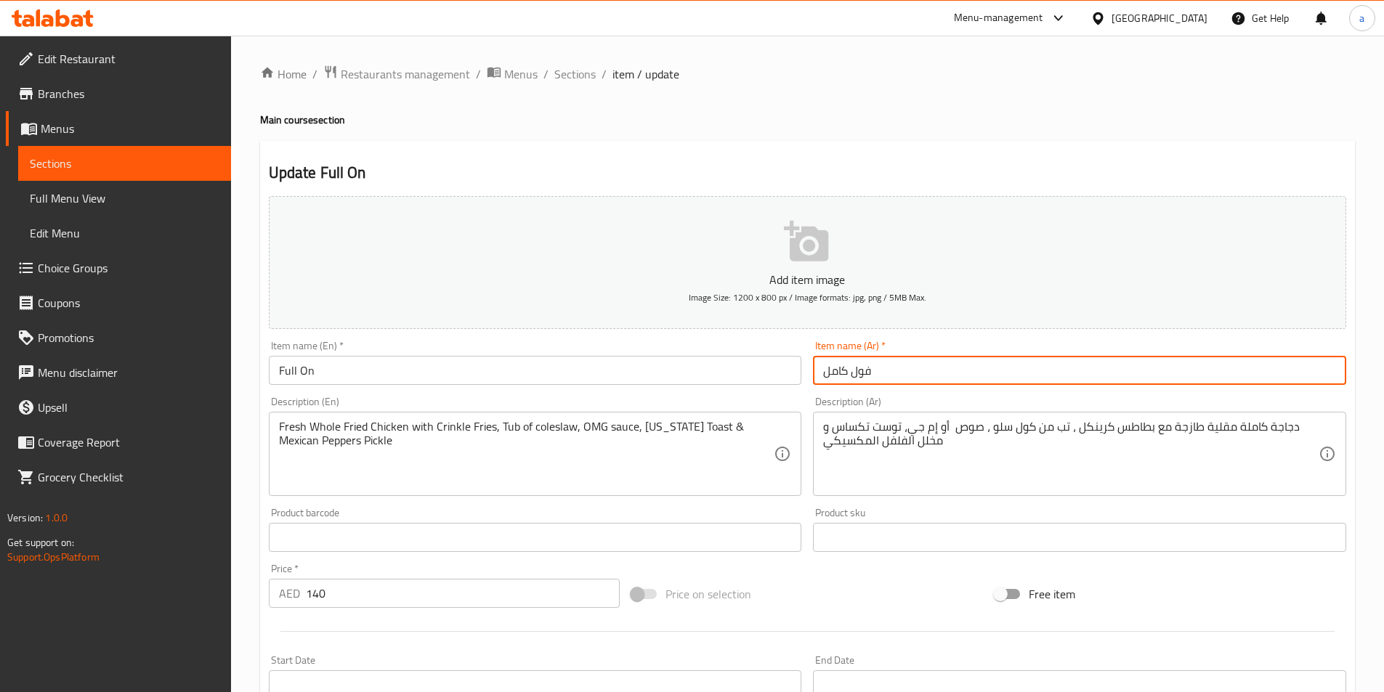
click at [830, 375] on input "فول كامل" at bounding box center [1079, 370] width 533 height 29
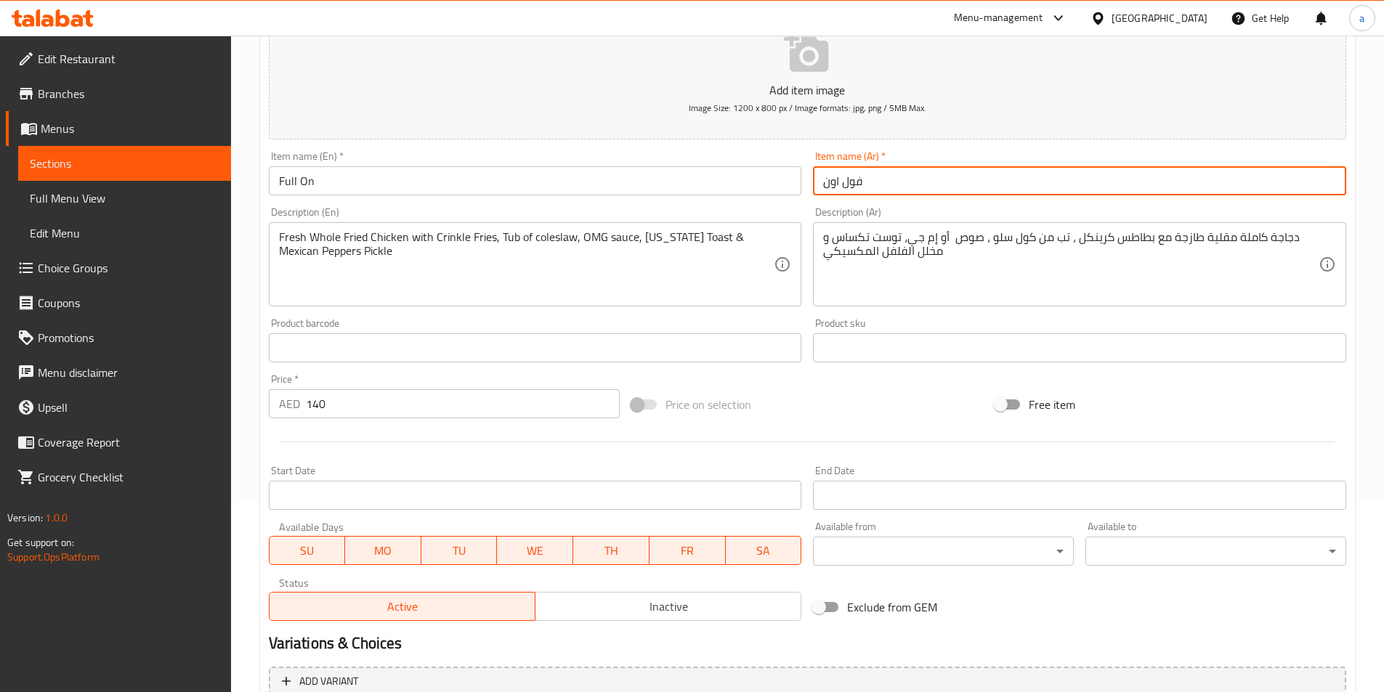
scroll to position [189, 0]
type input "فول اون"
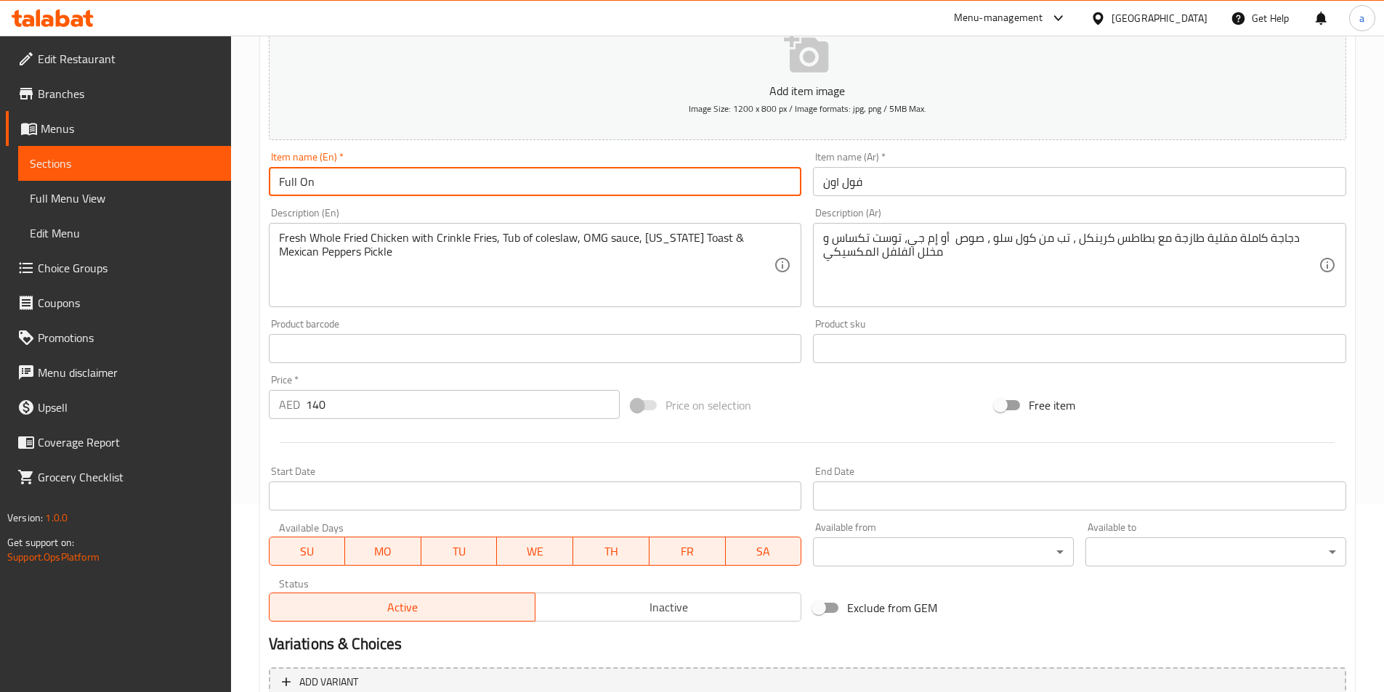
click at [288, 180] on input "Full On" at bounding box center [535, 181] width 533 height 29
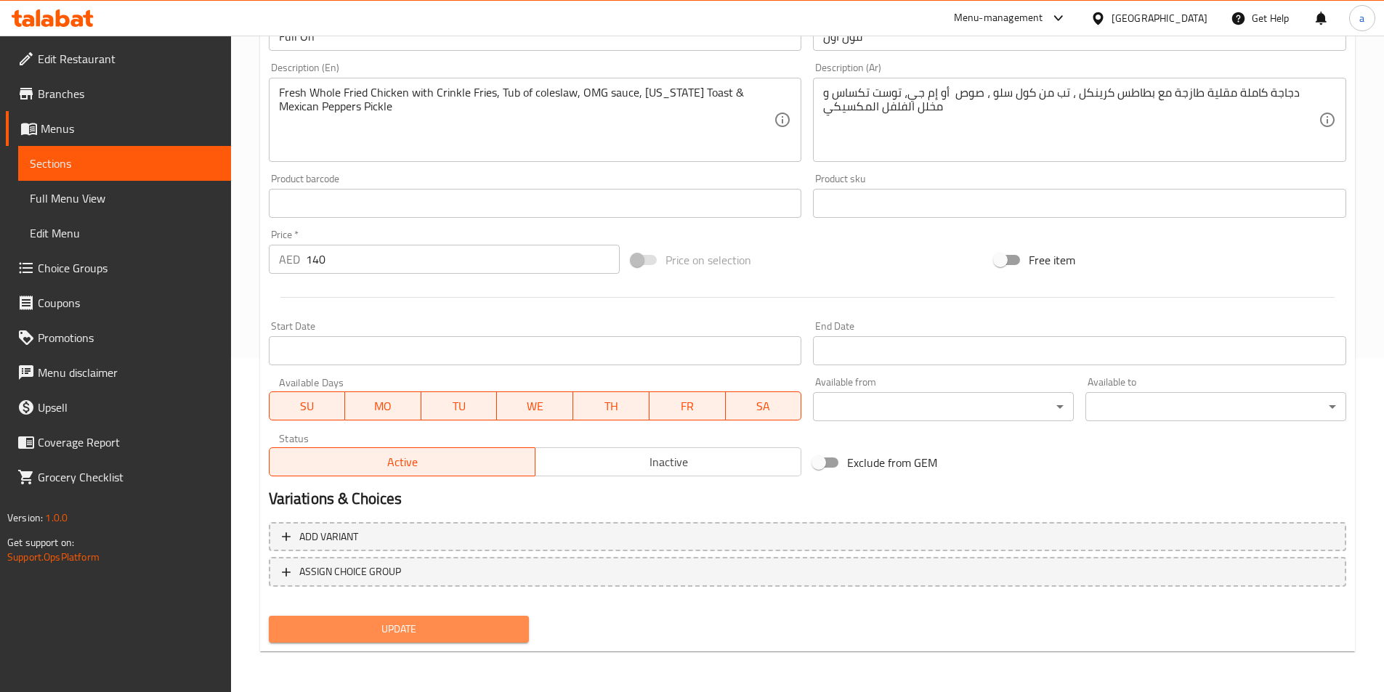
click at [477, 624] on span "Update" at bounding box center [399, 629] width 238 height 18
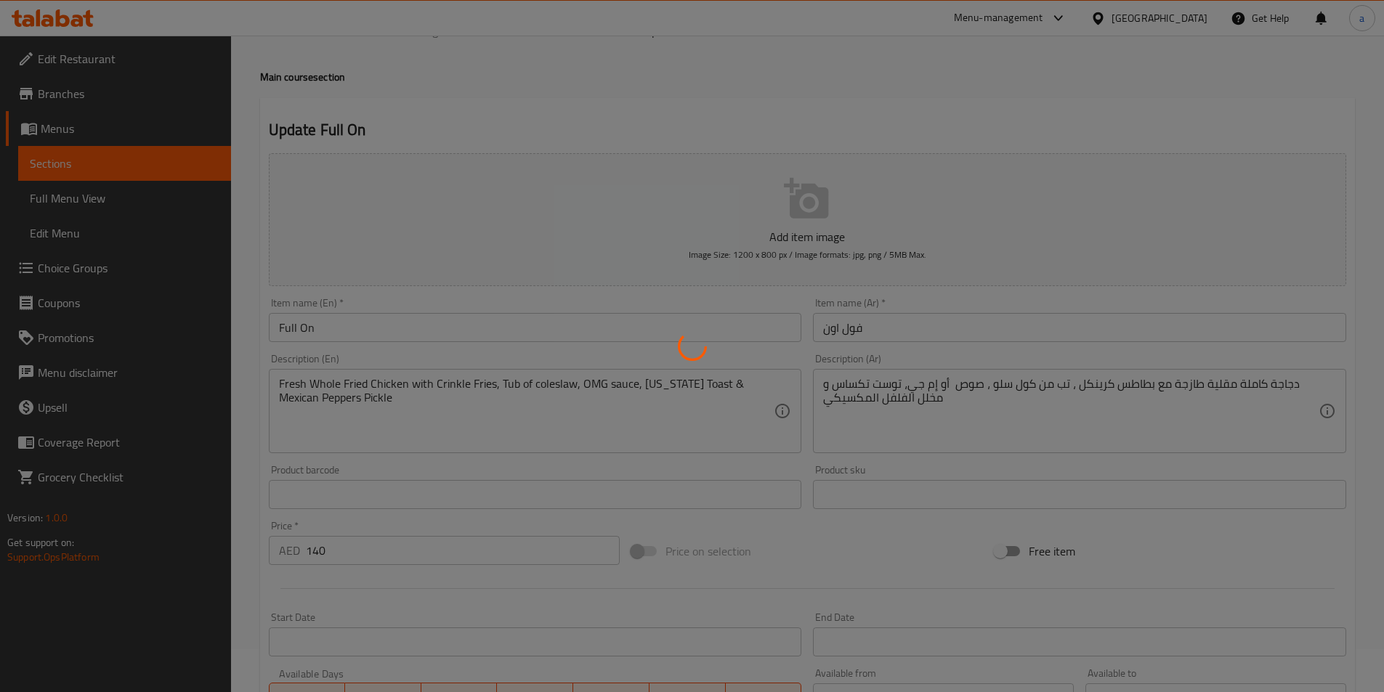
scroll to position [0, 0]
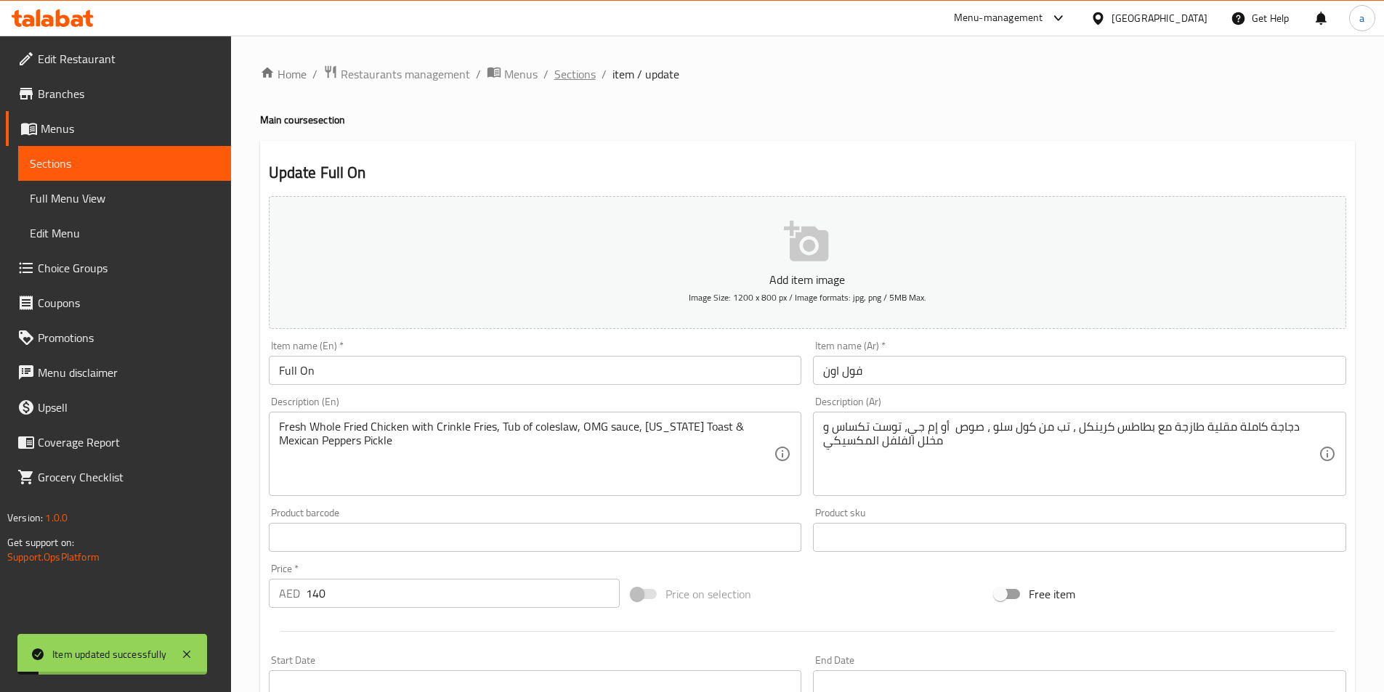
click at [572, 72] on span "Sections" at bounding box center [574, 73] width 41 height 17
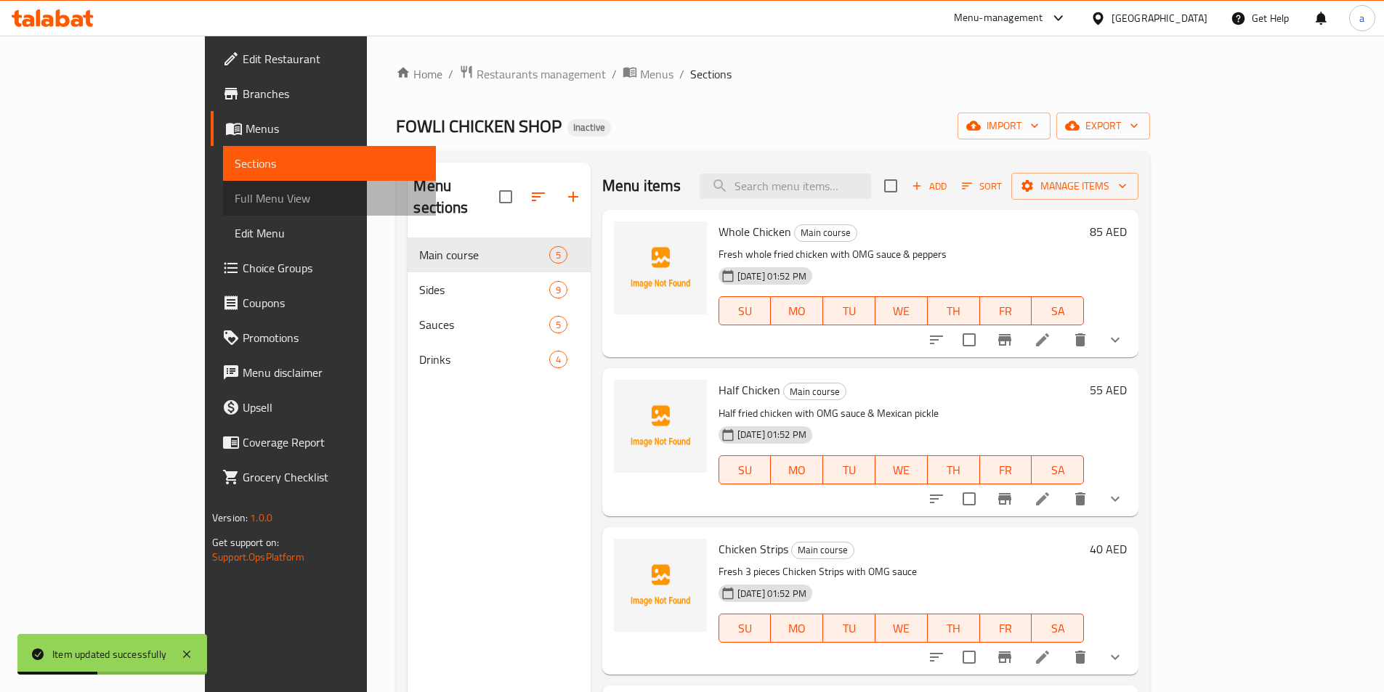
click at [235, 194] on span "Full Menu View" at bounding box center [330, 198] width 190 height 17
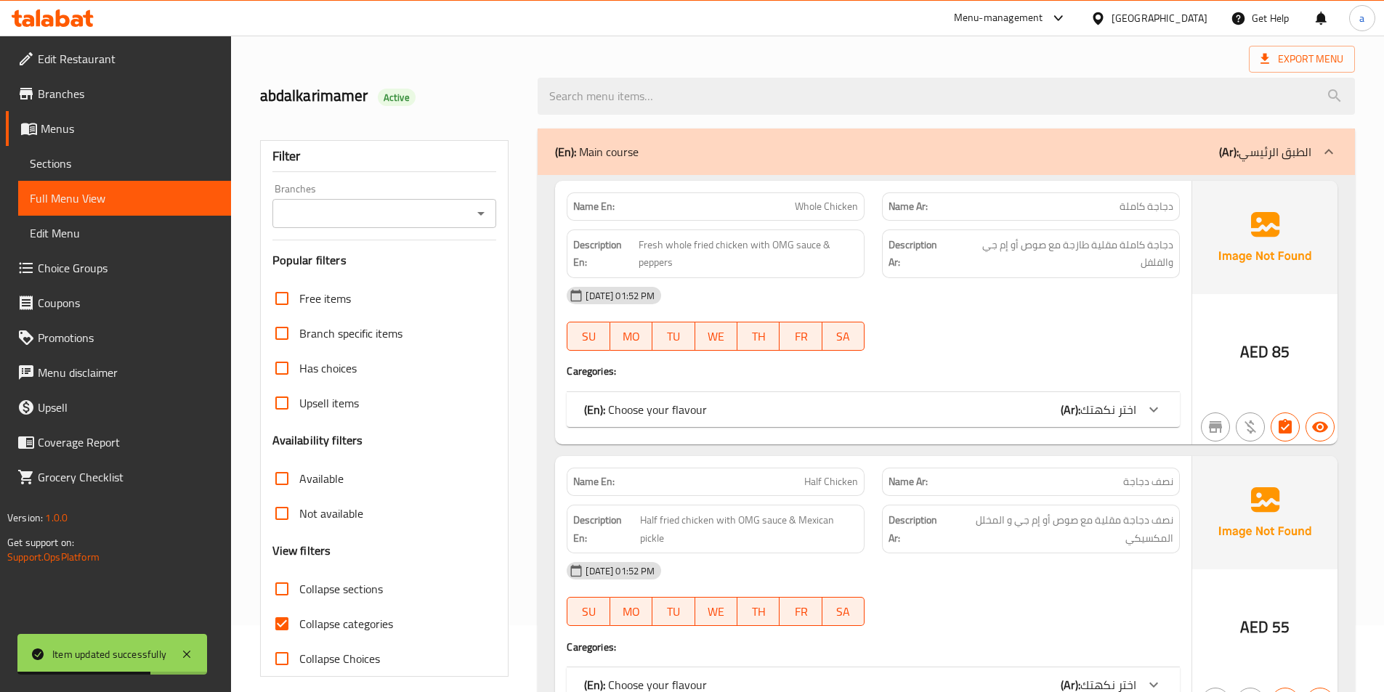
scroll to position [145, 0]
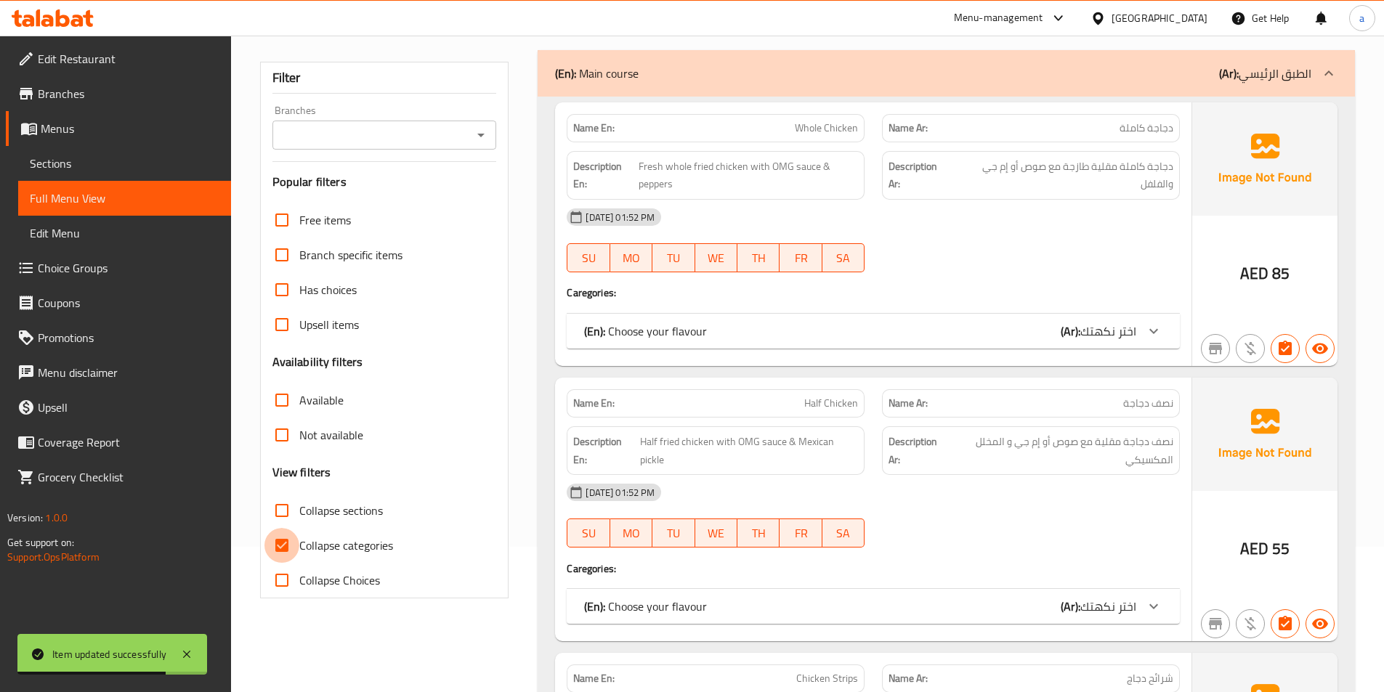
click at [276, 545] on input "Collapse categories" at bounding box center [281, 545] width 35 height 35
checkbox input "false"
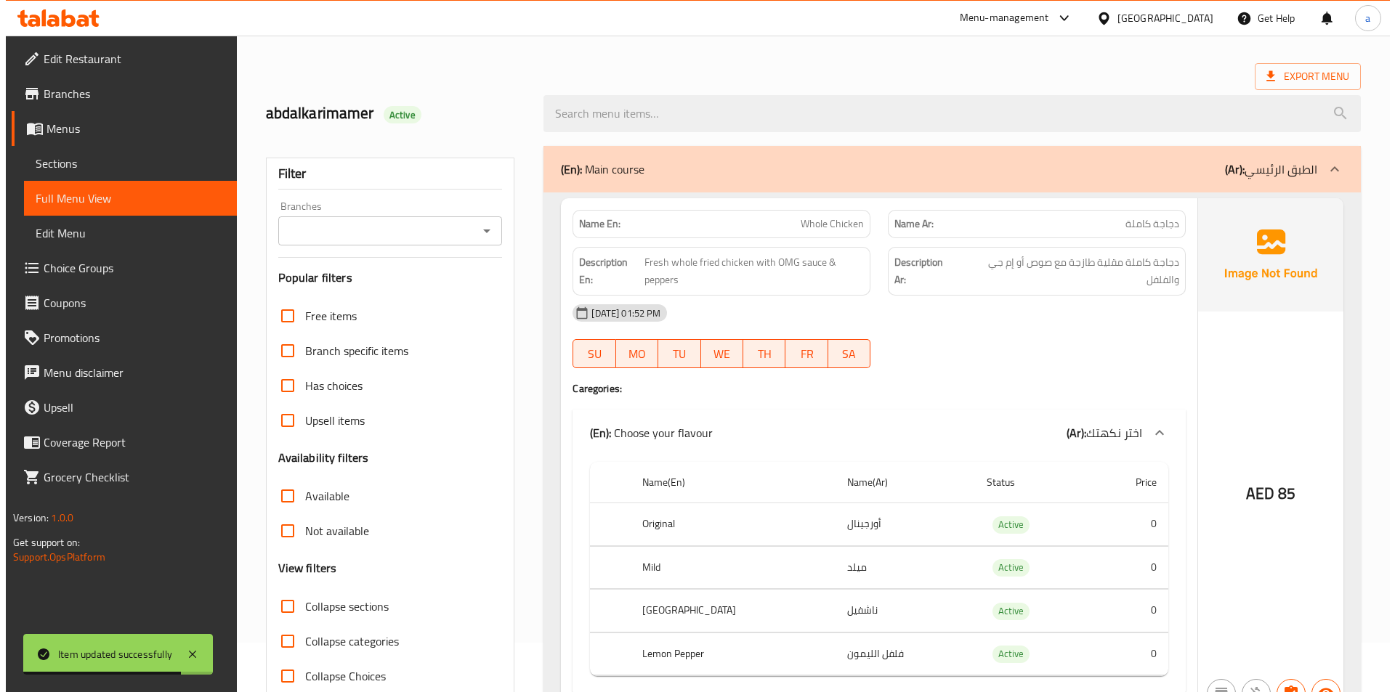
scroll to position [0, 0]
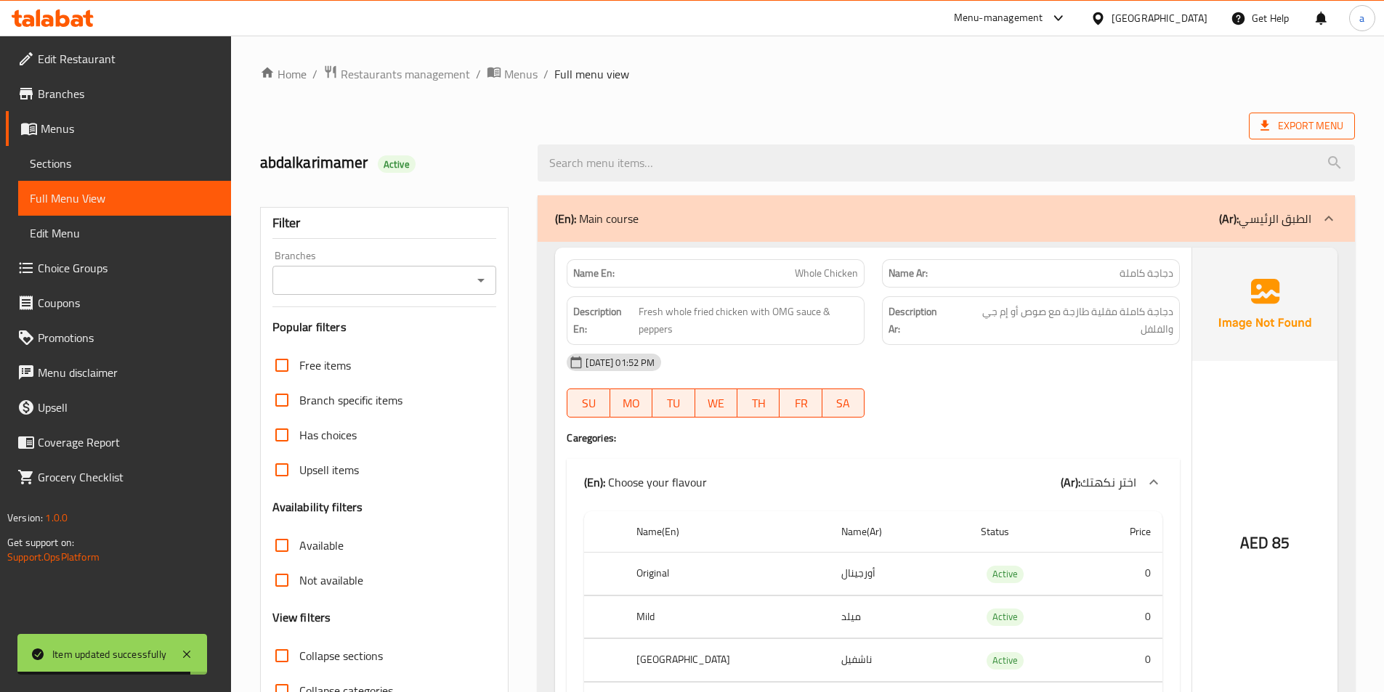
click at [1265, 124] on icon at bounding box center [1264, 126] width 9 height 10
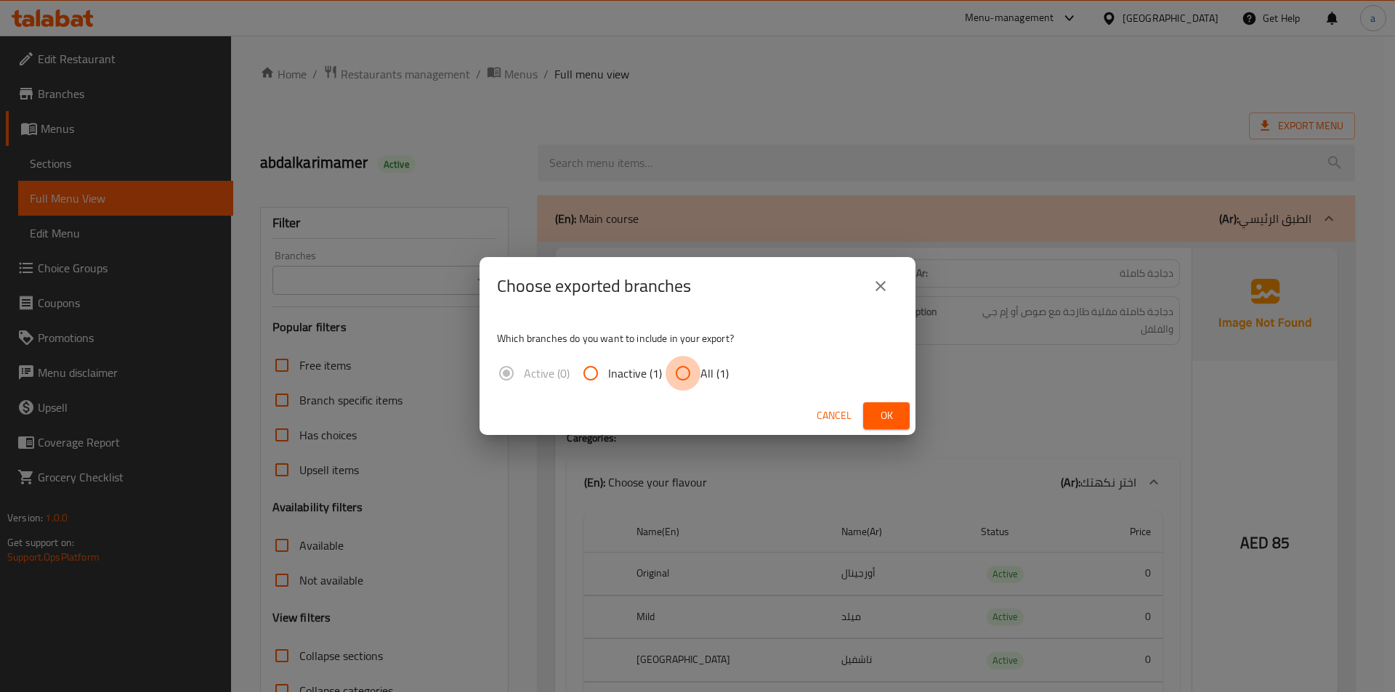
click at [681, 370] on input "All (1)" at bounding box center [682, 373] width 35 height 35
radio input "true"
click at [895, 411] on span "Ok" at bounding box center [886, 416] width 23 height 18
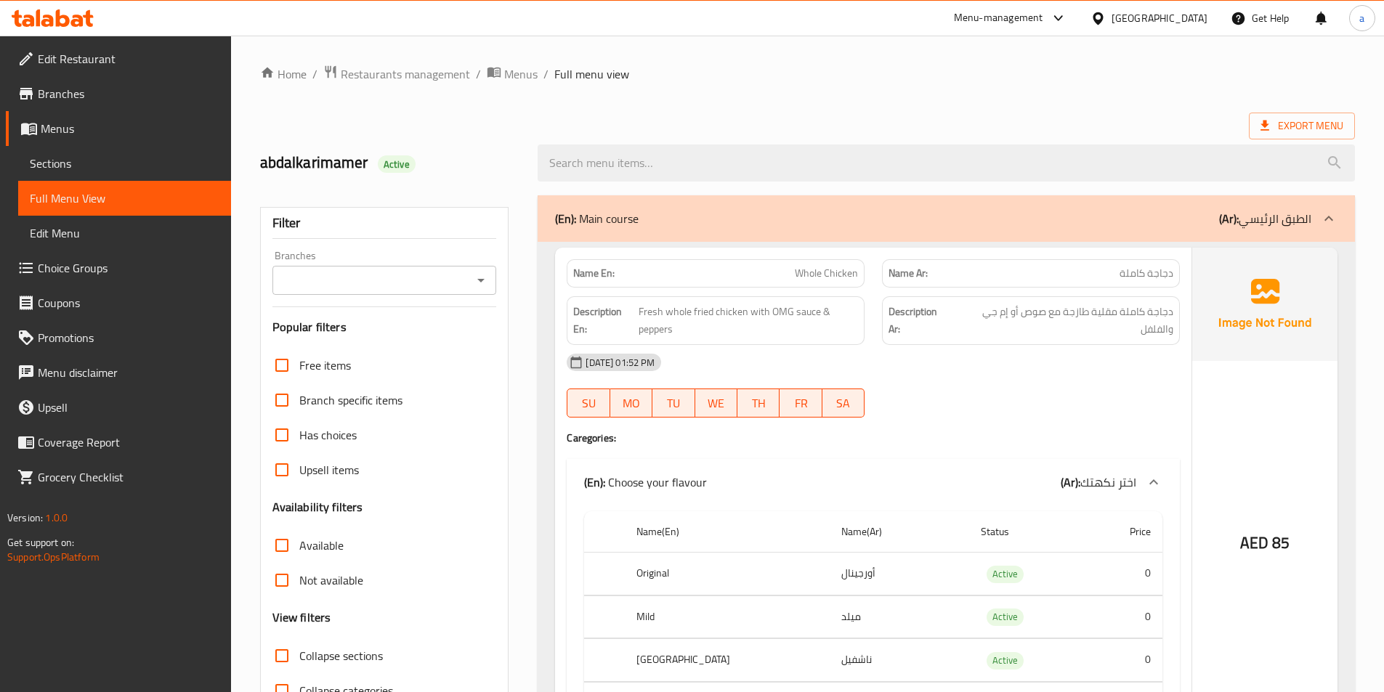
drag, startPoint x: 1027, startPoint y: 90, endPoint x: 1047, endPoint y: 85, distance: 20.3
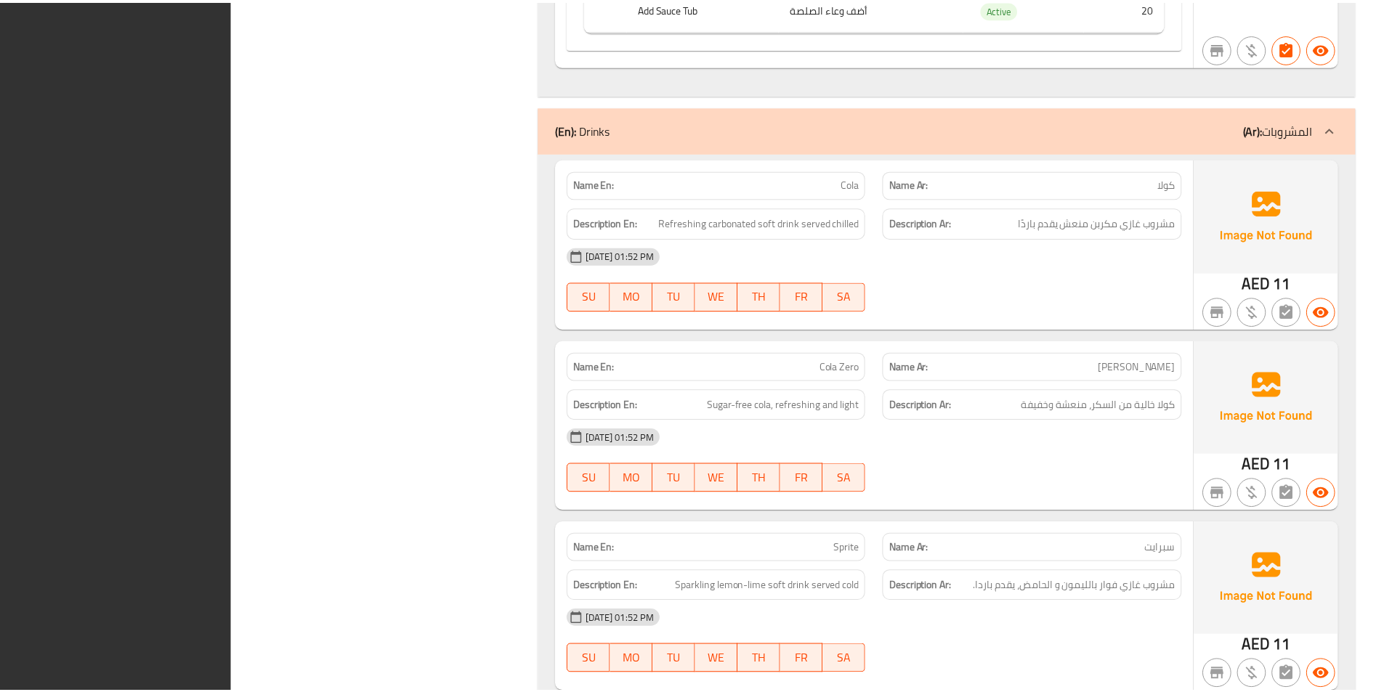
scroll to position [6779, 0]
